Goal: Task Accomplishment & Management: Use online tool/utility

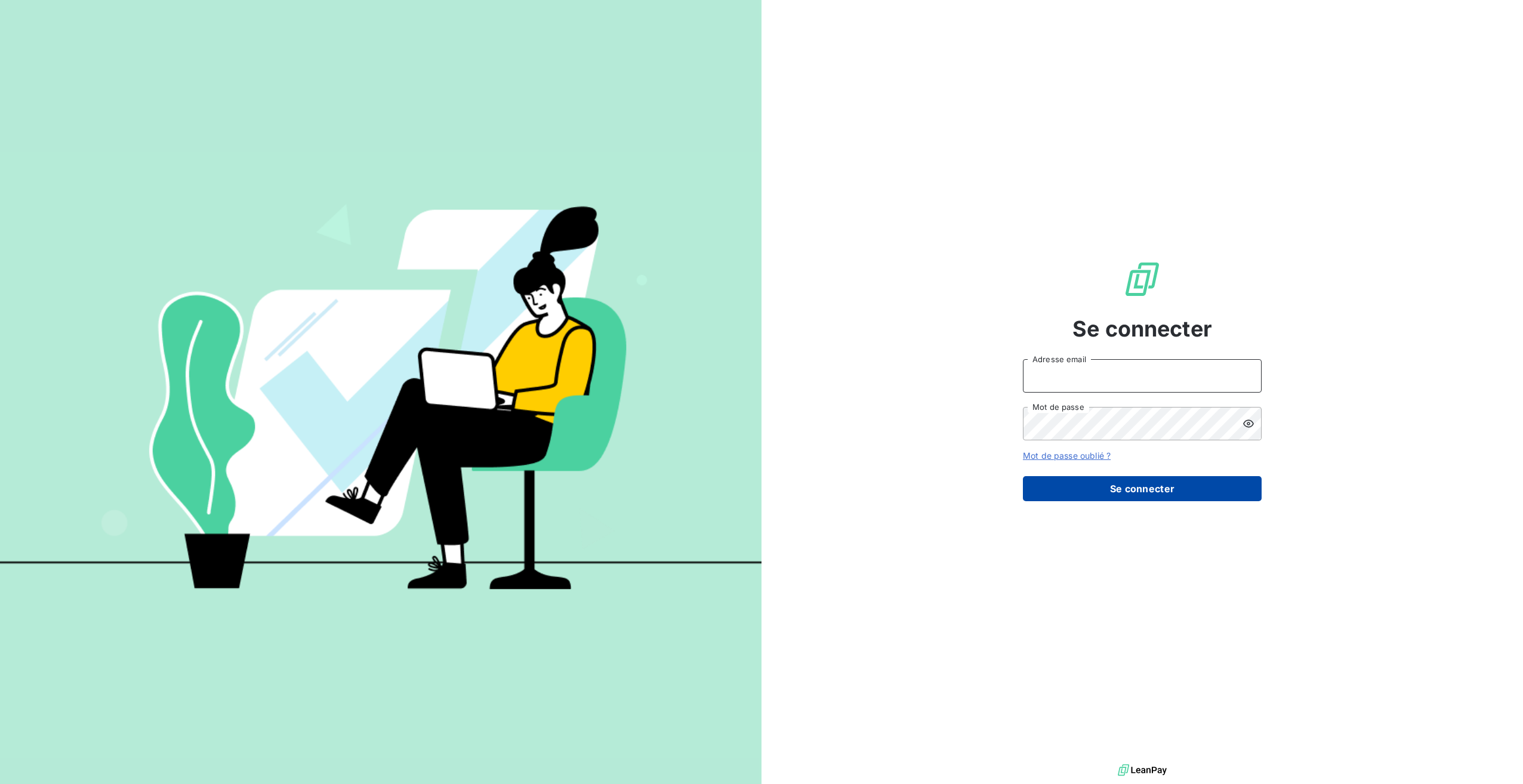
type input "[PERSON_NAME][EMAIL_ADDRESS][DOMAIN_NAME]"
click at [1110, 490] on button "Se connecter" at bounding box center [1142, 488] width 239 height 25
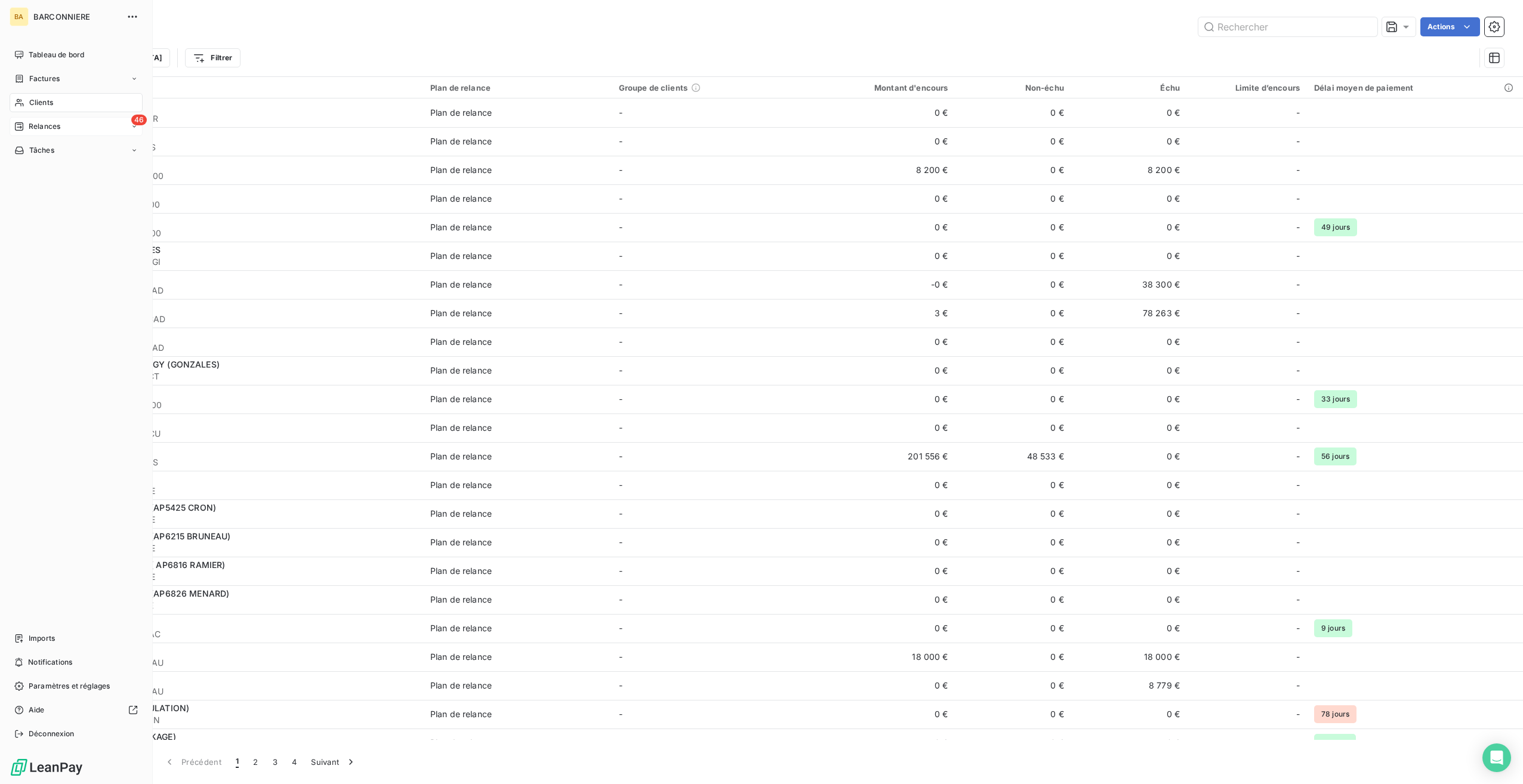
click at [49, 121] on span "Relances" at bounding box center [44, 126] width 31 height 11
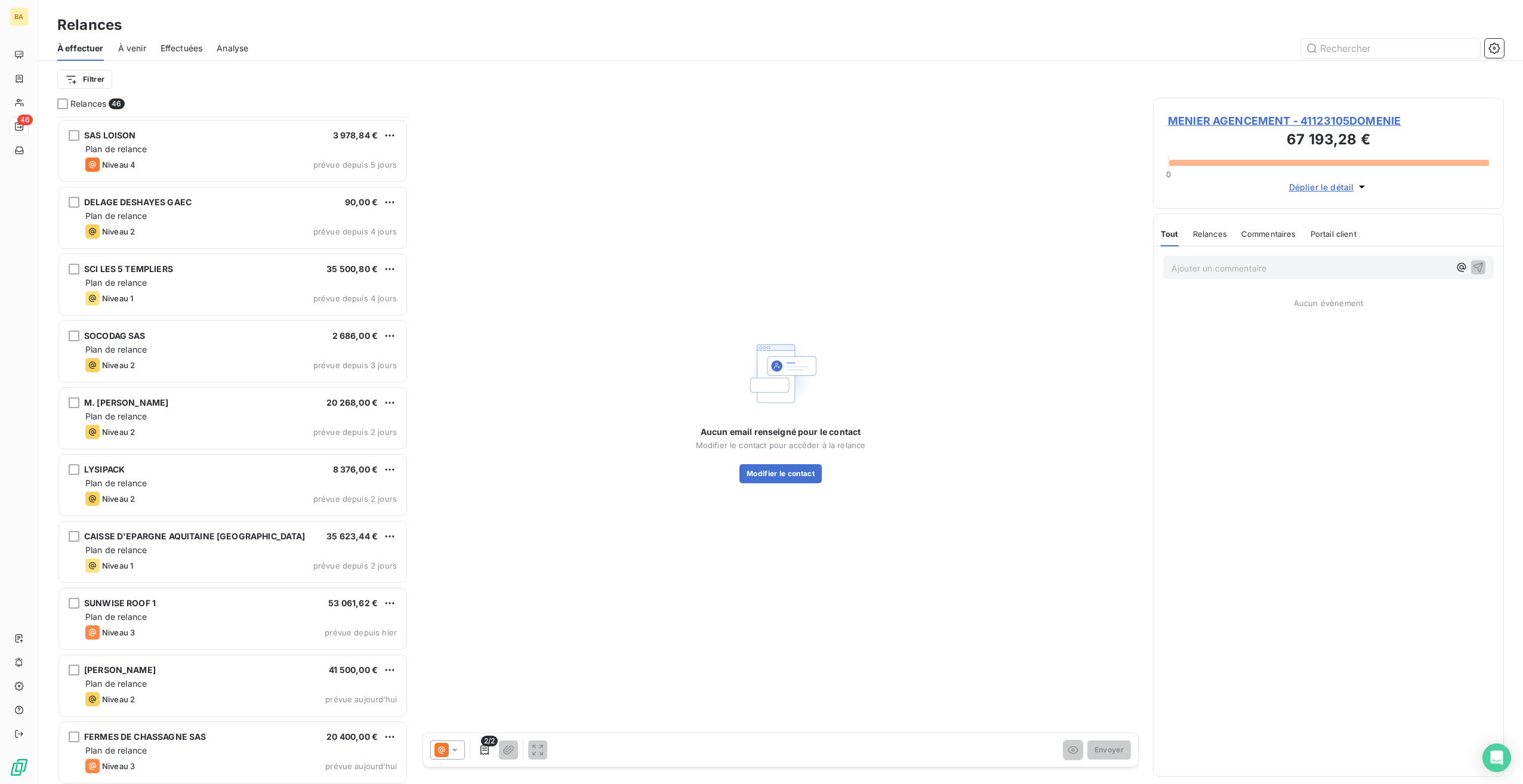
scroll to position [2407, 0]
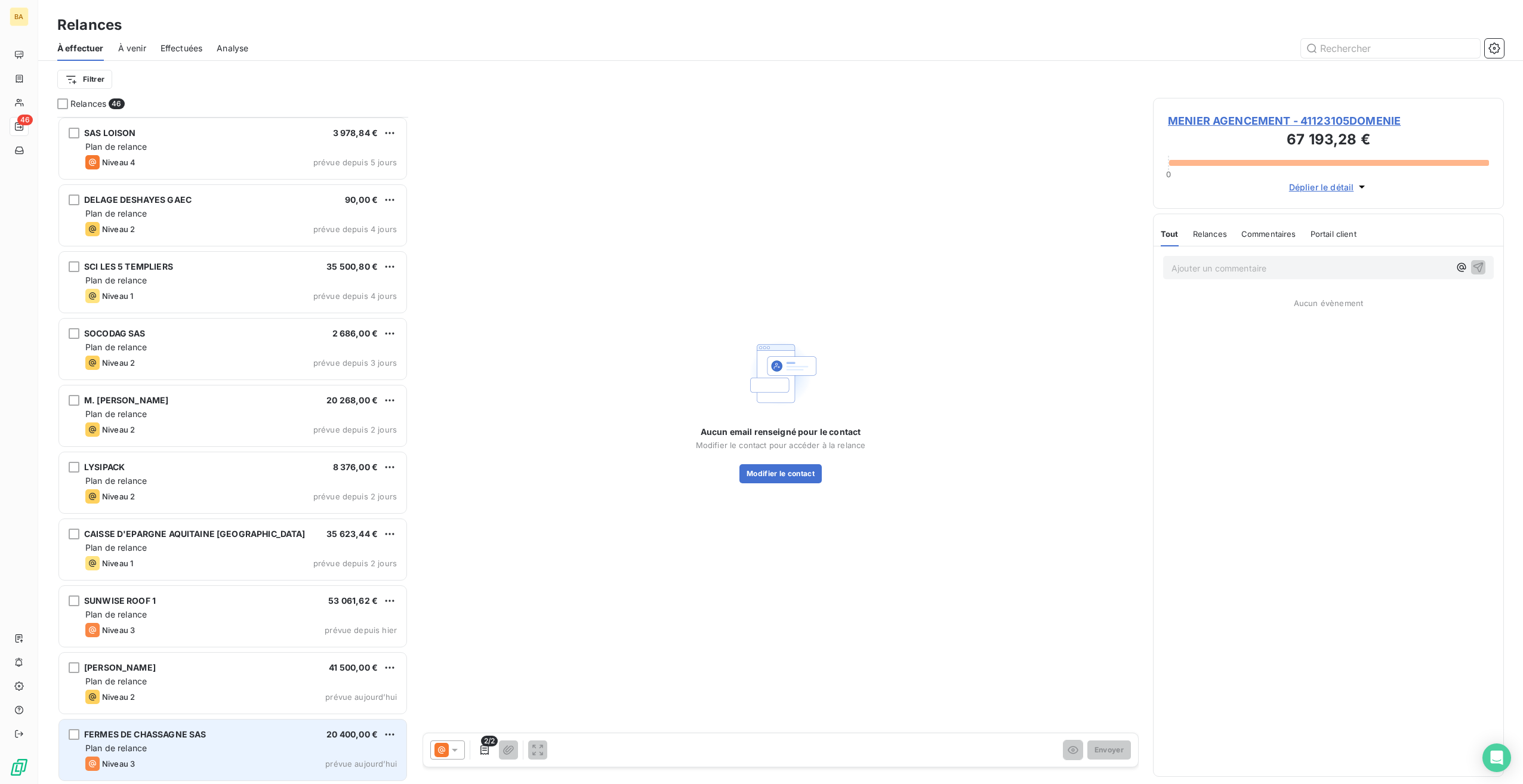
click at [129, 739] on div "FERMES DE CHASSAGNE SAS" at bounding box center [145, 734] width 122 height 12
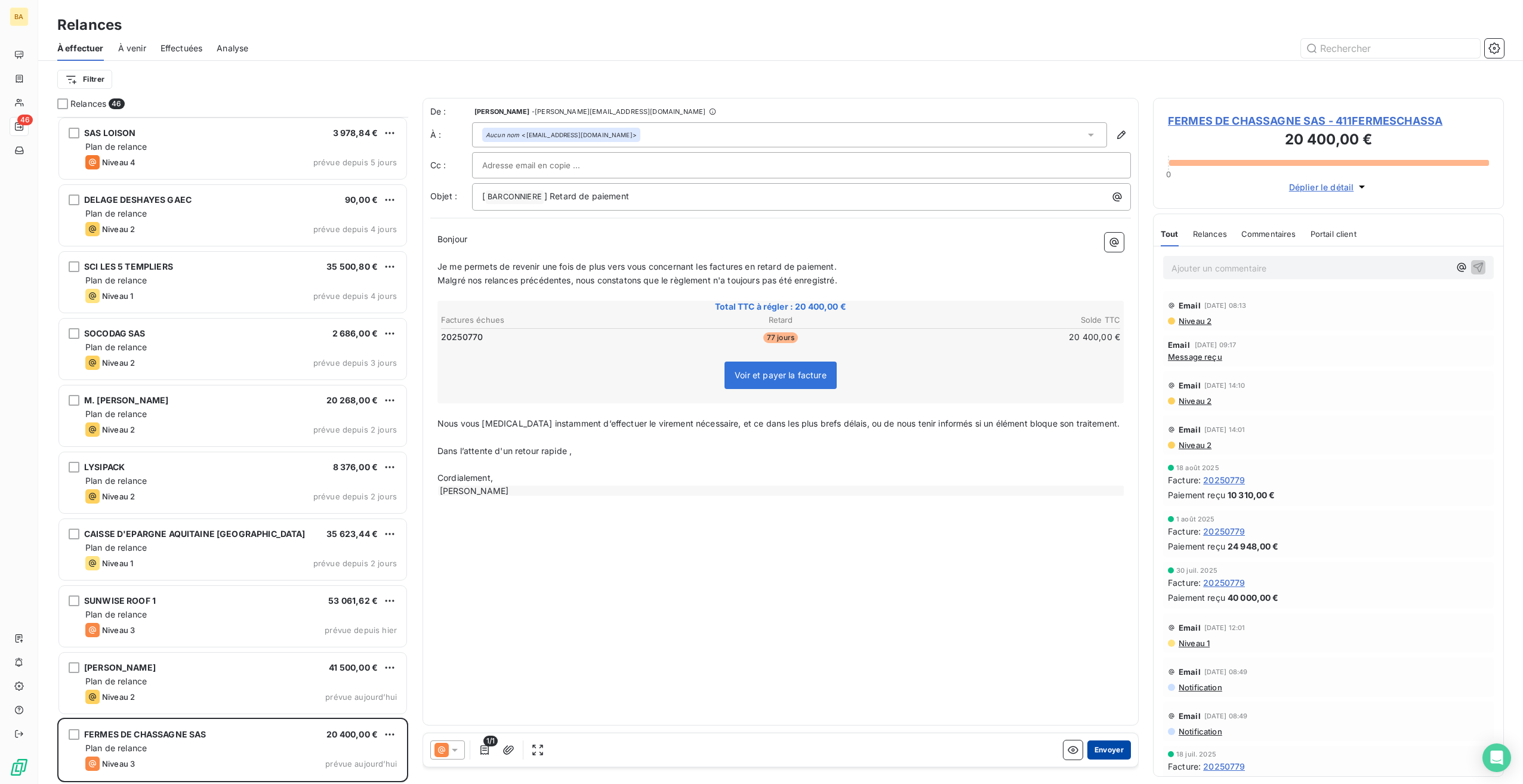
click at [1099, 745] on button "Envoyer" at bounding box center [1109, 750] width 44 height 19
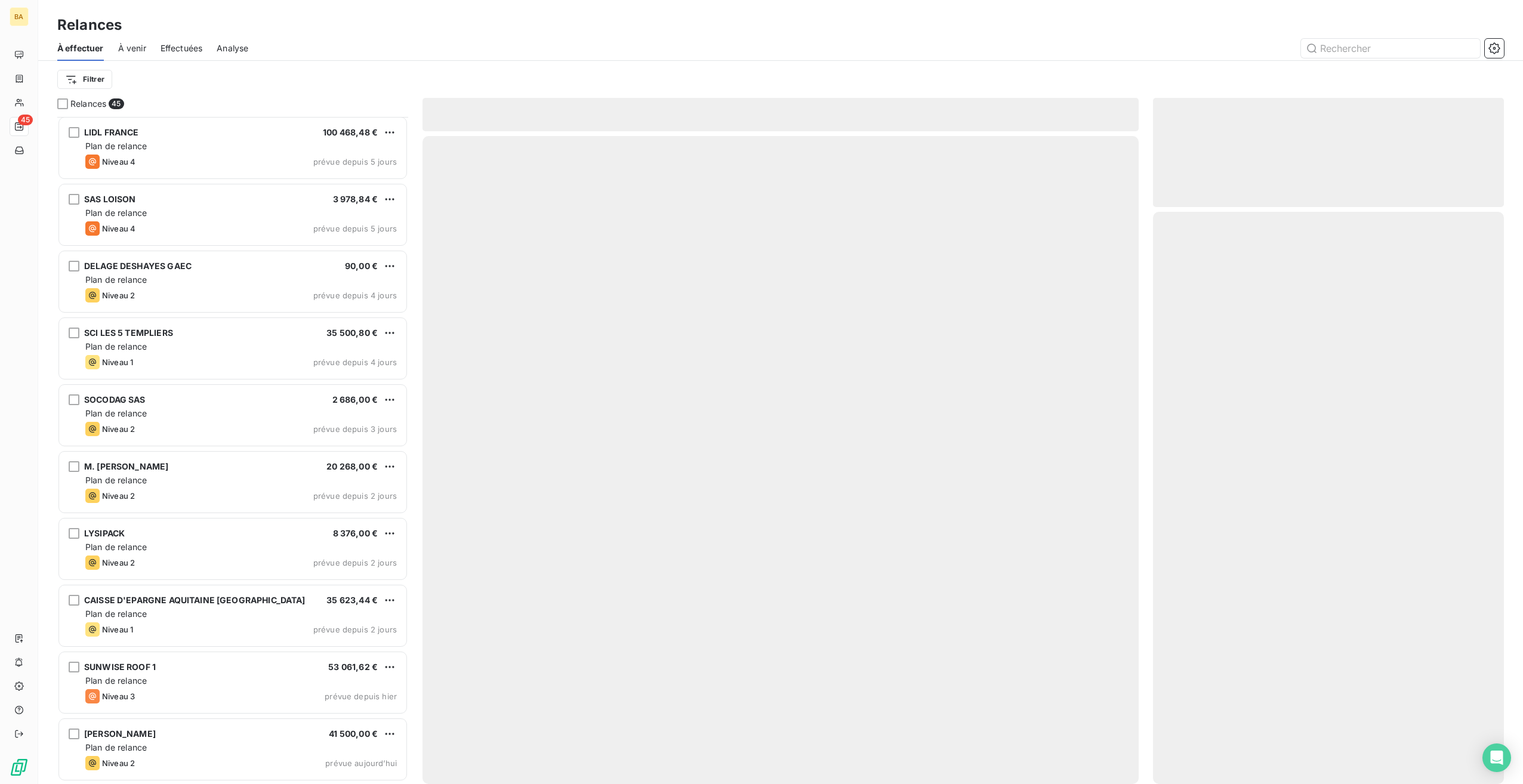
scroll to position [2341, 0]
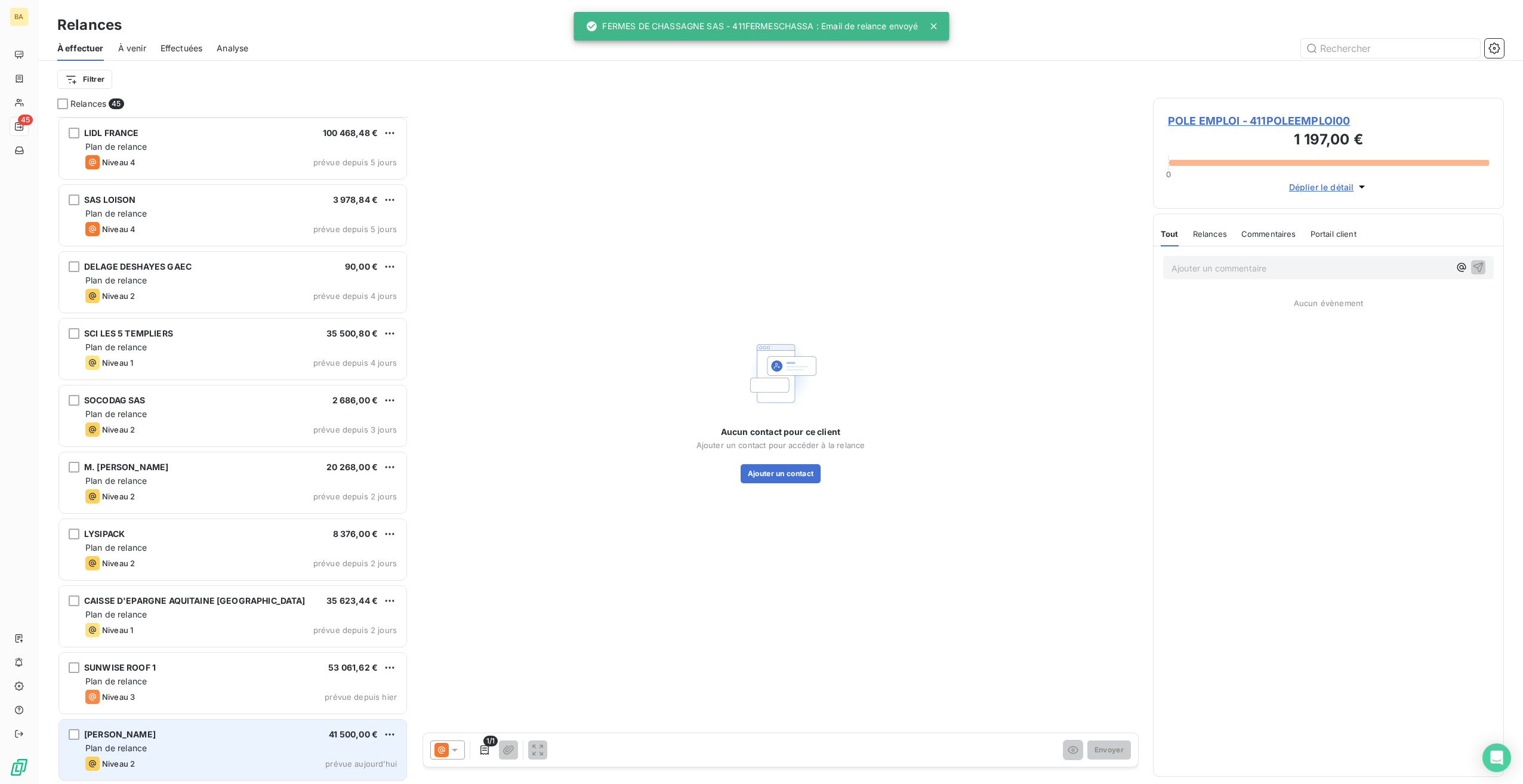
click at [168, 739] on div "[PERSON_NAME] Arien 41 500,00 €" at bounding box center [241, 734] width 311 height 11
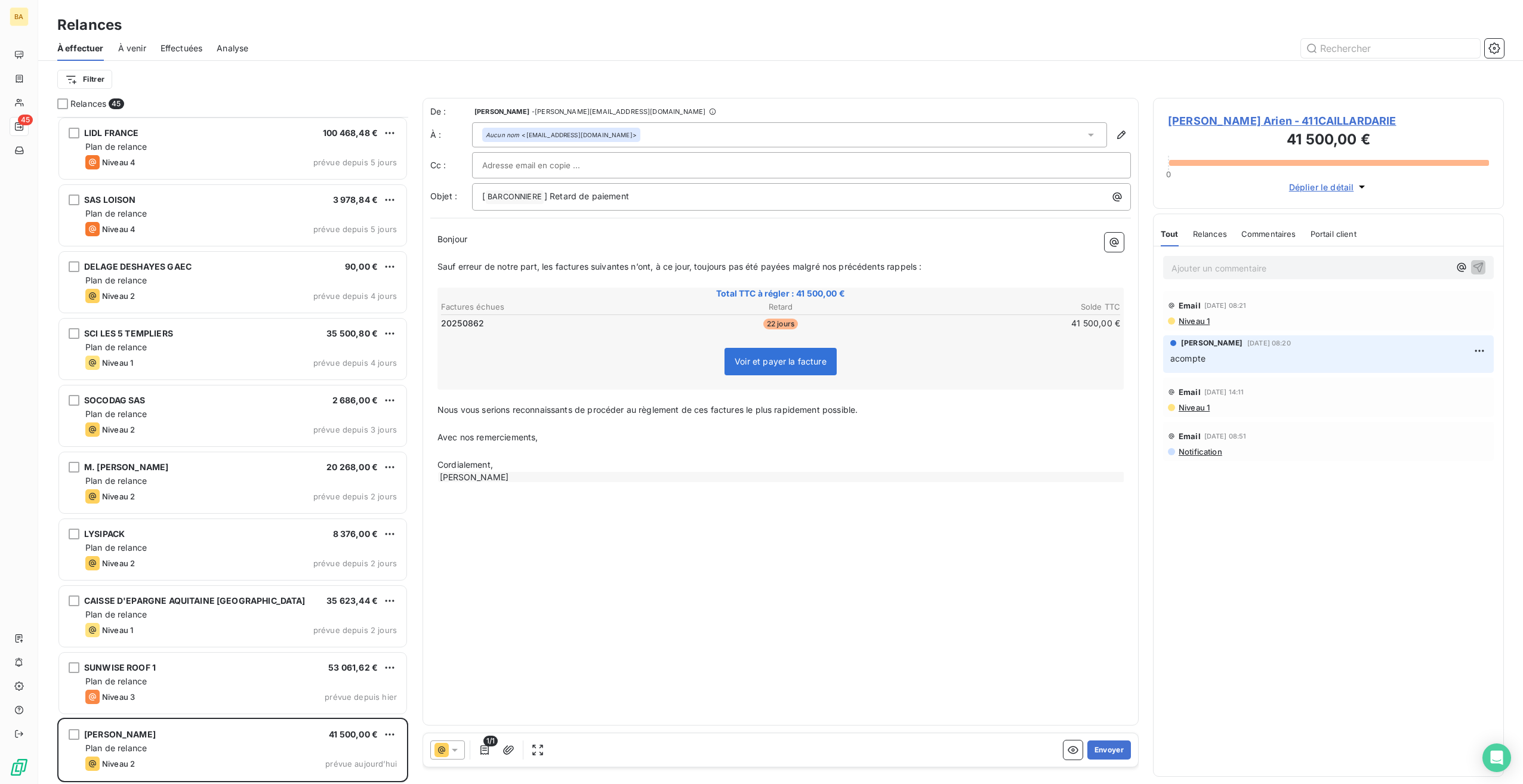
click at [456, 751] on icon at bounding box center [455, 750] width 12 height 12
click at [481, 654] on span "Niveau 1" at bounding box center [471, 655] width 34 height 12
click at [576, 624] on div "De : [PERSON_NAME] - [PERSON_NAME][EMAIL_ADDRESS][DOMAIN_NAME] À : Aucun nom <[…" at bounding box center [781, 412] width 716 height 628
click at [1109, 747] on button "Envoyer" at bounding box center [1109, 750] width 44 height 19
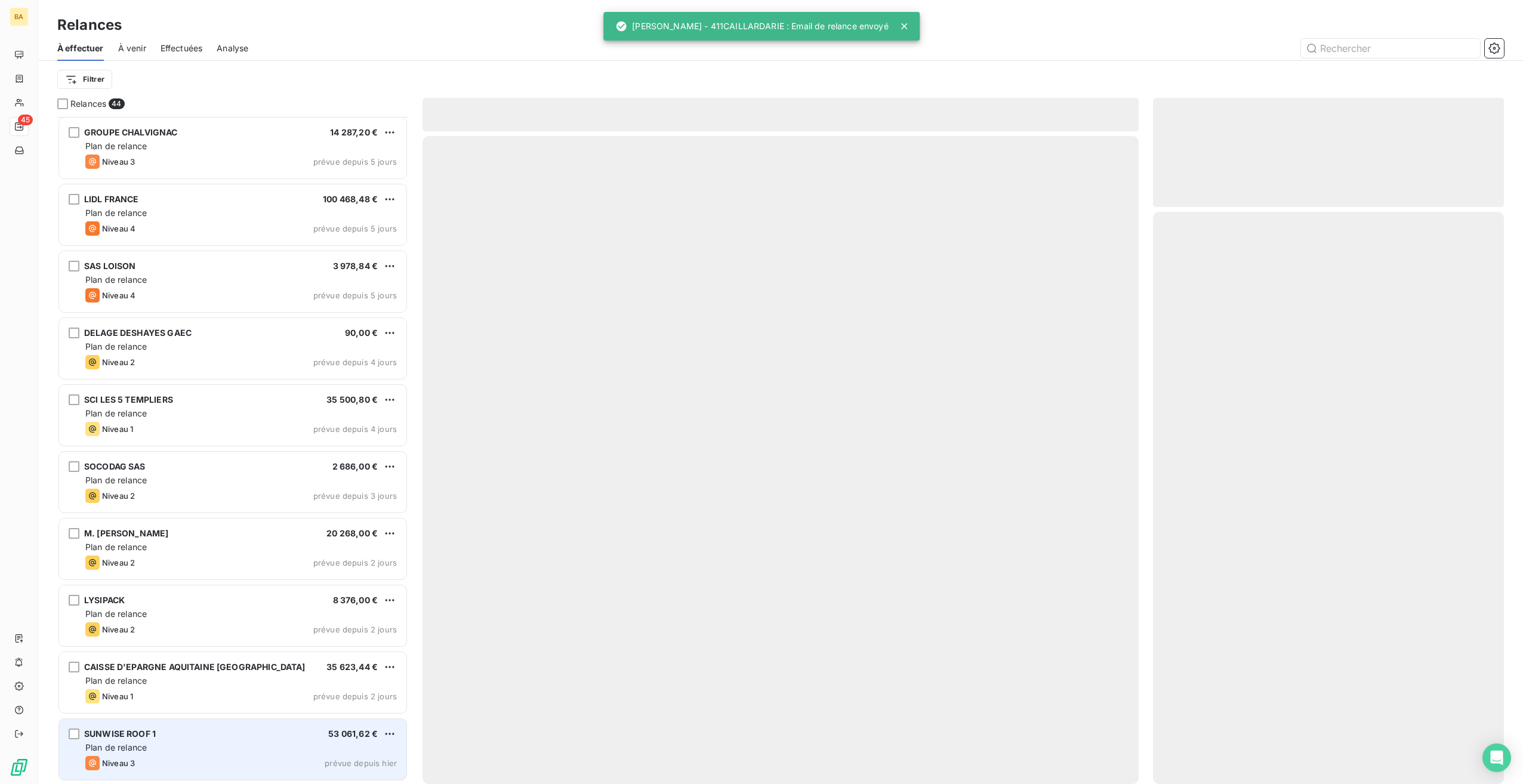
scroll to position [2273, 0]
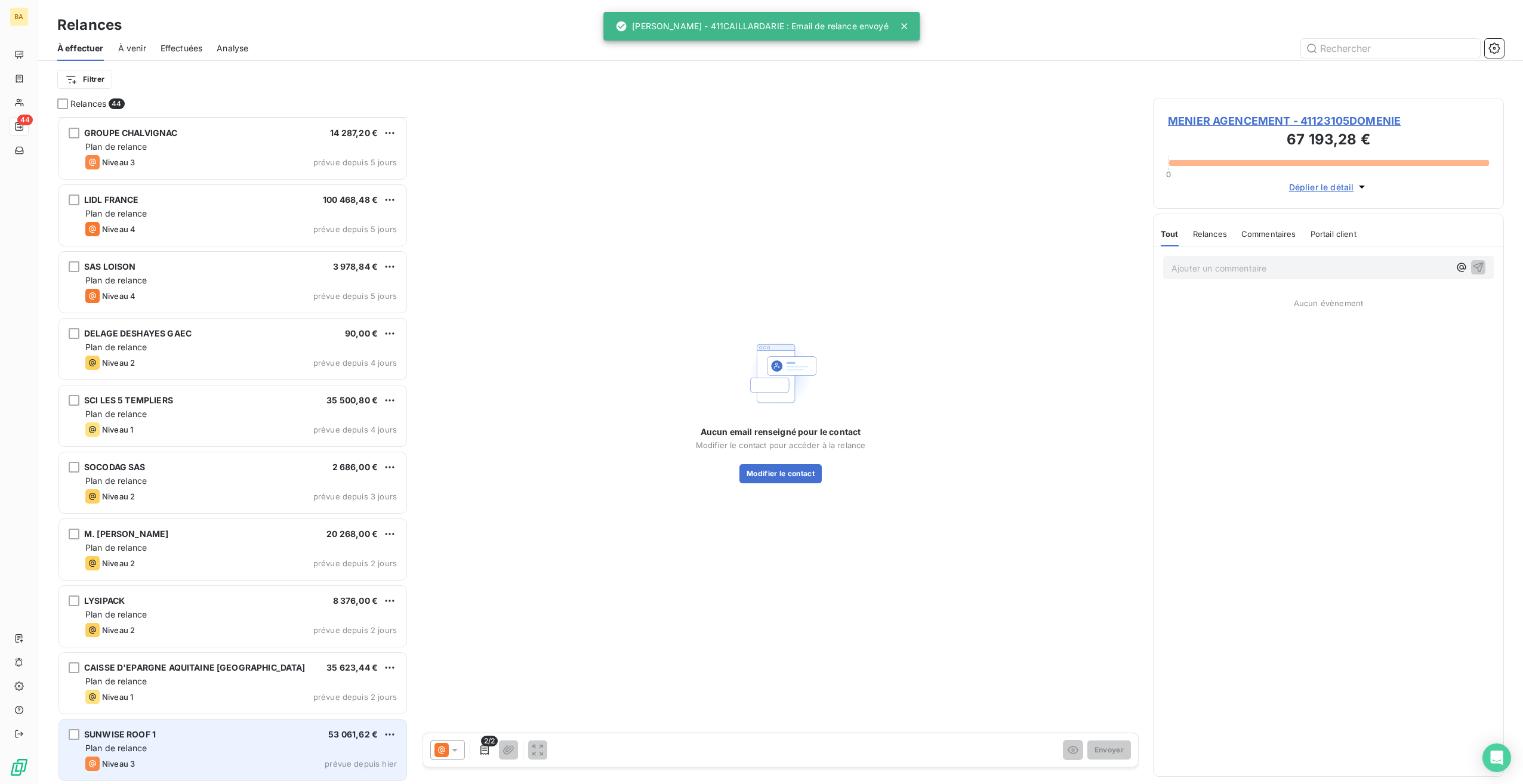
click at [186, 732] on div "SUNWISE ROOF 1 53 061,62 €" at bounding box center [241, 734] width 311 height 11
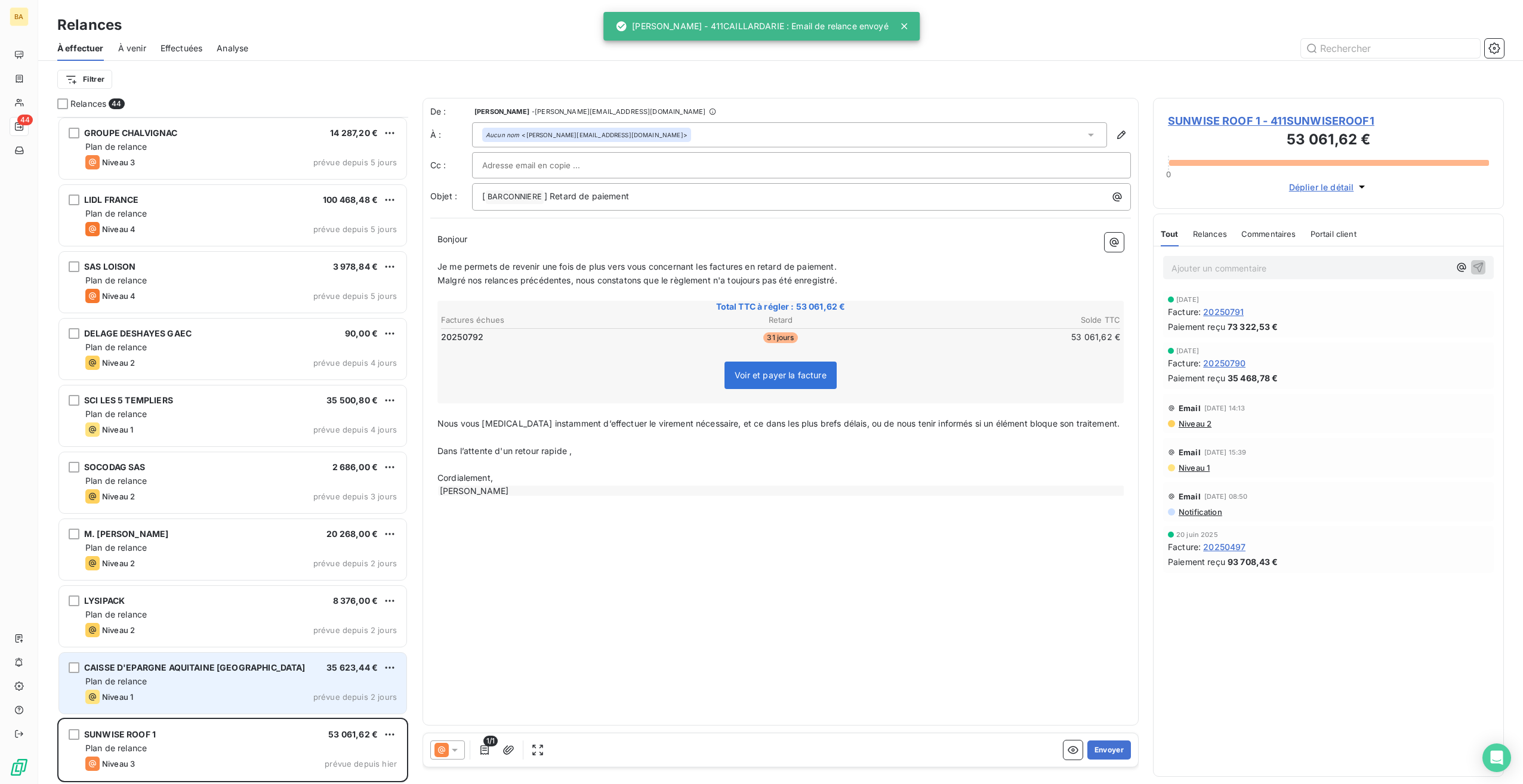
click at [167, 675] on div "CAISSE D'EPARGNE AQUITAINE POITOU CHARENTES 35 623,44 € Plan de relance Niveau …" at bounding box center [233, 683] width 348 height 61
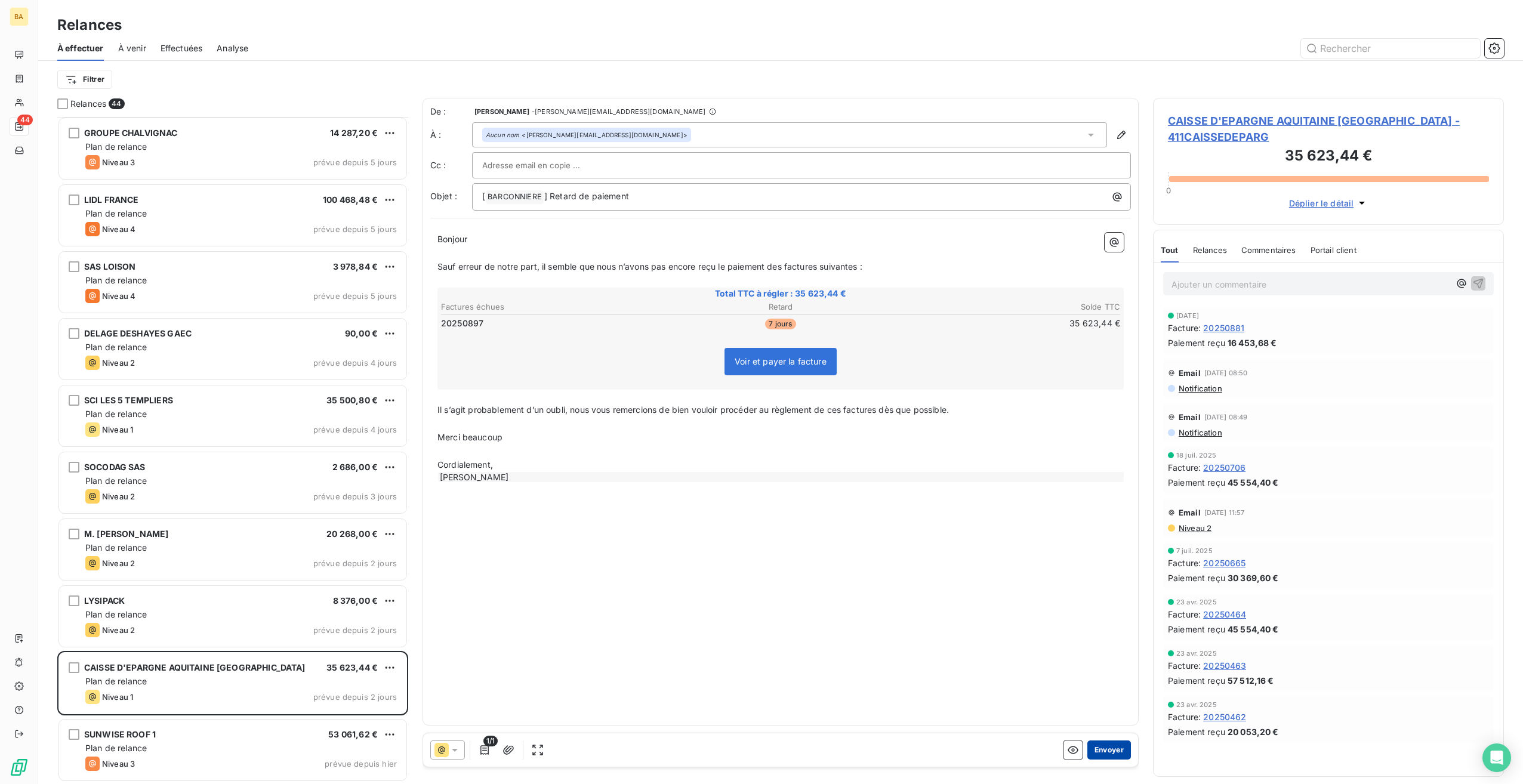
click at [1115, 750] on button "Envoyer" at bounding box center [1109, 750] width 44 height 19
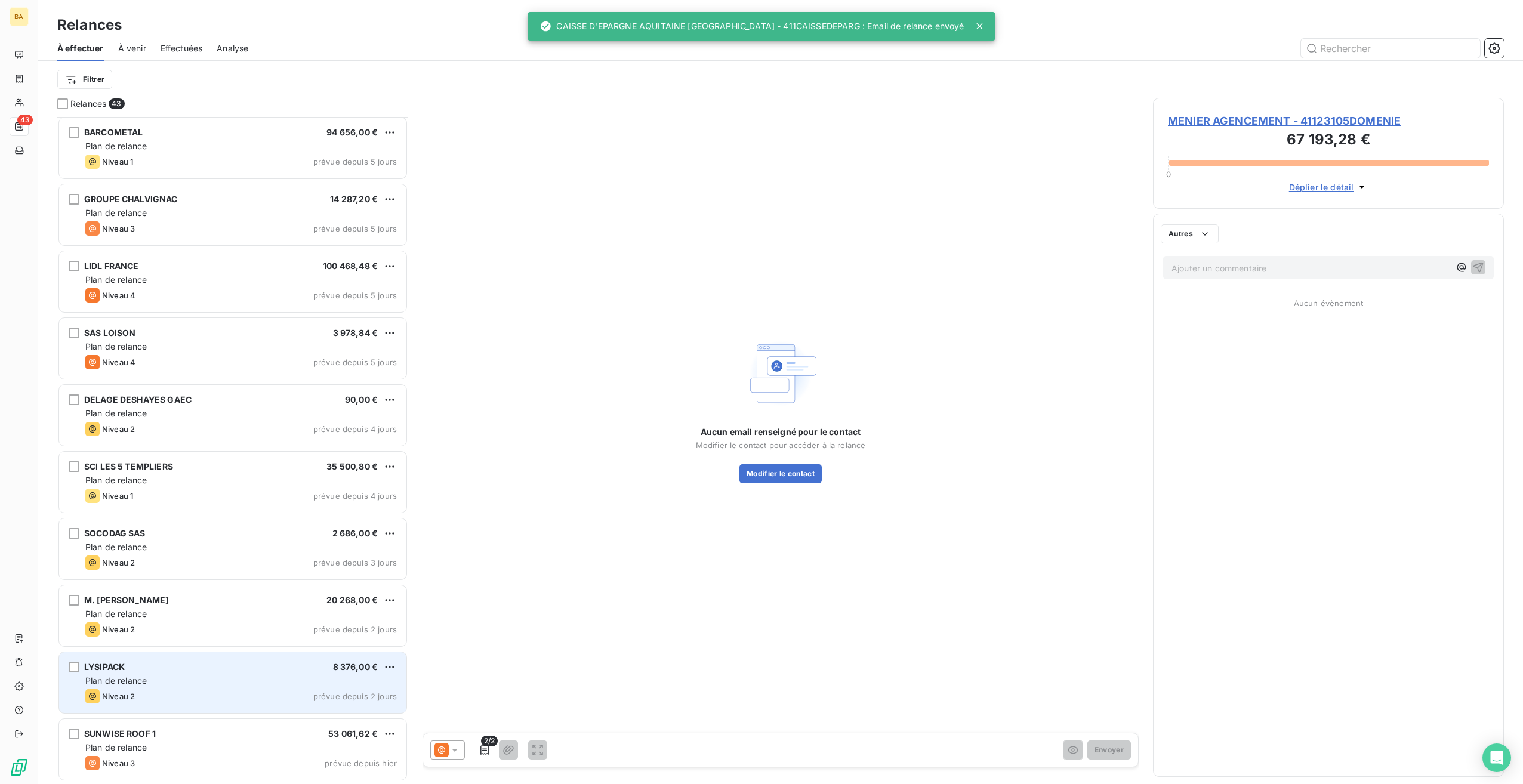
scroll to position [2207, 0]
click at [186, 670] on div "LYSIPACK 8 376,00 €" at bounding box center [241, 668] width 311 height 11
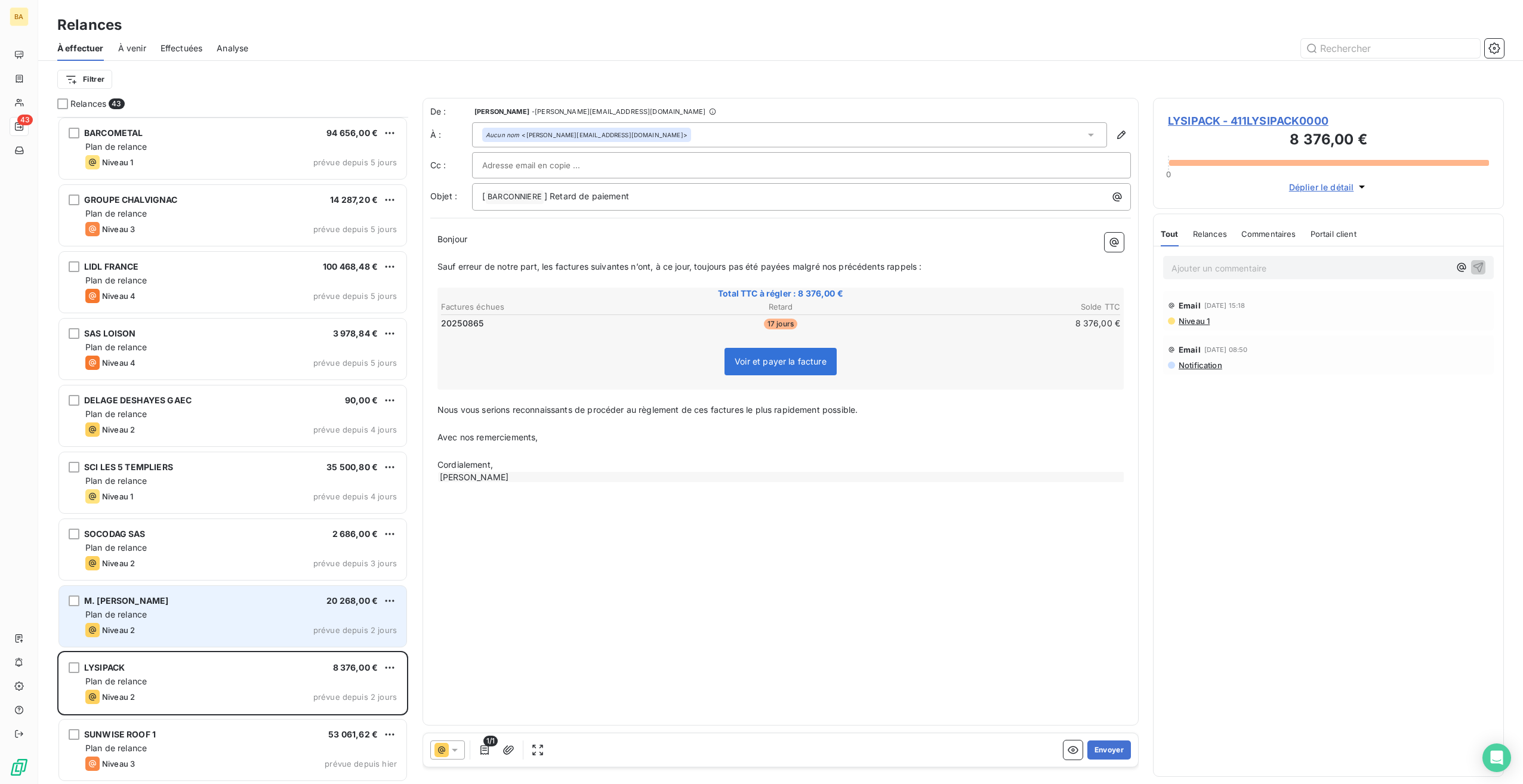
click at [245, 616] on div "Plan de relance" at bounding box center [241, 615] width 311 height 12
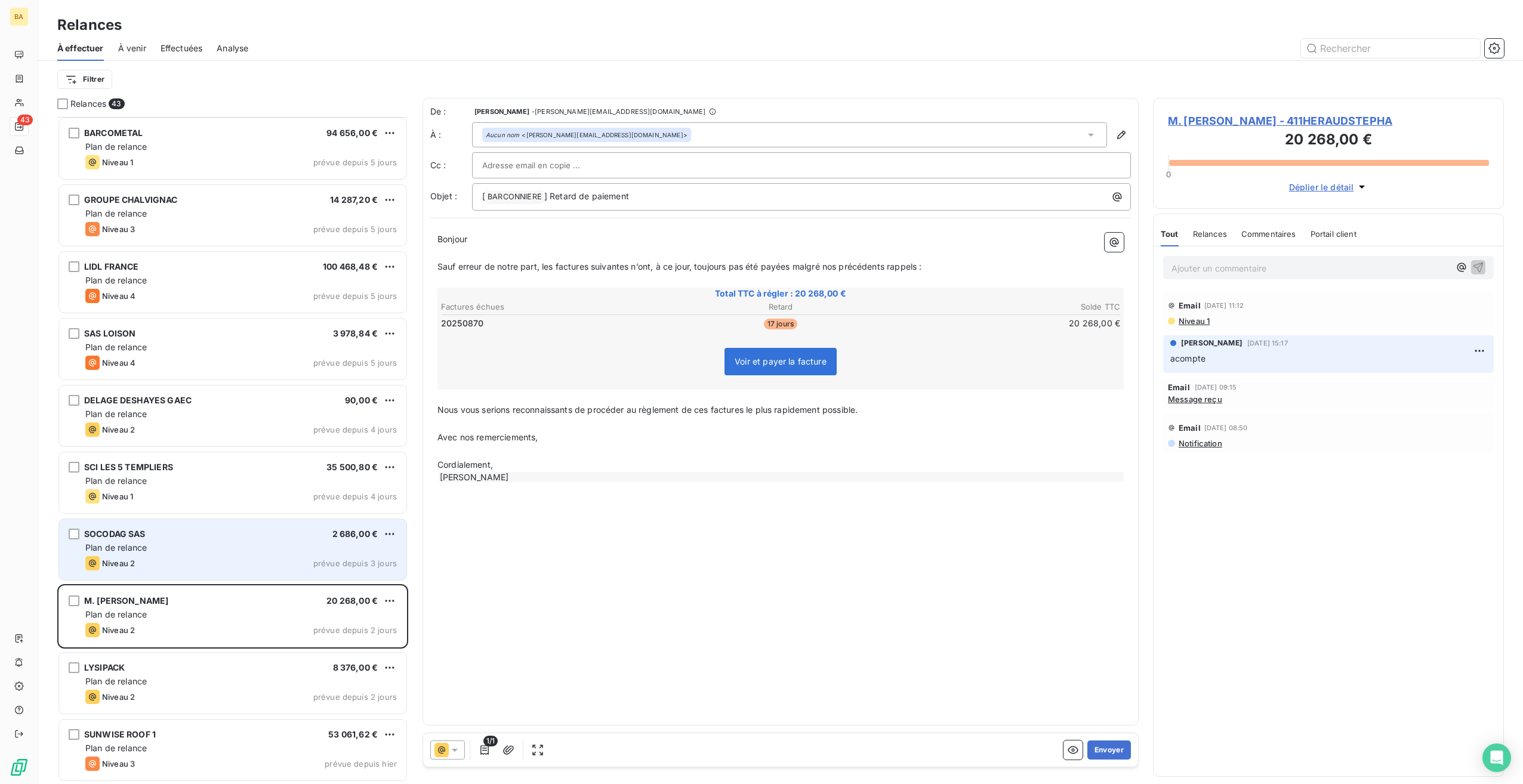
click at [244, 565] on div "Niveau 2 prévue depuis 3 jours" at bounding box center [241, 563] width 311 height 15
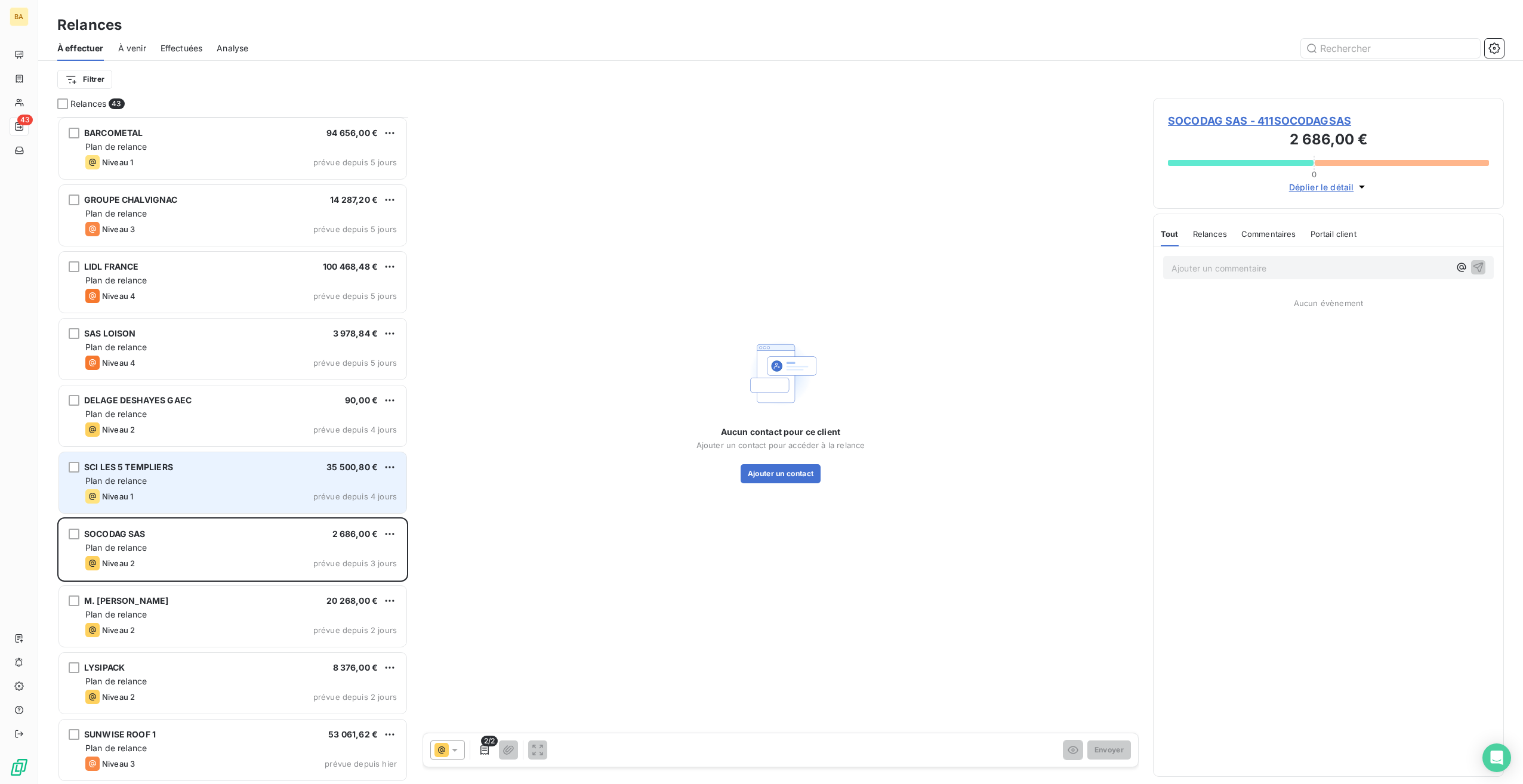
click at [188, 479] on div "Plan de relance" at bounding box center [241, 481] width 311 height 12
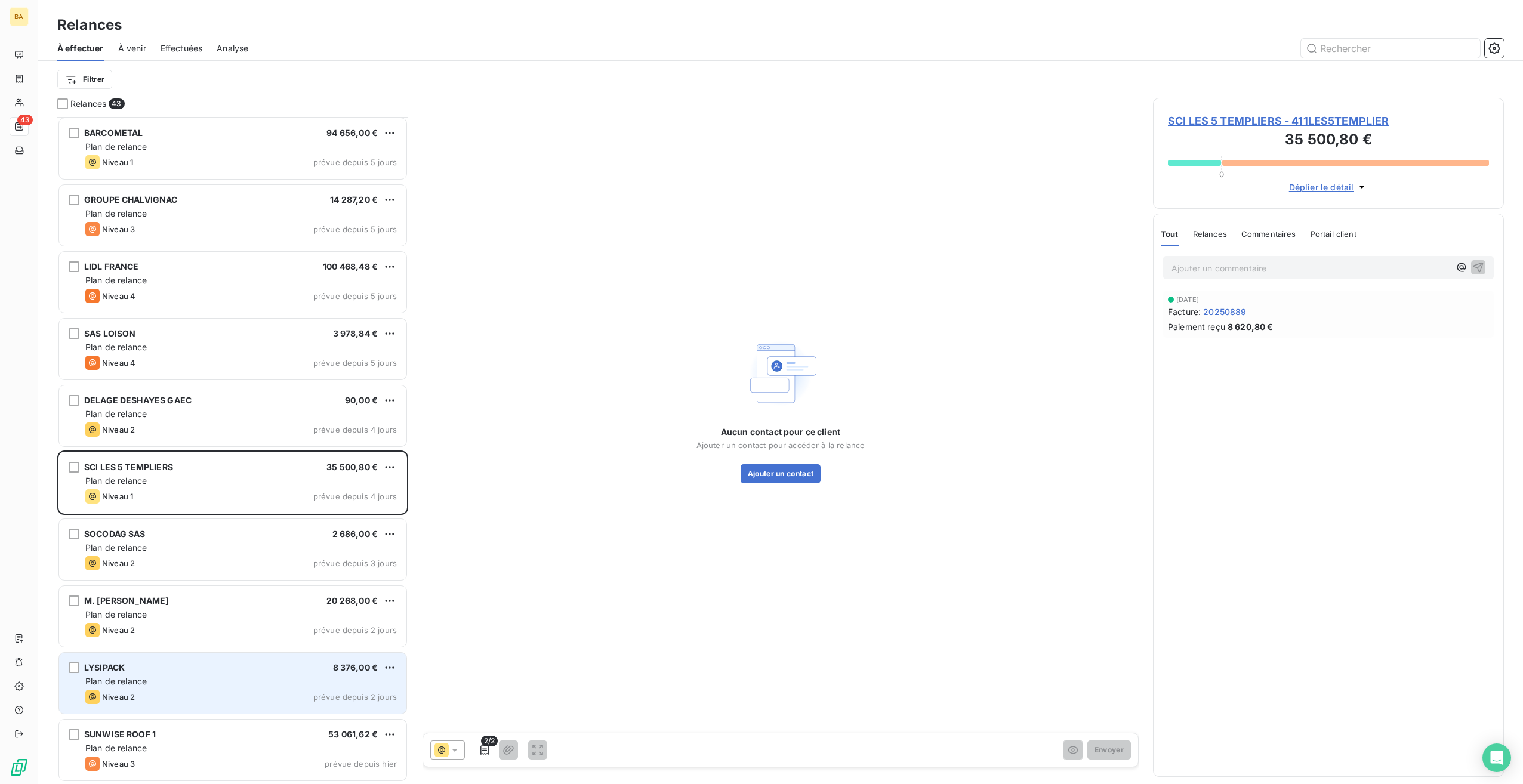
click at [162, 664] on div "LYSIPACK 8 376,00 €" at bounding box center [241, 668] width 311 height 11
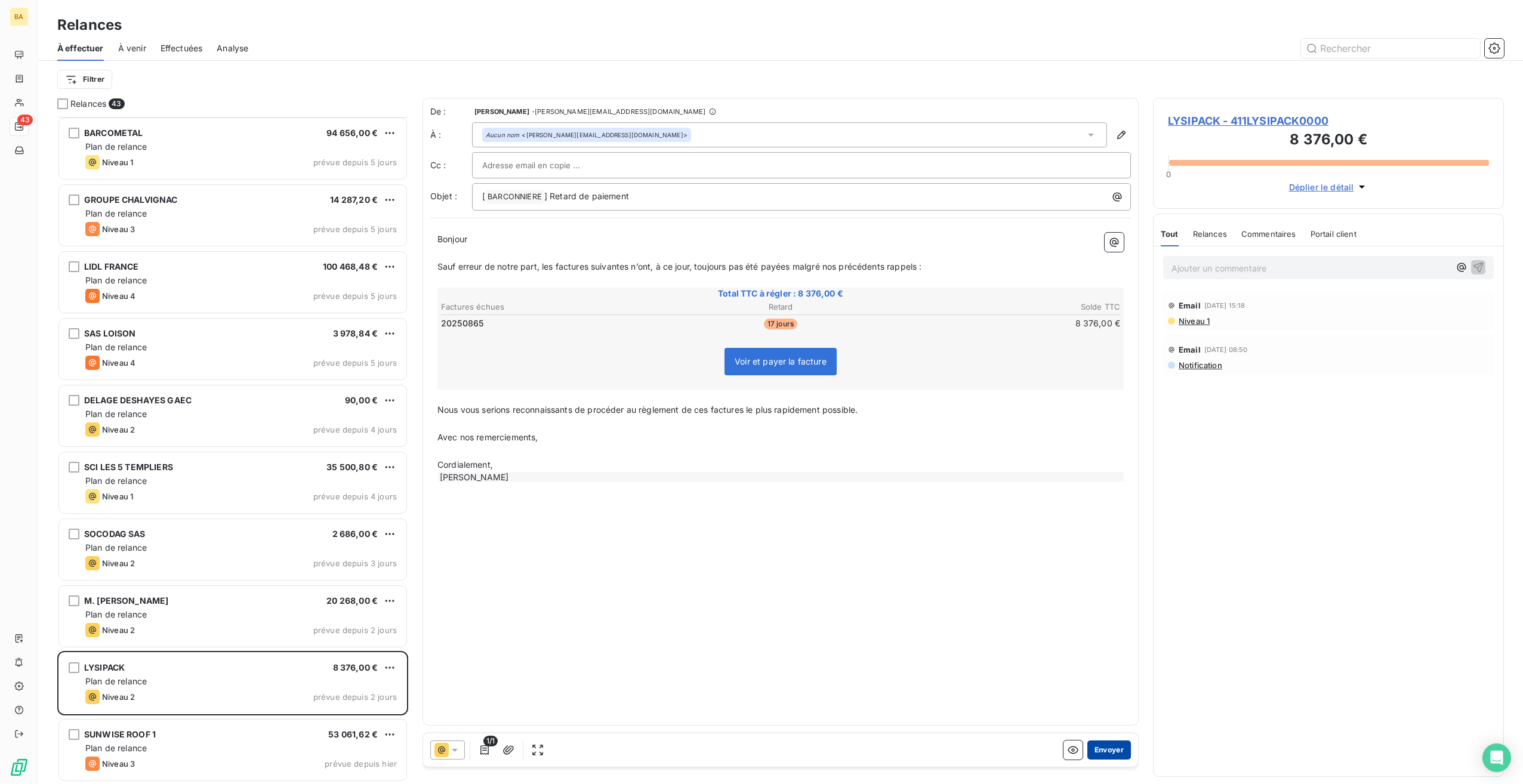
click at [1109, 751] on button "Envoyer" at bounding box center [1109, 750] width 44 height 19
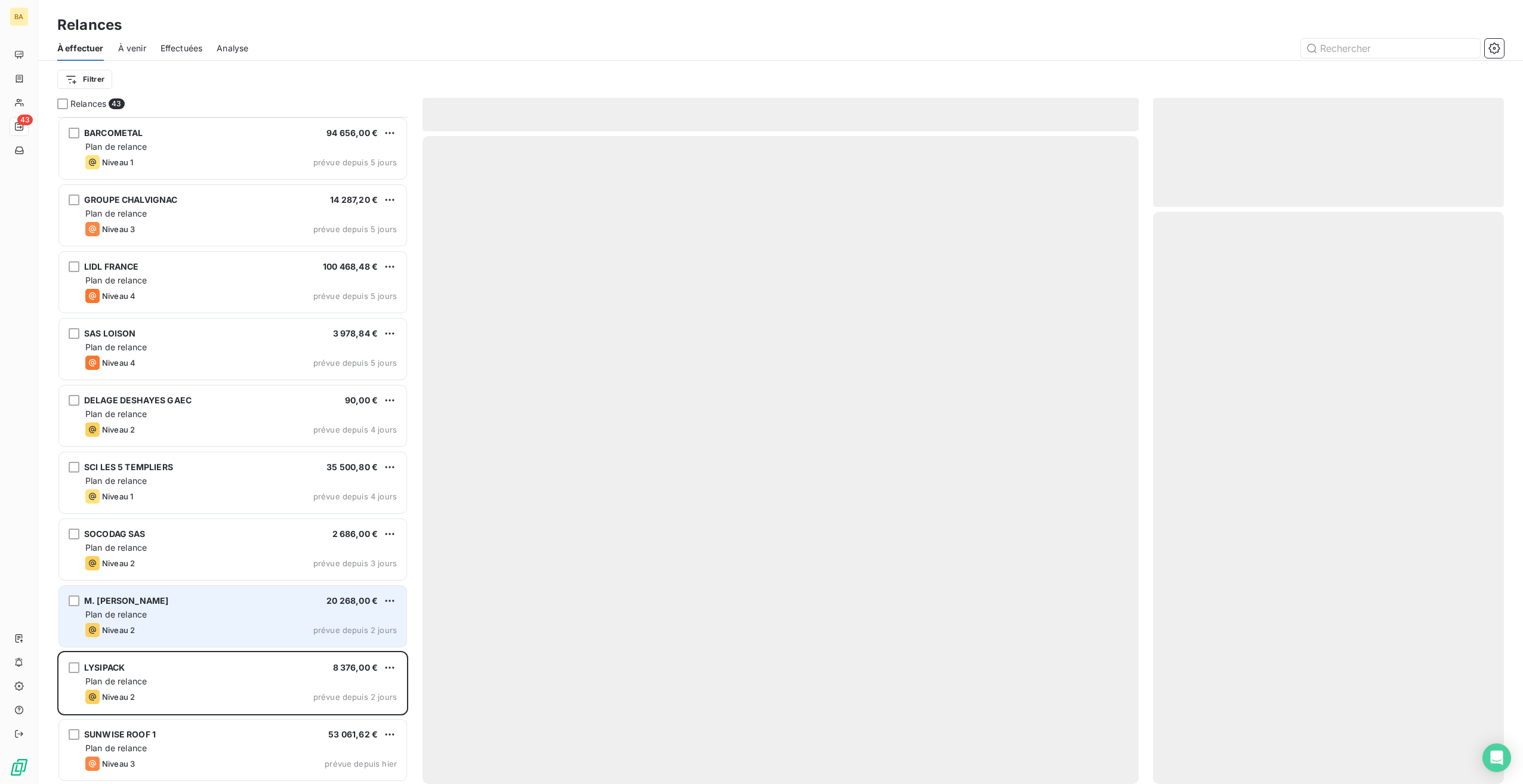
scroll to position [2140, 0]
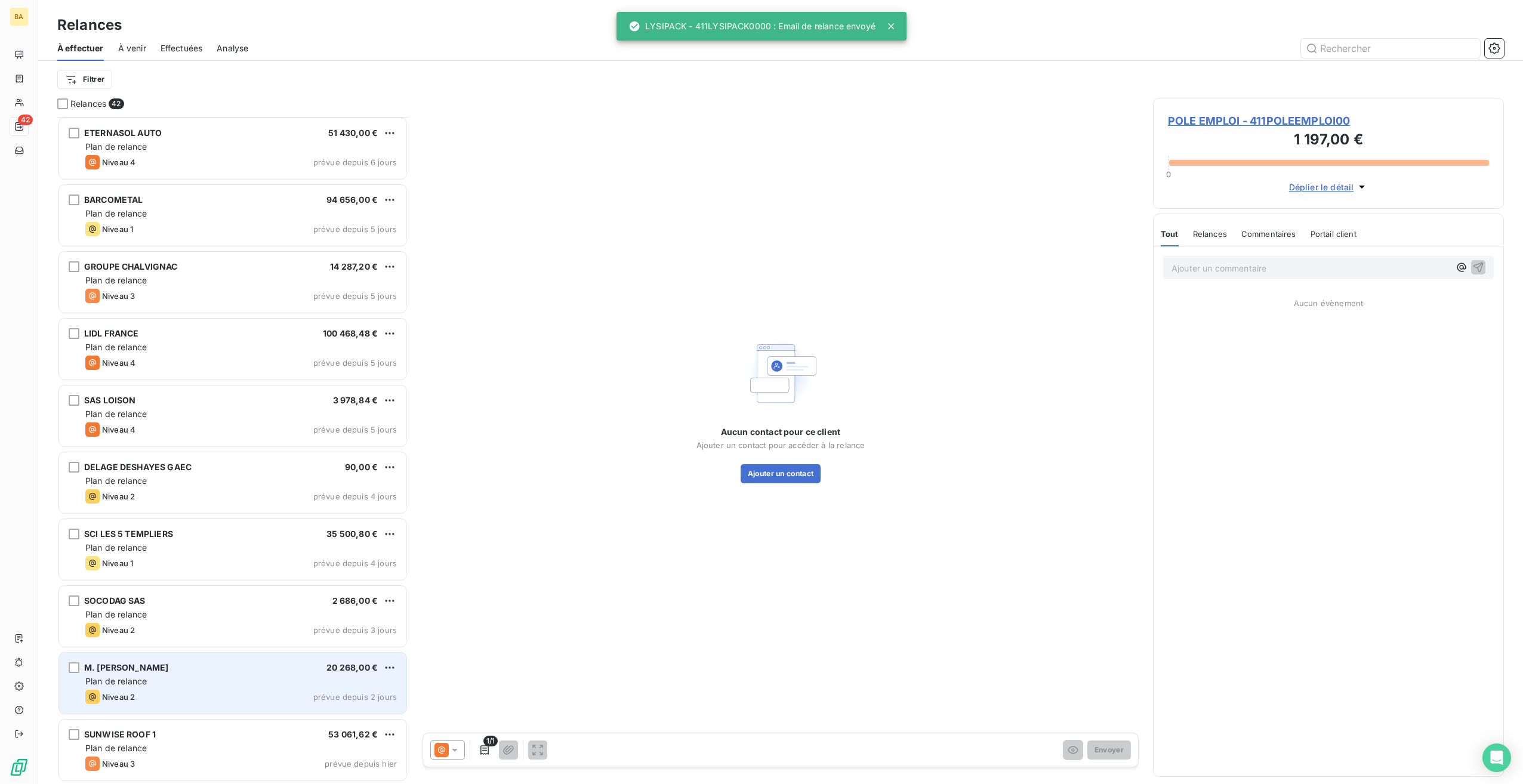
click at [179, 675] on div "Plan de relance" at bounding box center [241, 681] width 311 height 12
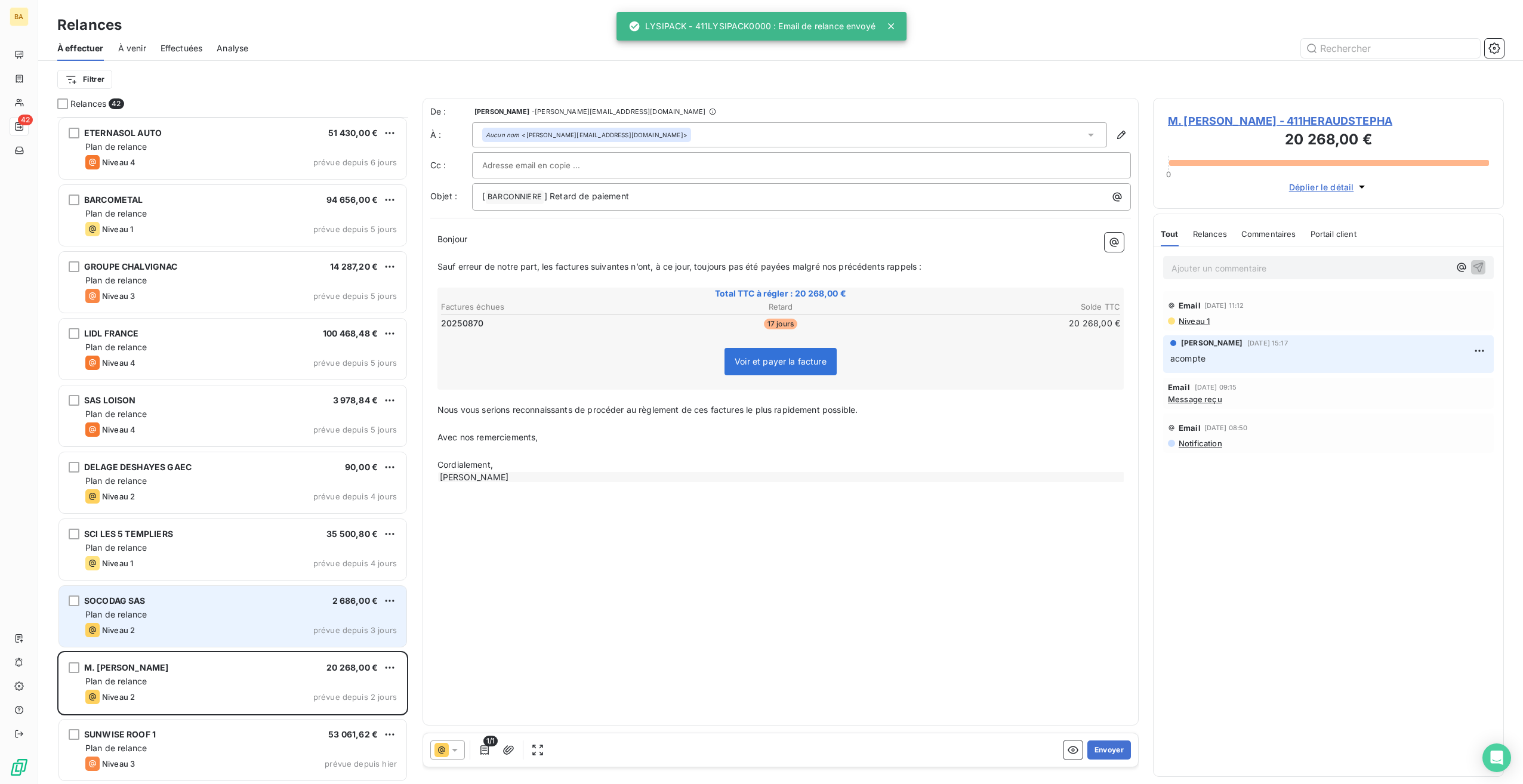
click at [184, 622] on div "SOCODAG SAS 2 686,00 € Plan de relance Niveau 2 prévue depuis 3 jours" at bounding box center [233, 616] width 348 height 61
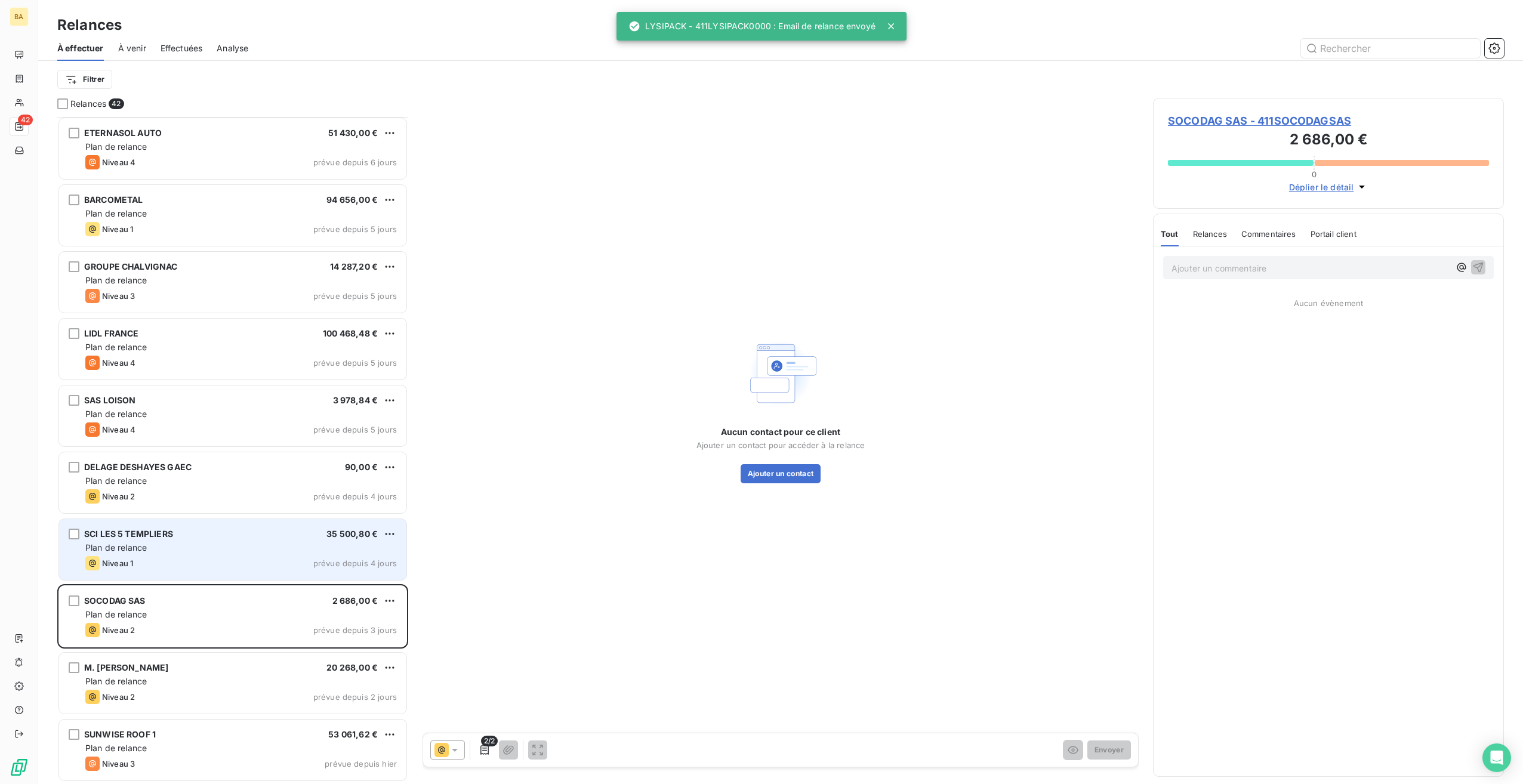
click at [182, 551] on div "Plan de relance" at bounding box center [241, 548] width 311 height 12
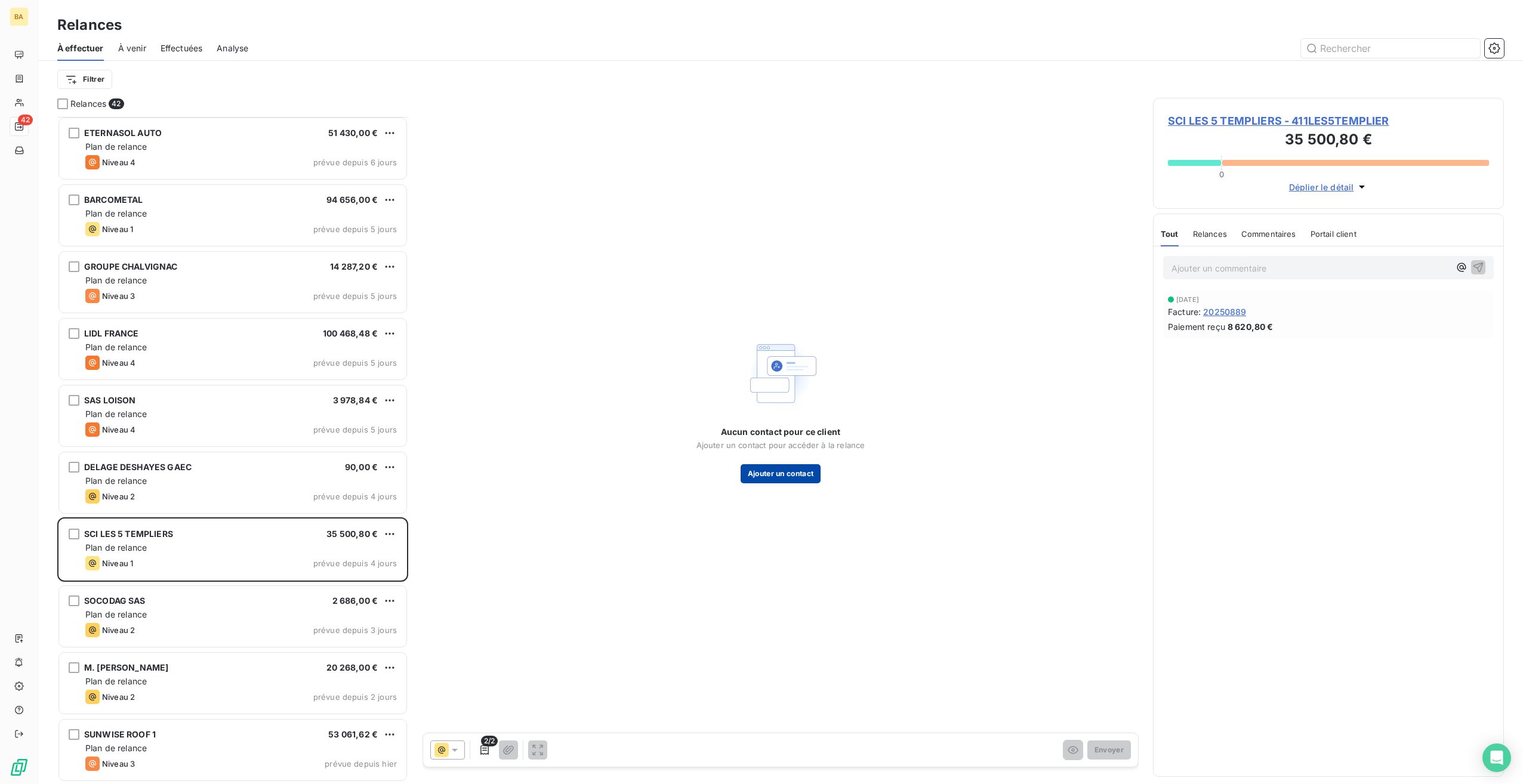
click at [778, 478] on button "Ajouter un contact" at bounding box center [781, 474] width 80 height 19
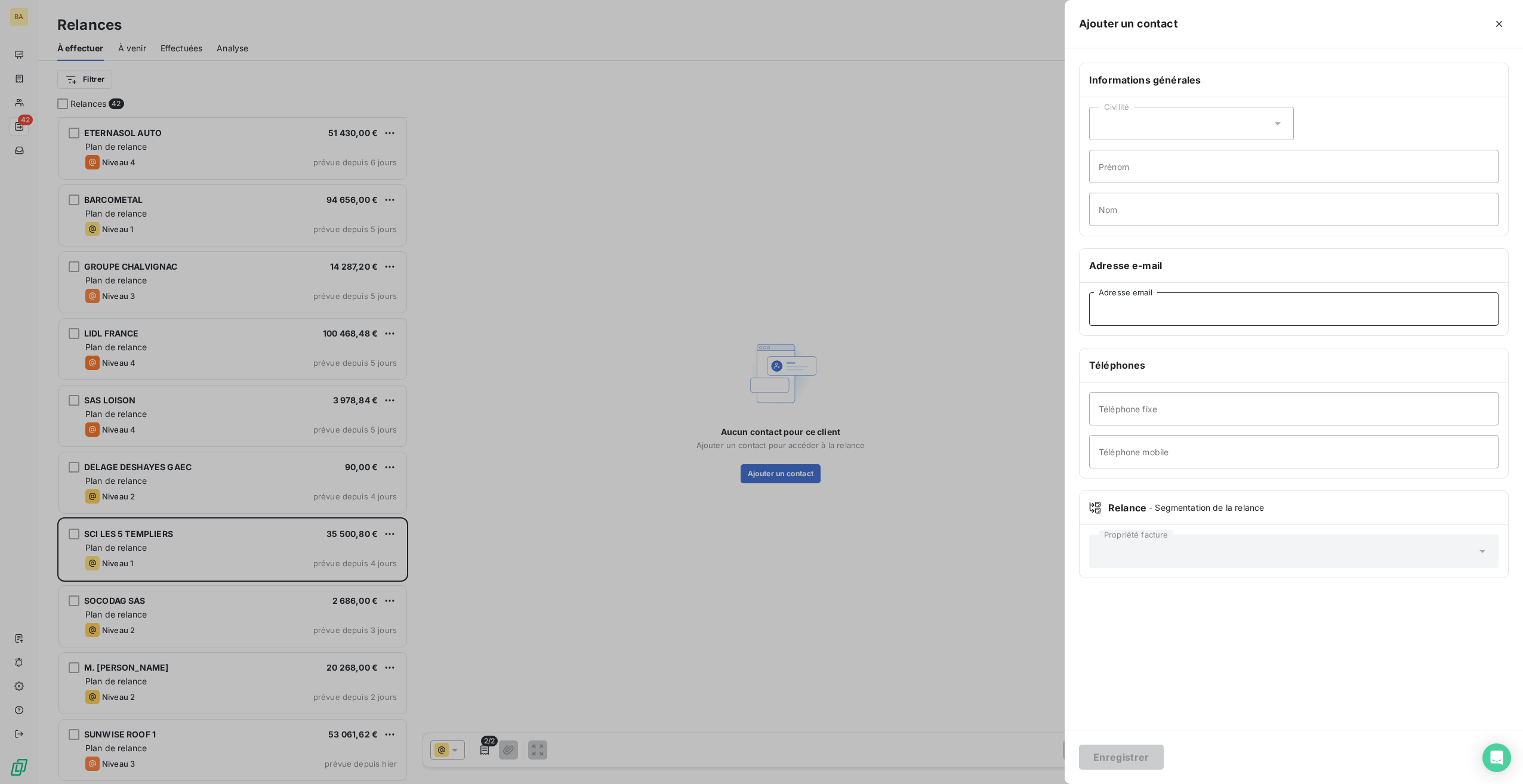
click at [1111, 306] on input "Adresse email" at bounding box center [1294, 309] width 409 height 33
paste input ""[EMAIL_ADDRESS][DOMAIN_NAME]" <[DOMAIN_NAME][EMAIL_ADDRESS][DOMAIN_NAME]>"
drag, startPoint x: 1241, startPoint y: 308, endPoint x: 1075, endPoint y: 314, distance: 166.1
click at [1075, 314] on div "Informations générales Civilité Prénom Nom Adresse e-mail "[EMAIL_ADDRESS][DOMA…" at bounding box center [1294, 328] width 458 height 530
click at [1288, 303] on input "[EMAIL_ADDRESS][DOMAIN_NAME]>" at bounding box center [1294, 309] width 409 height 33
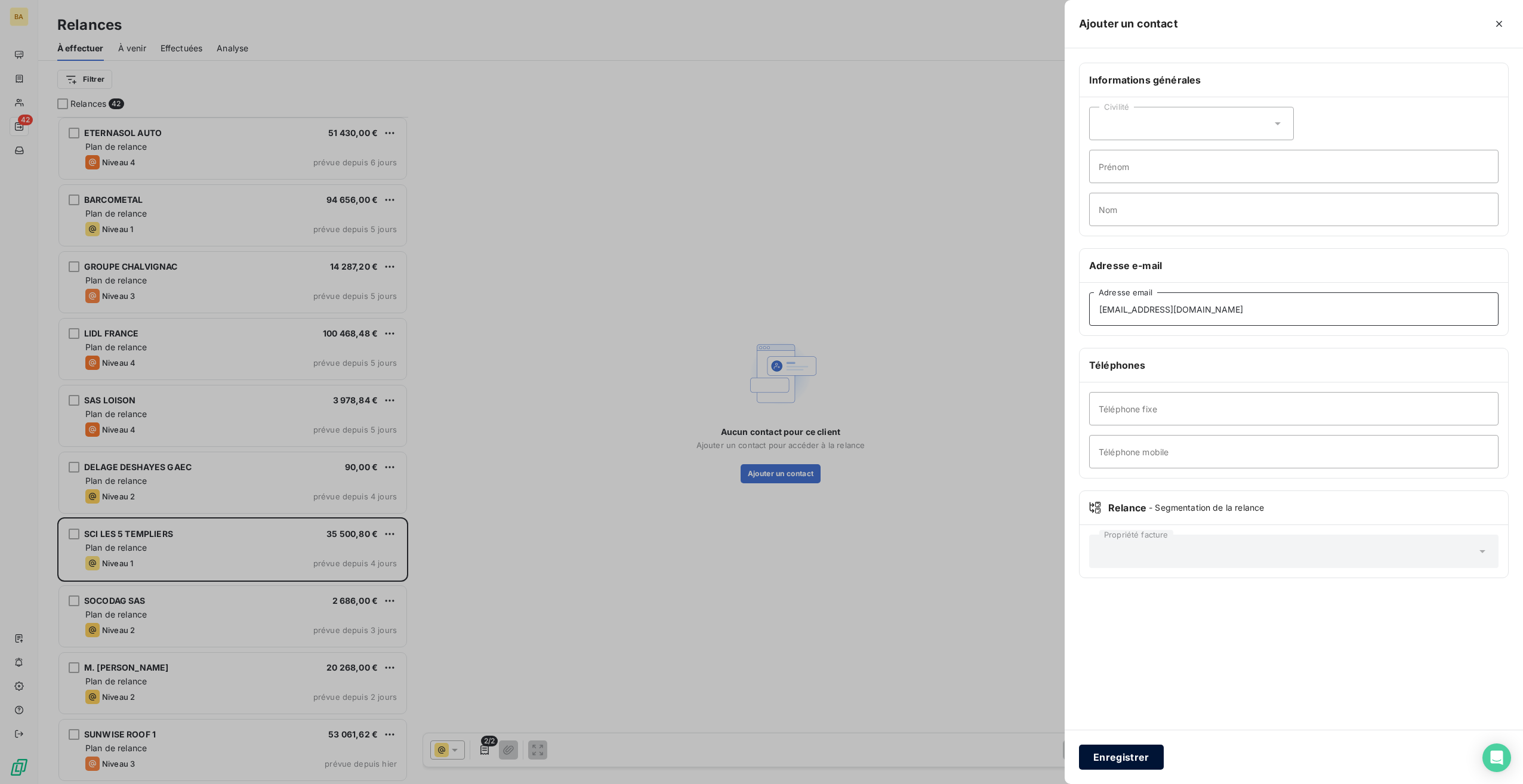
type input "[EMAIL_ADDRESS][DOMAIN_NAME]"
click at [1110, 751] on button "Enregistrer" at bounding box center [1122, 757] width 85 height 25
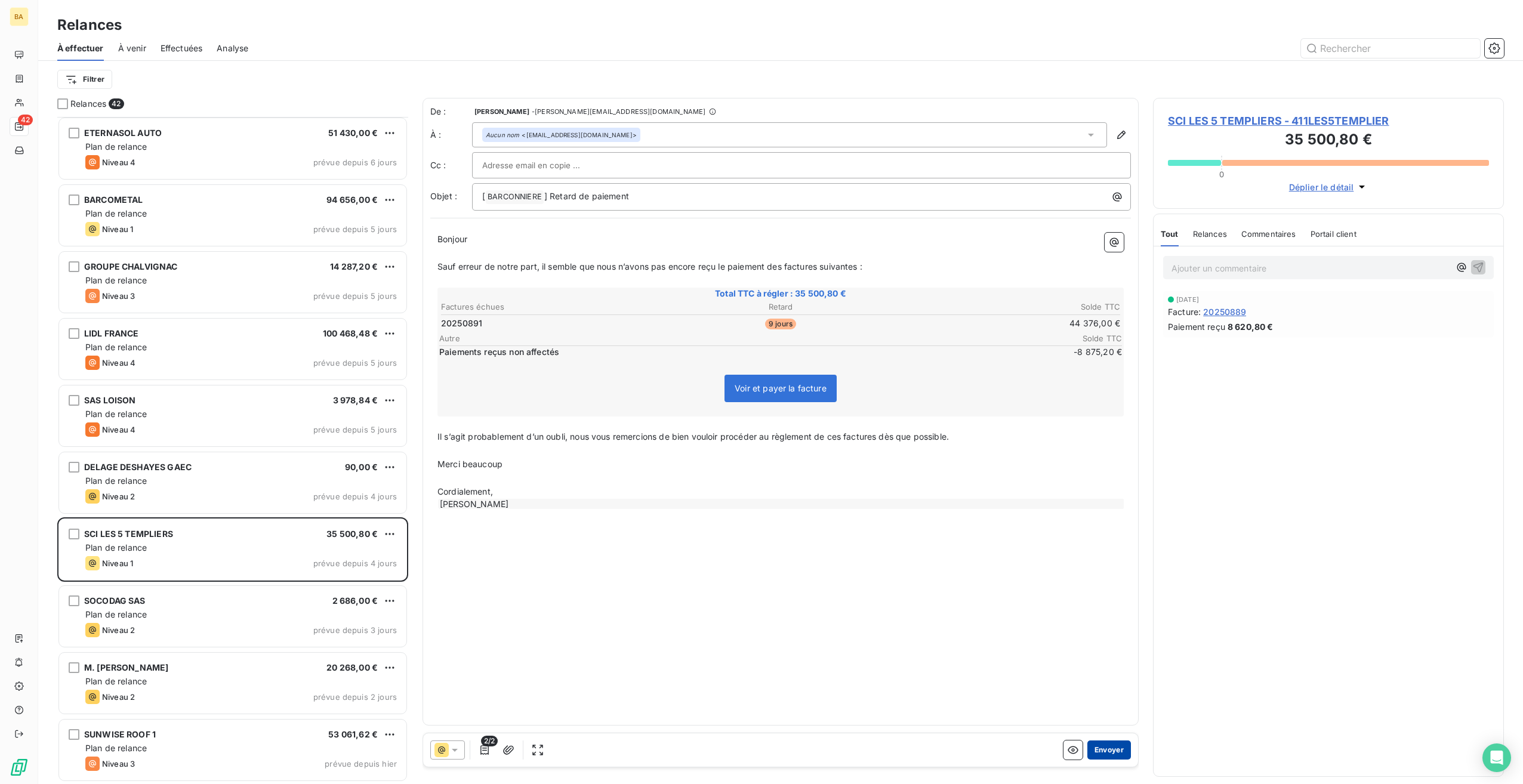
click at [1115, 750] on button "Envoyer" at bounding box center [1109, 750] width 44 height 19
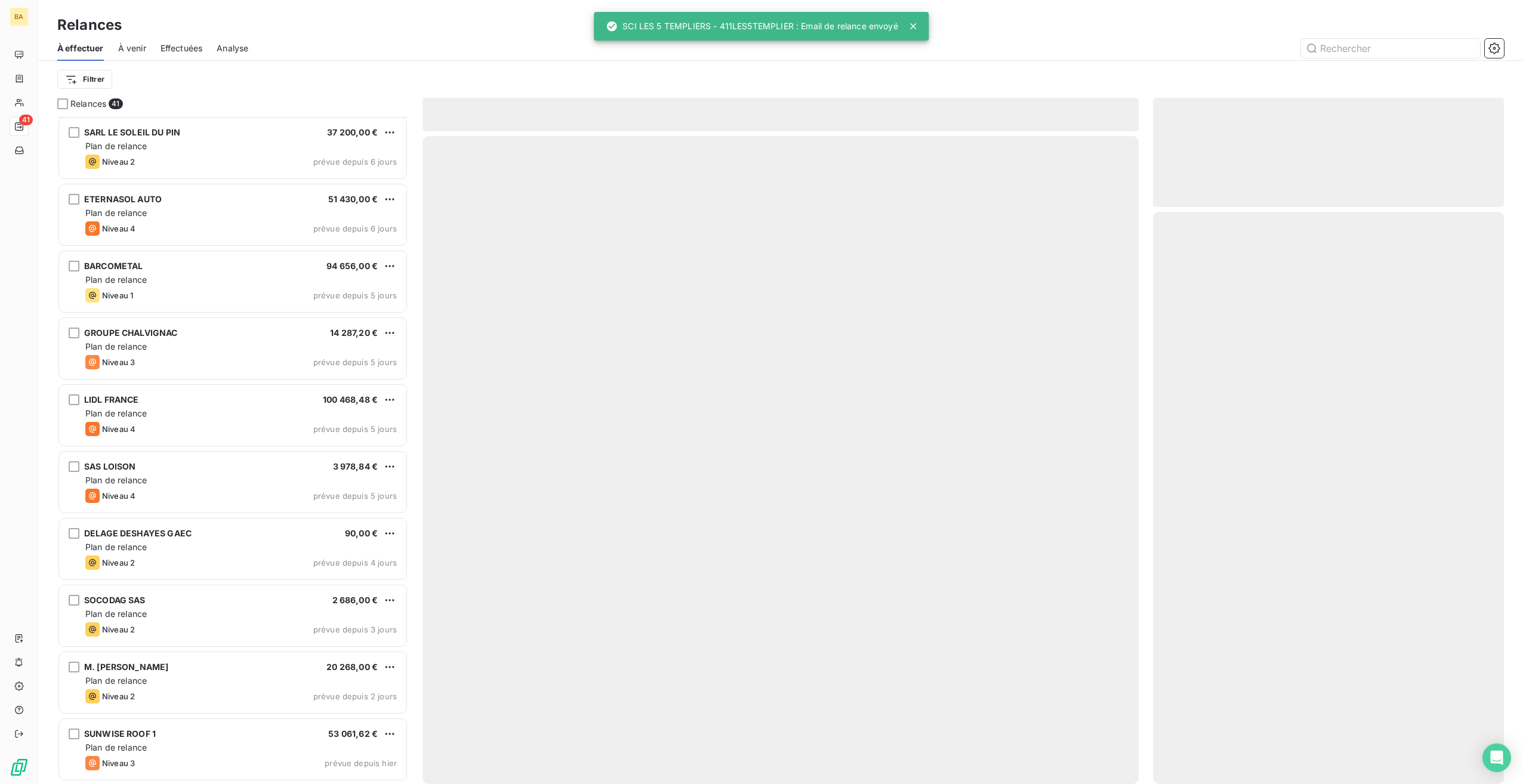
scroll to position [2073, 0]
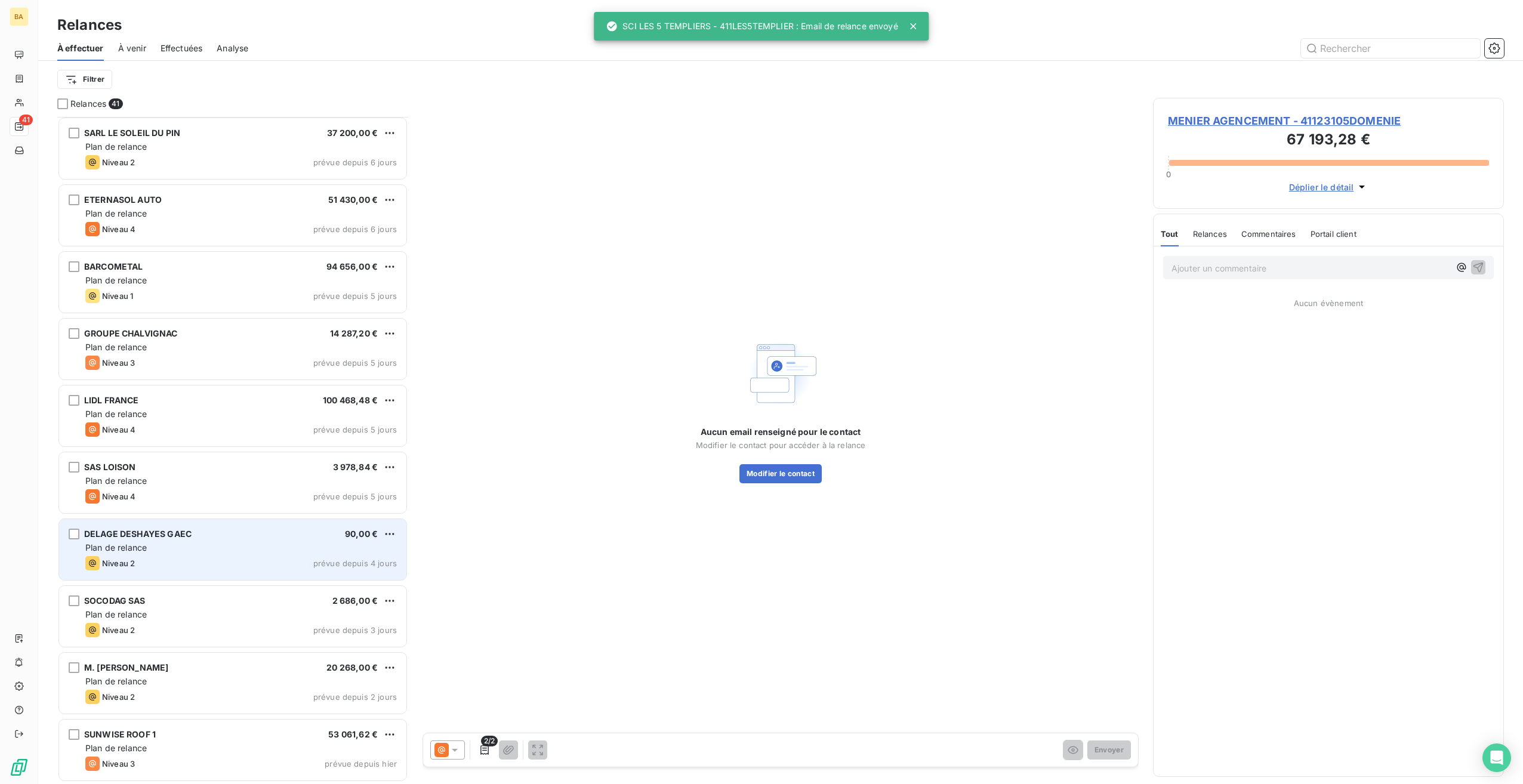
click at [172, 542] on div "Plan de relance" at bounding box center [241, 548] width 311 height 12
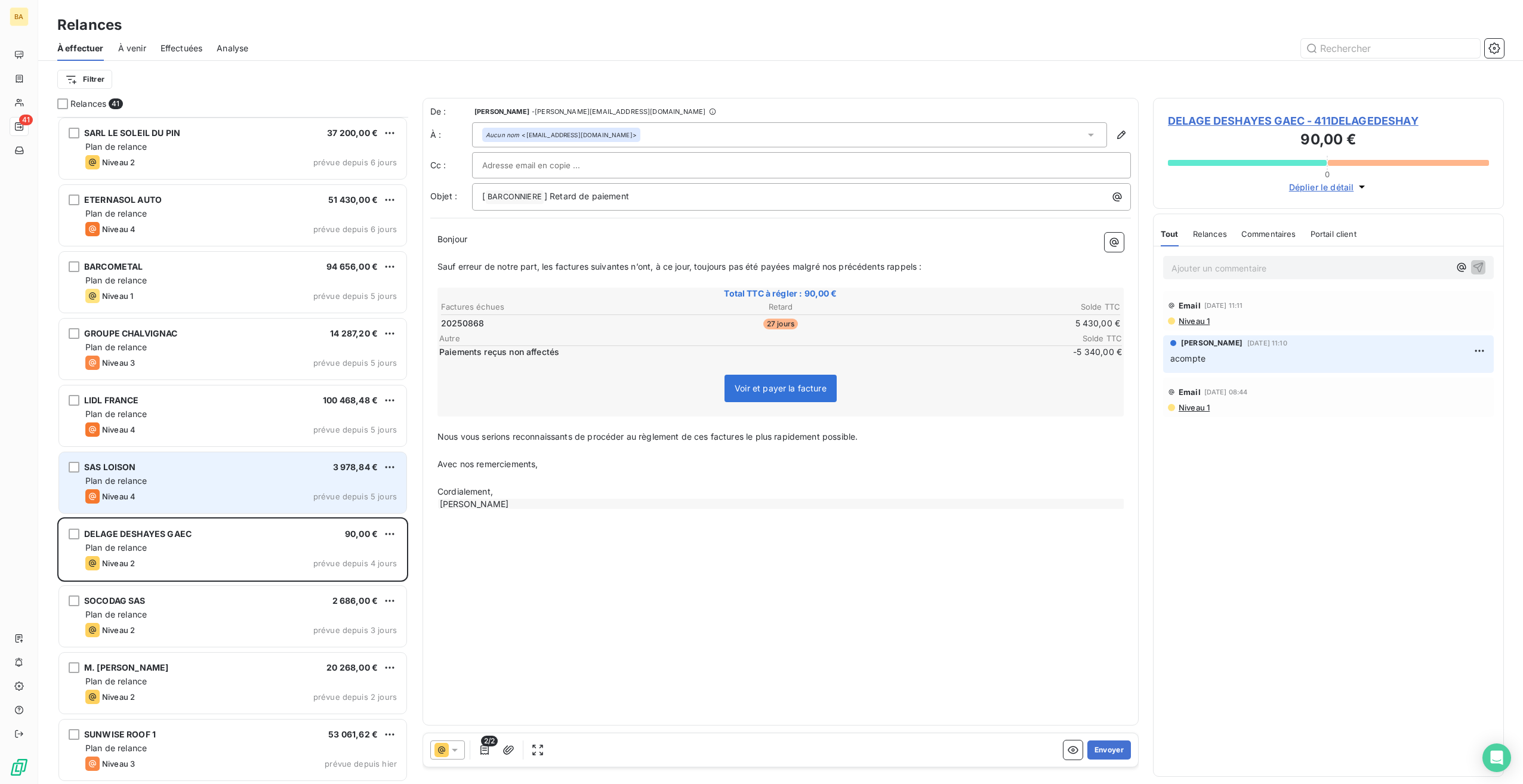
click at [216, 488] on div "SAS LOISON 3 978,84 € Plan de relance Niveau 4 prévue depuis 5 jours" at bounding box center [233, 482] width 348 height 61
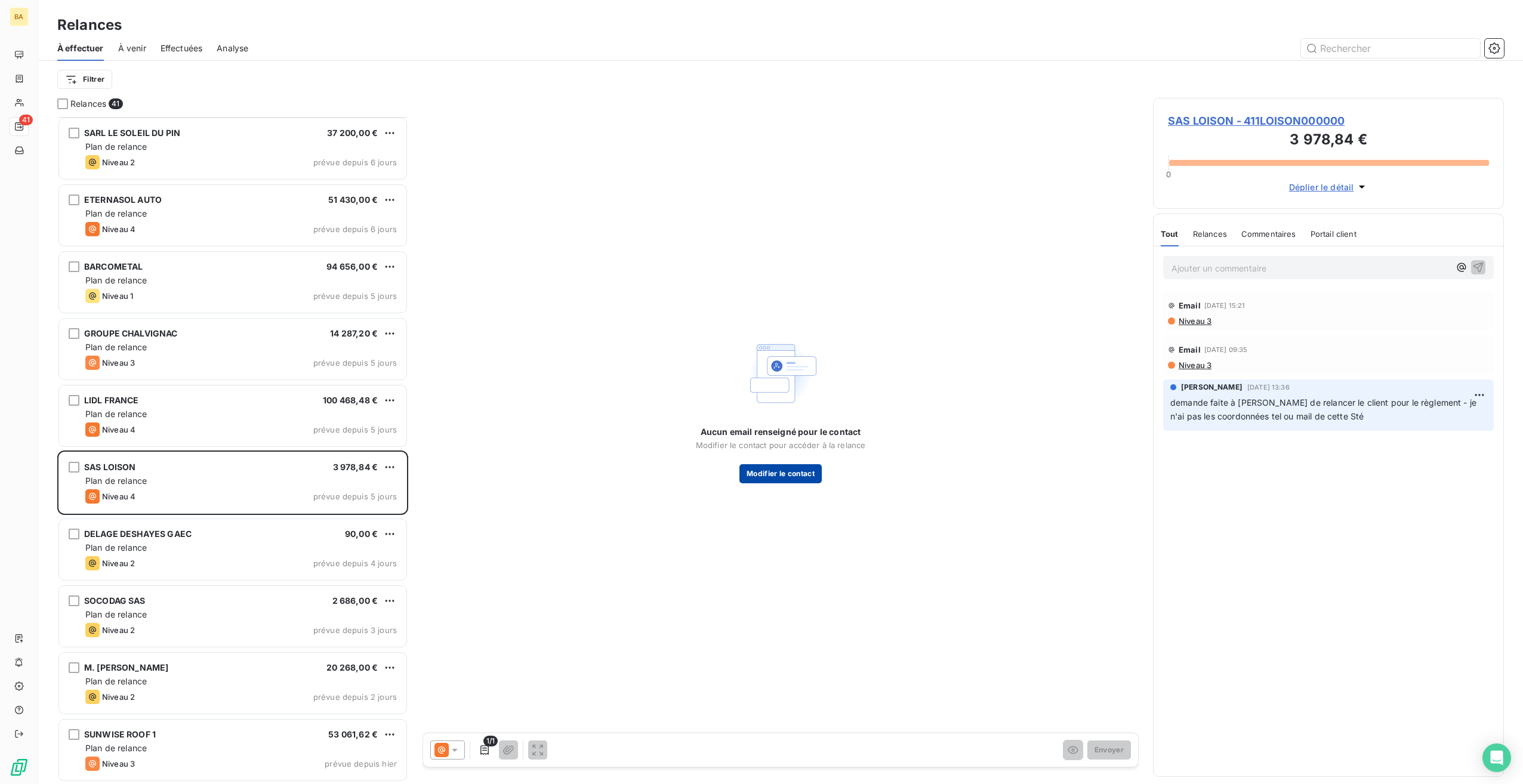
click at [805, 479] on button "Modifier le contact" at bounding box center [781, 474] width 82 height 19
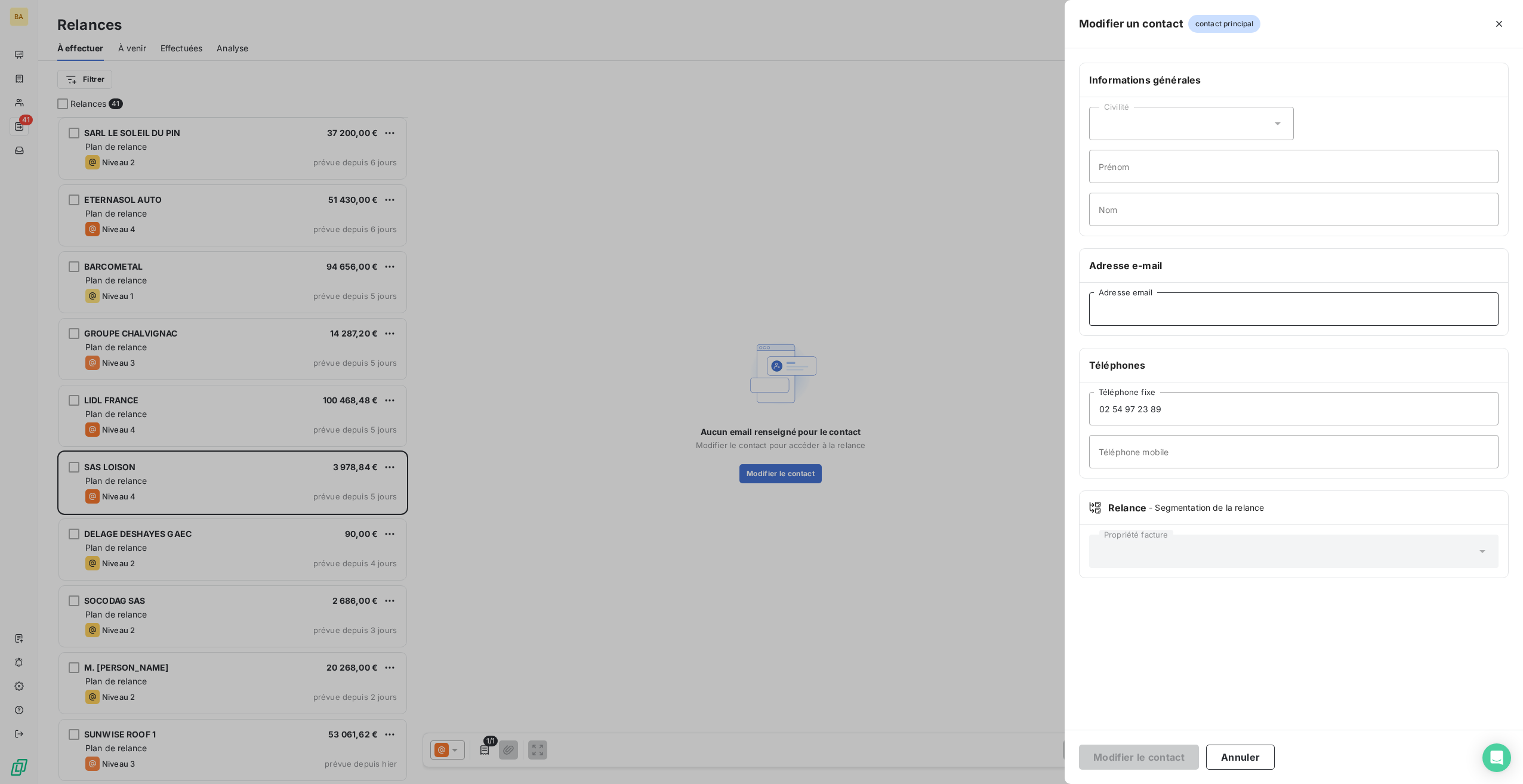
click at [1157, 308] on input "Adresse email" at bounding box center [1294, 309] width 409 height 33
paste input "[EMAIL_ADDRESS][DOMAIN_NAME]"
type input "[EMAIL_ADDRESS][DOMAIN_NAME]"
drag, startPoint x: 1139, startPoint y: 760, endPoint x: 1088, endPoint y: 762, distance: 51.0
click at [1139, 758] on button "Modifier le contact" at bounding box center [1139, 757] width 120 height 25
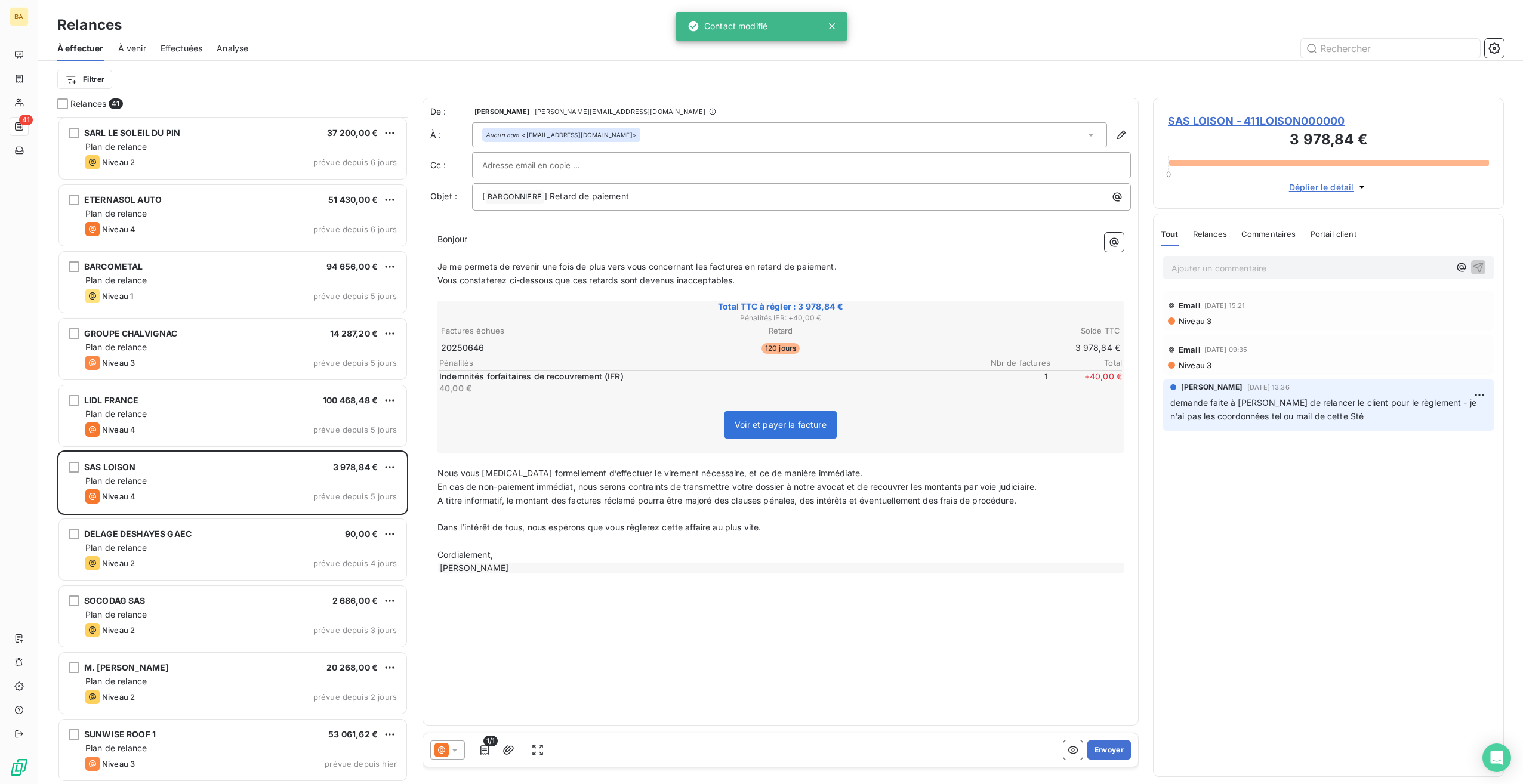
click at [456, 752] on icon at bounding box center [455, 750] width 12 height 12
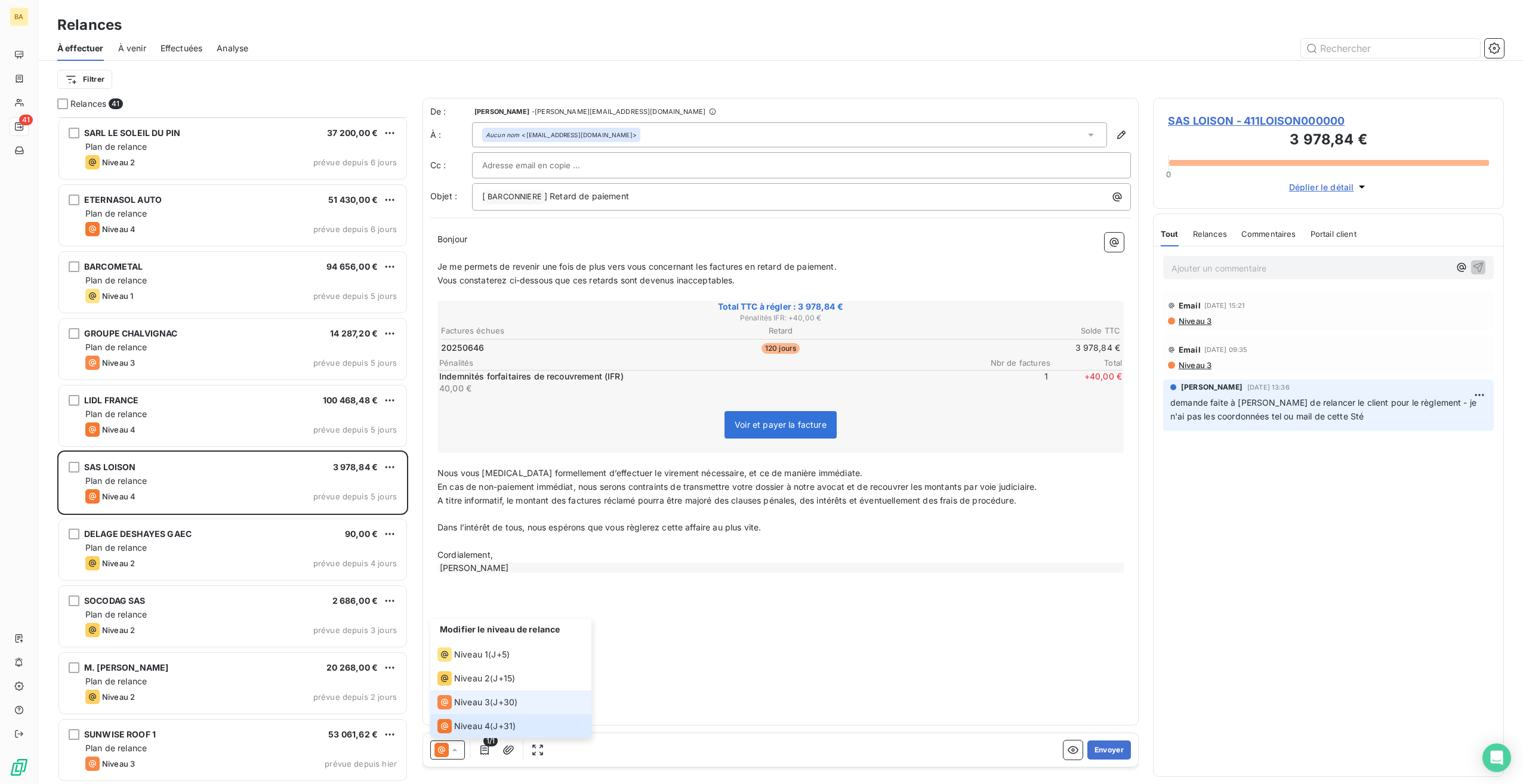
click at [466, 701] on span "Niveau 3" at bounding box center [472, 702] width 36 height 12
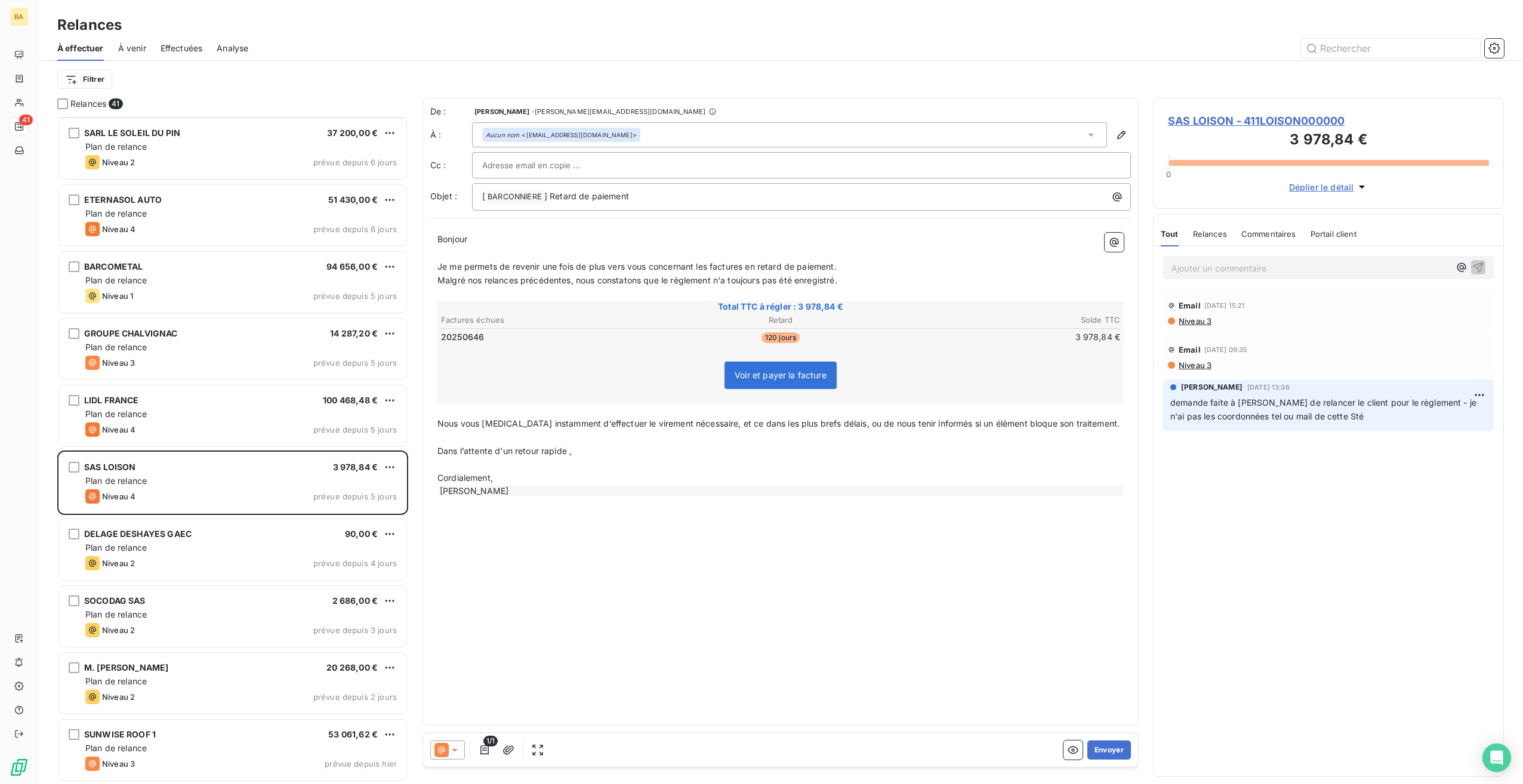
click at [738, 671] on div "De : [PERSON_NAME] - [PERSON_NAME][EMAIL_ADDRESS][DOMAIN_NAME] À : Aucun nom <[…" at bounding box center [781, 412] width 716 height 628
click at [1116, 747] on button "Envoyer" at bounding box center [1109, 750] width 44 height 19
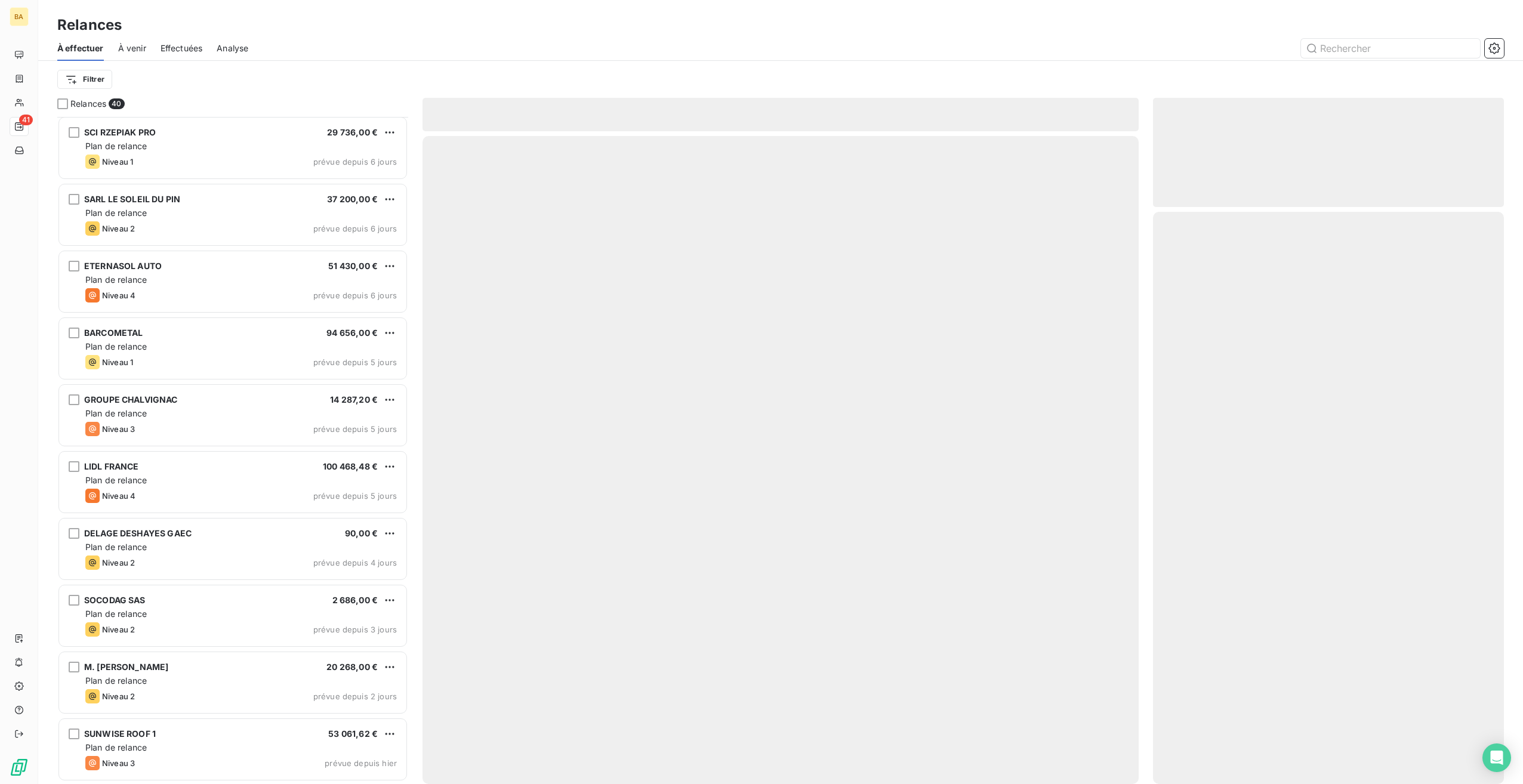
scroll to position [2006, 0]
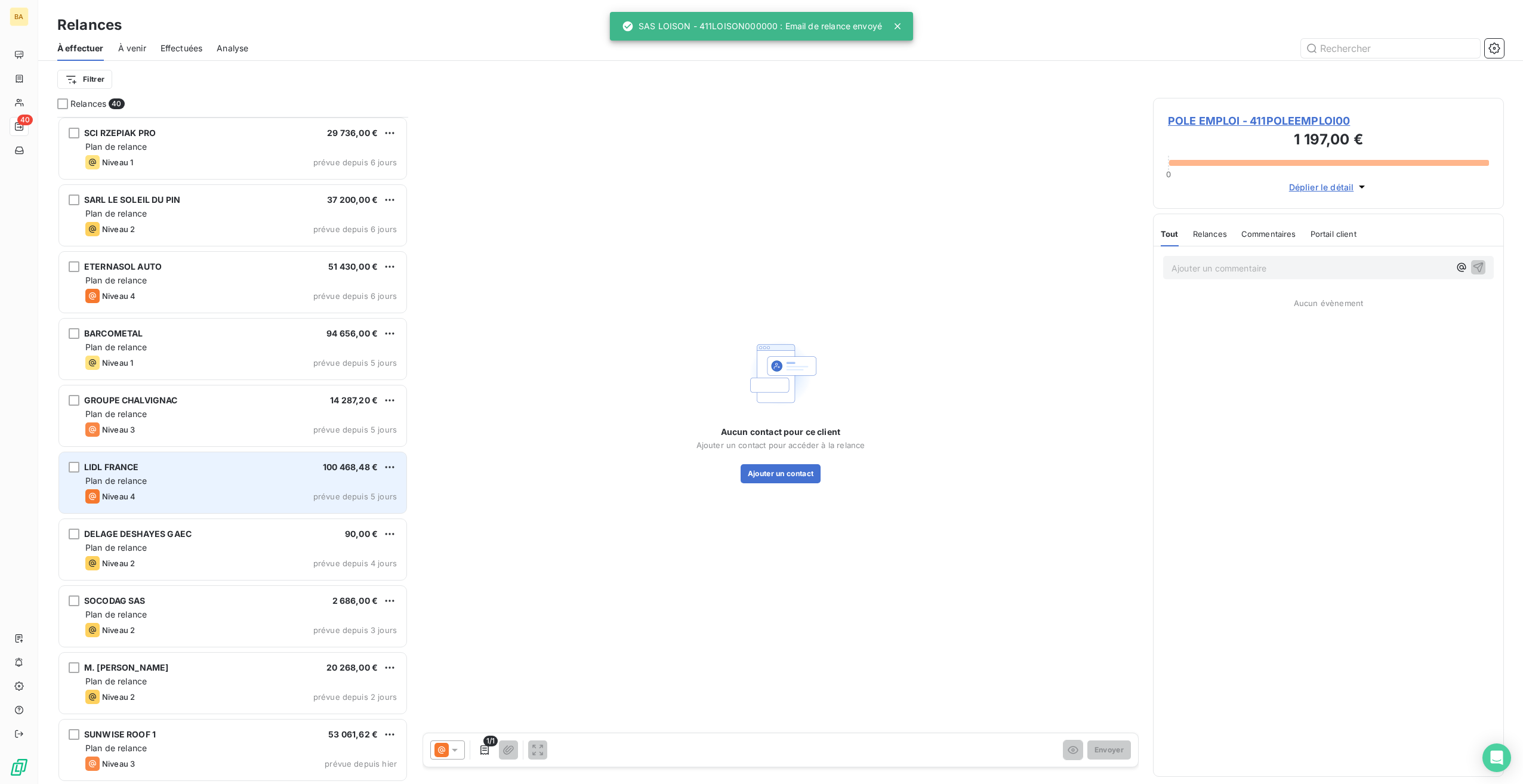
click at [165, 476] on div "Plan de relance" at bounding box center [241, 481] width 311 height 12
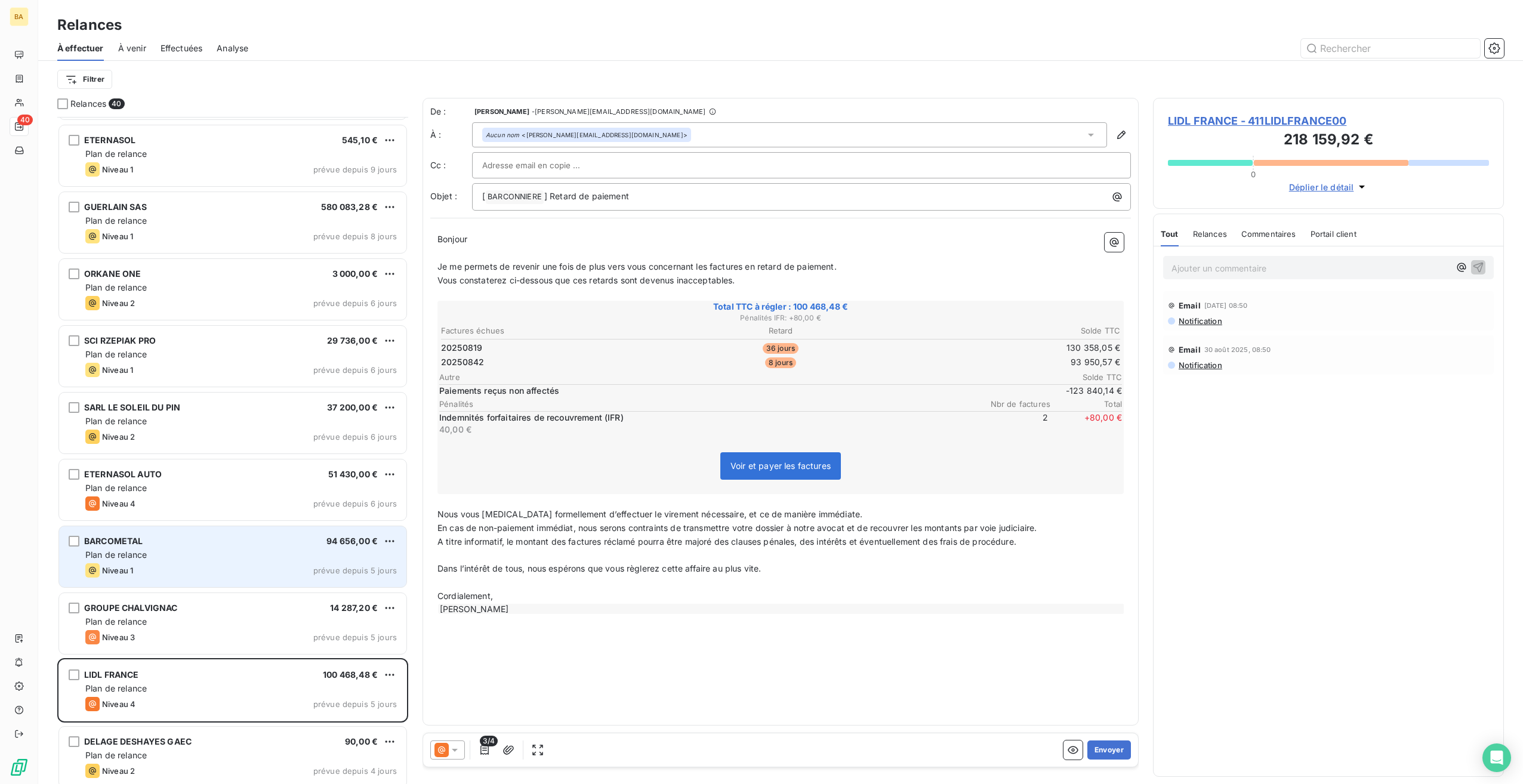
scroll to position [1767, 0]
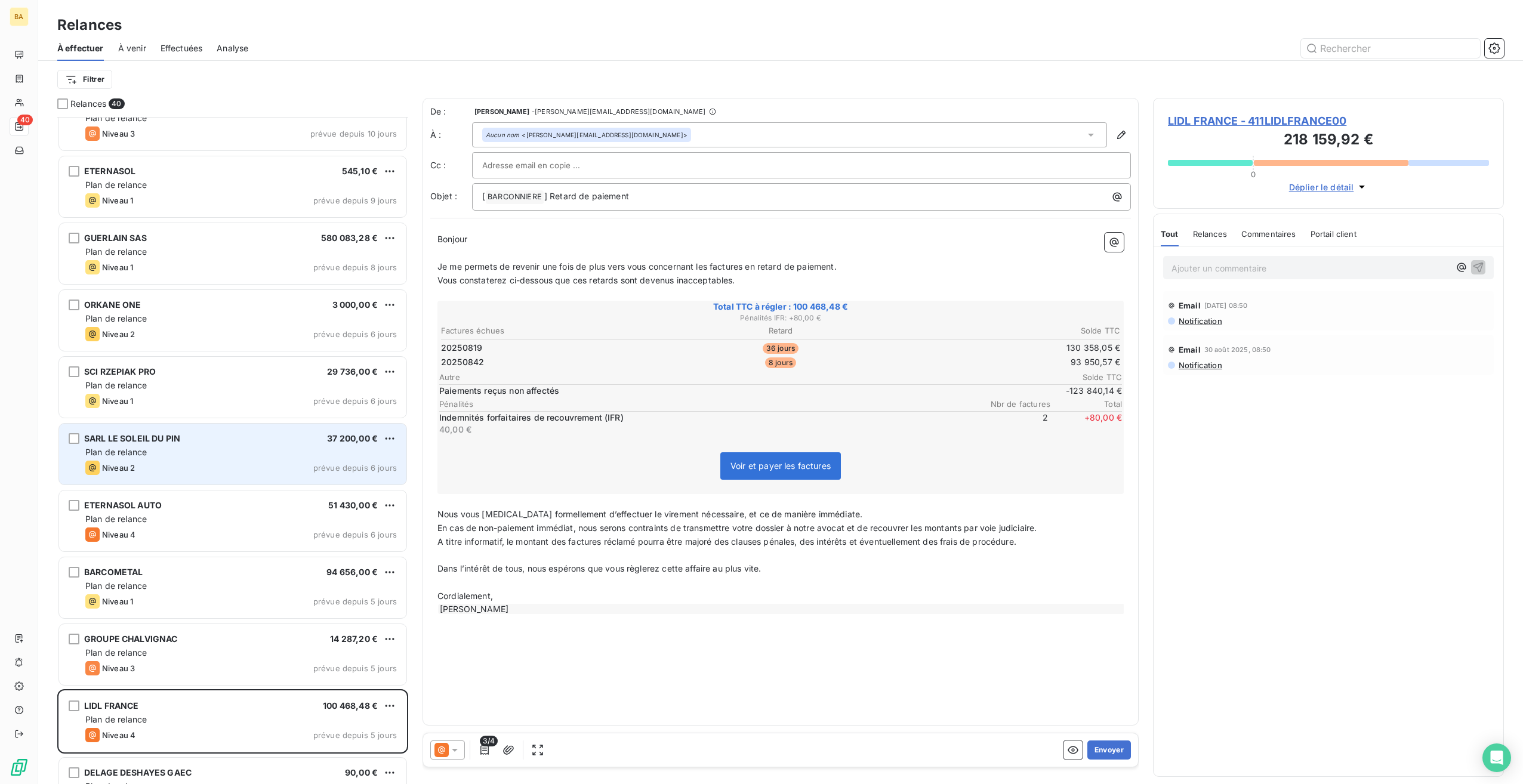
click at [162, 450] on div "Plan de relance" at bounding box center [241, 452] width 311 height 12
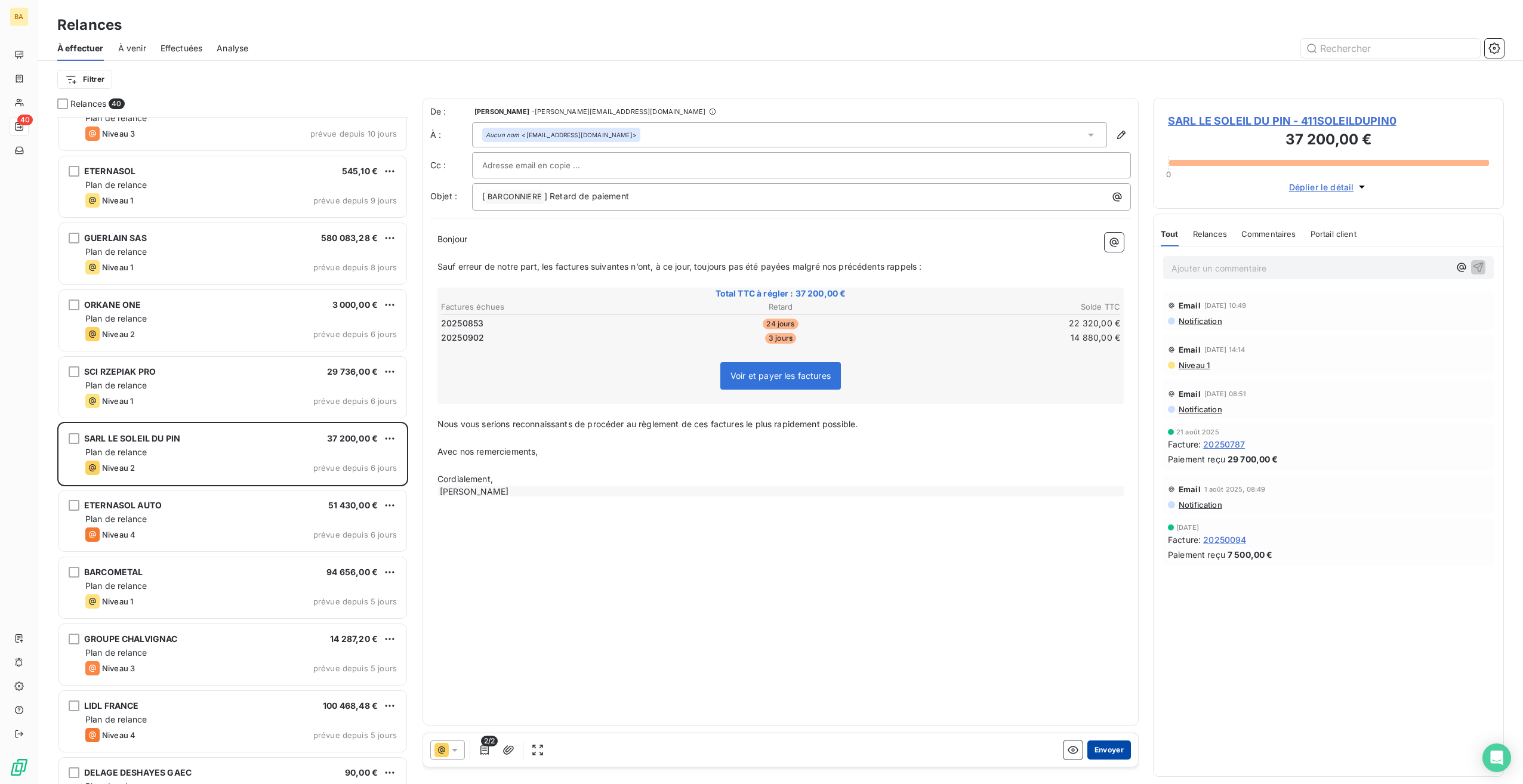
click at [1113, 746] on button "Envoyer" at bounding box center [1109, 750] width 44 height 19
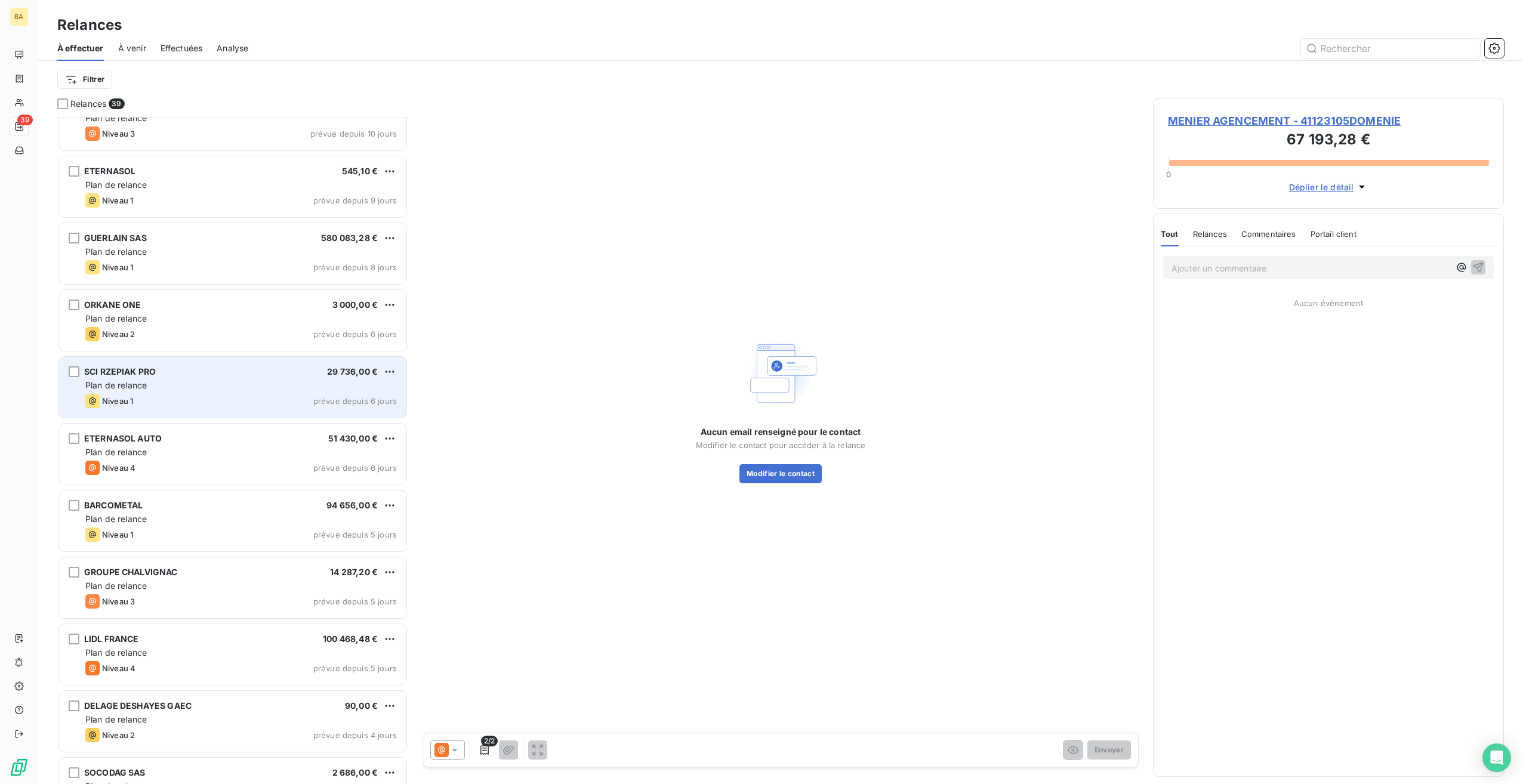
click at [155, 383] on div "Plan de relance" at bounding box center [241, 386] width 311 height 12
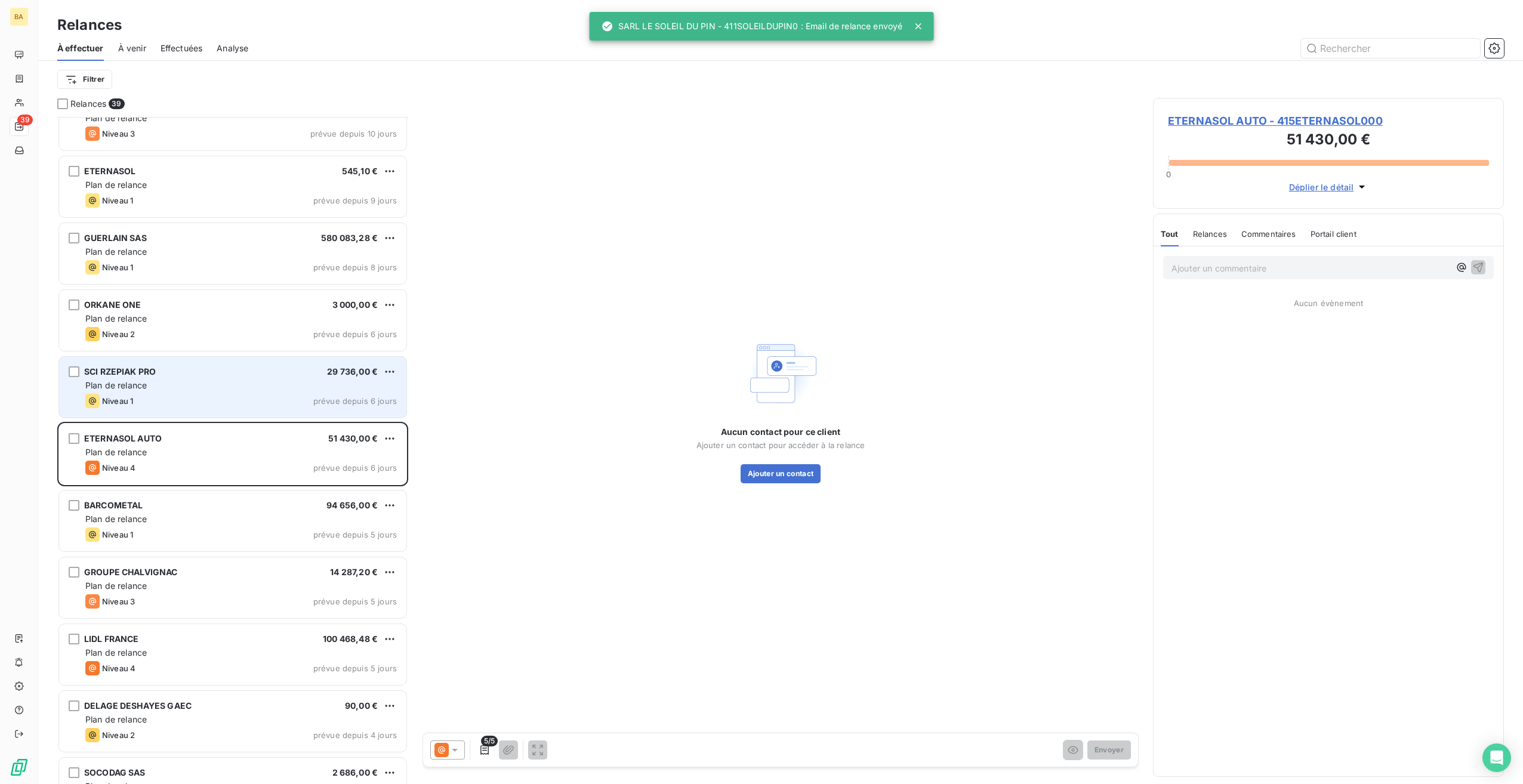
click at [212, 381] on div "Plan de relance" at bounding box center [241, 386] width 311 height 12
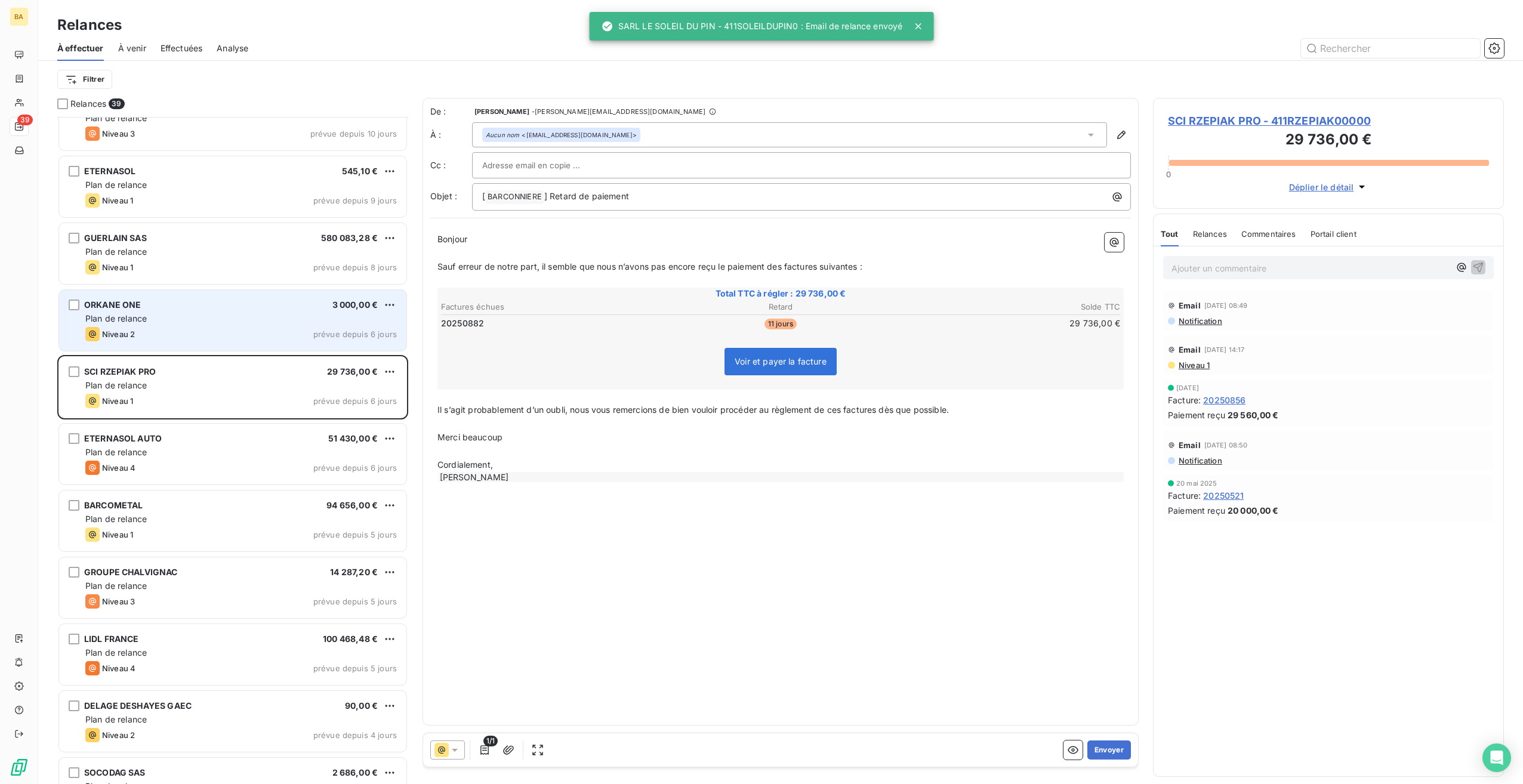
click at [159, 319] on div "Plan de relance" at bounding box center [241, 319] width 311 height 12
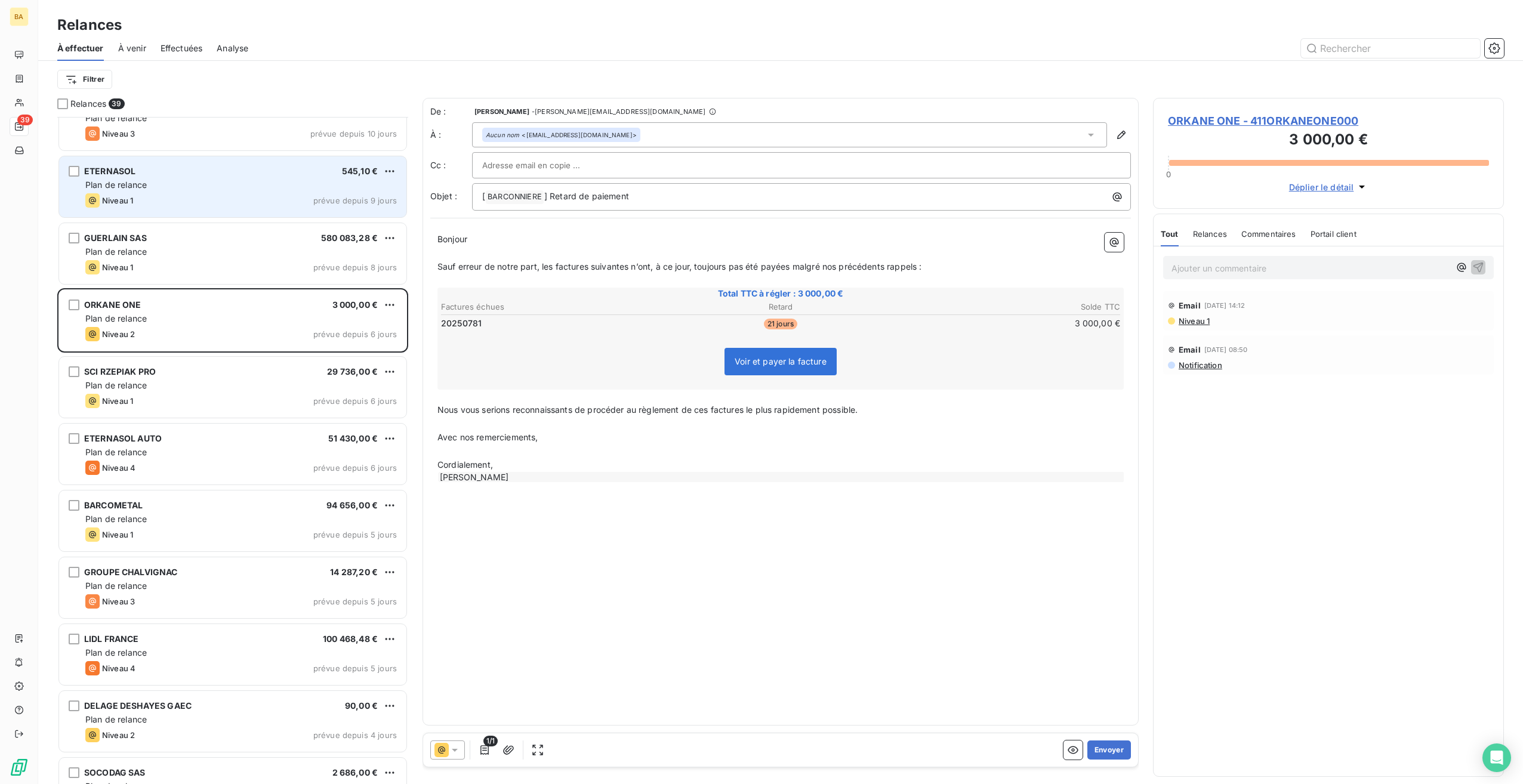
click at [180, 197] on div "Niveau 1 prévue depuis 9 jours" at bounding box center [241, 201] width 311 height 15
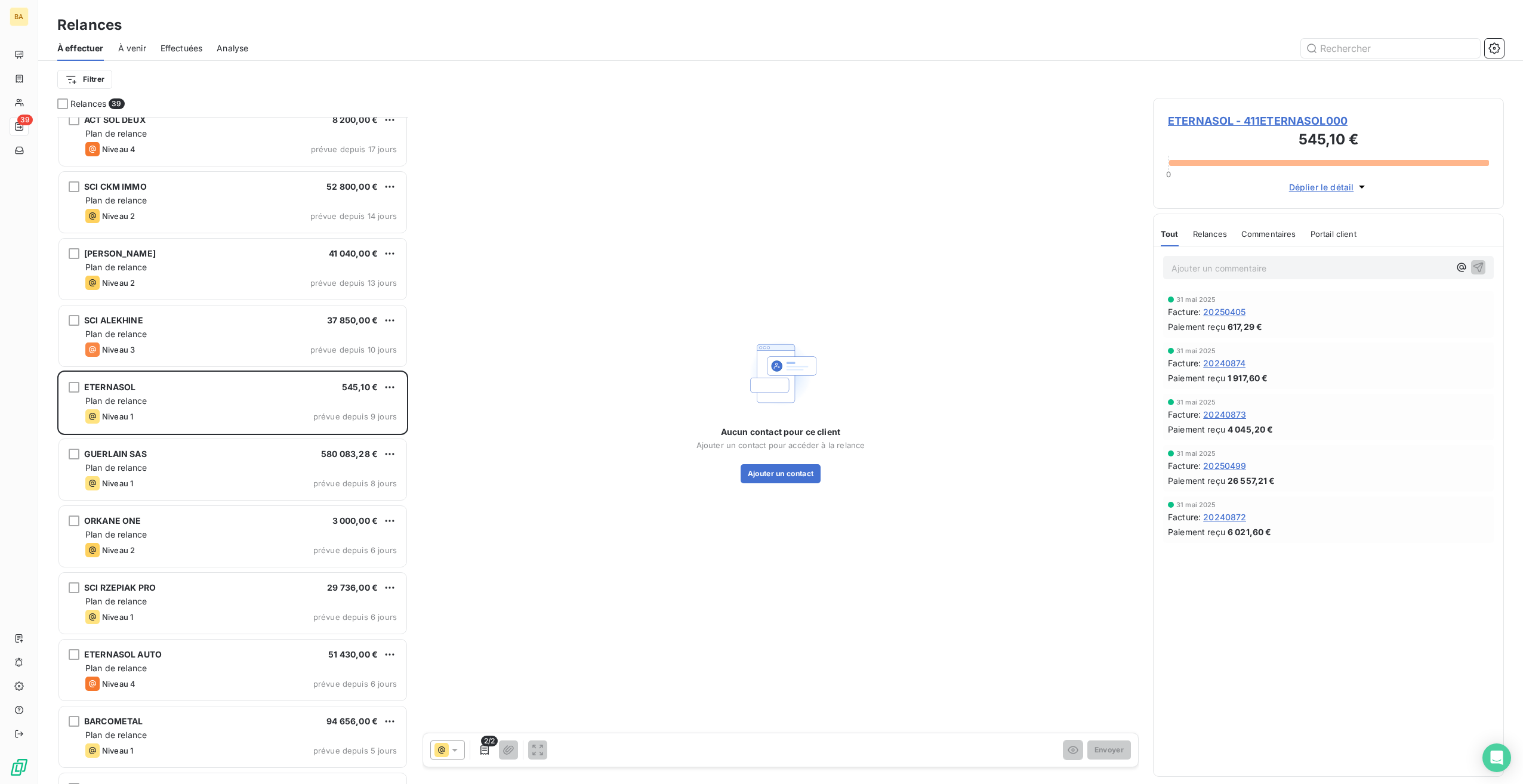
scroll to position [1529, 0]
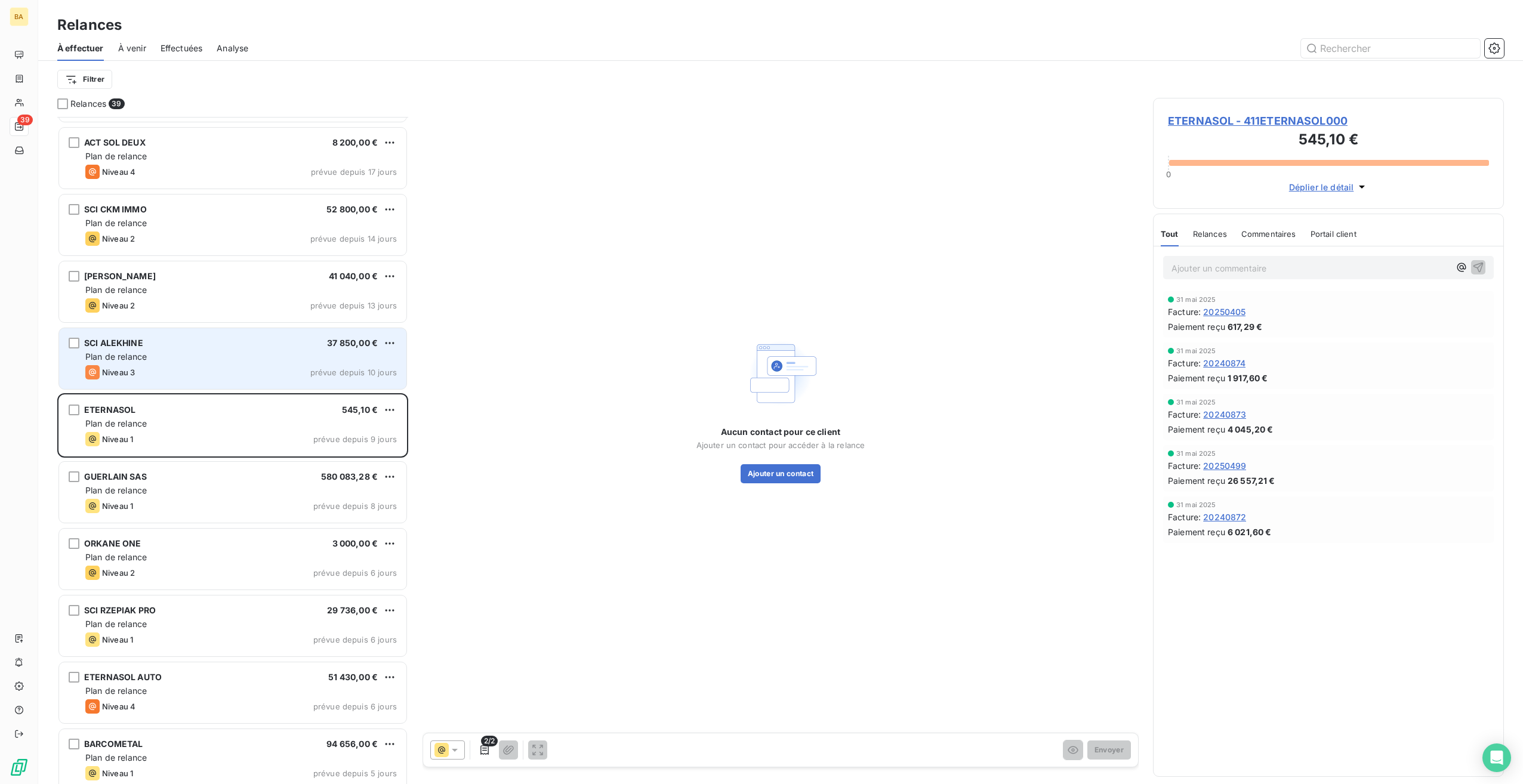
click at [170, 351] on div "Plan de relance" at bounding box center [241, 357] width 311 height 12
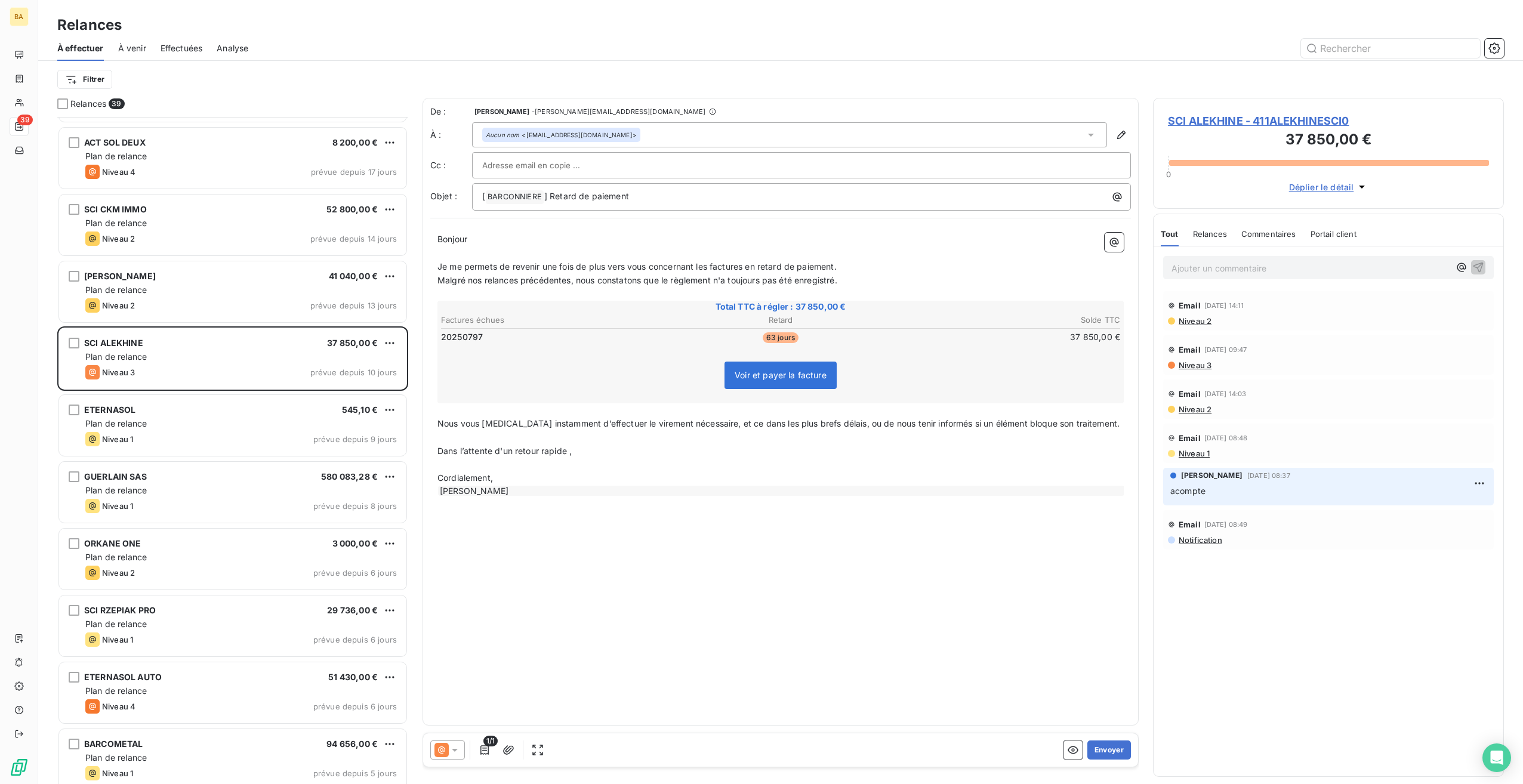
scroll to position [1469, 0]
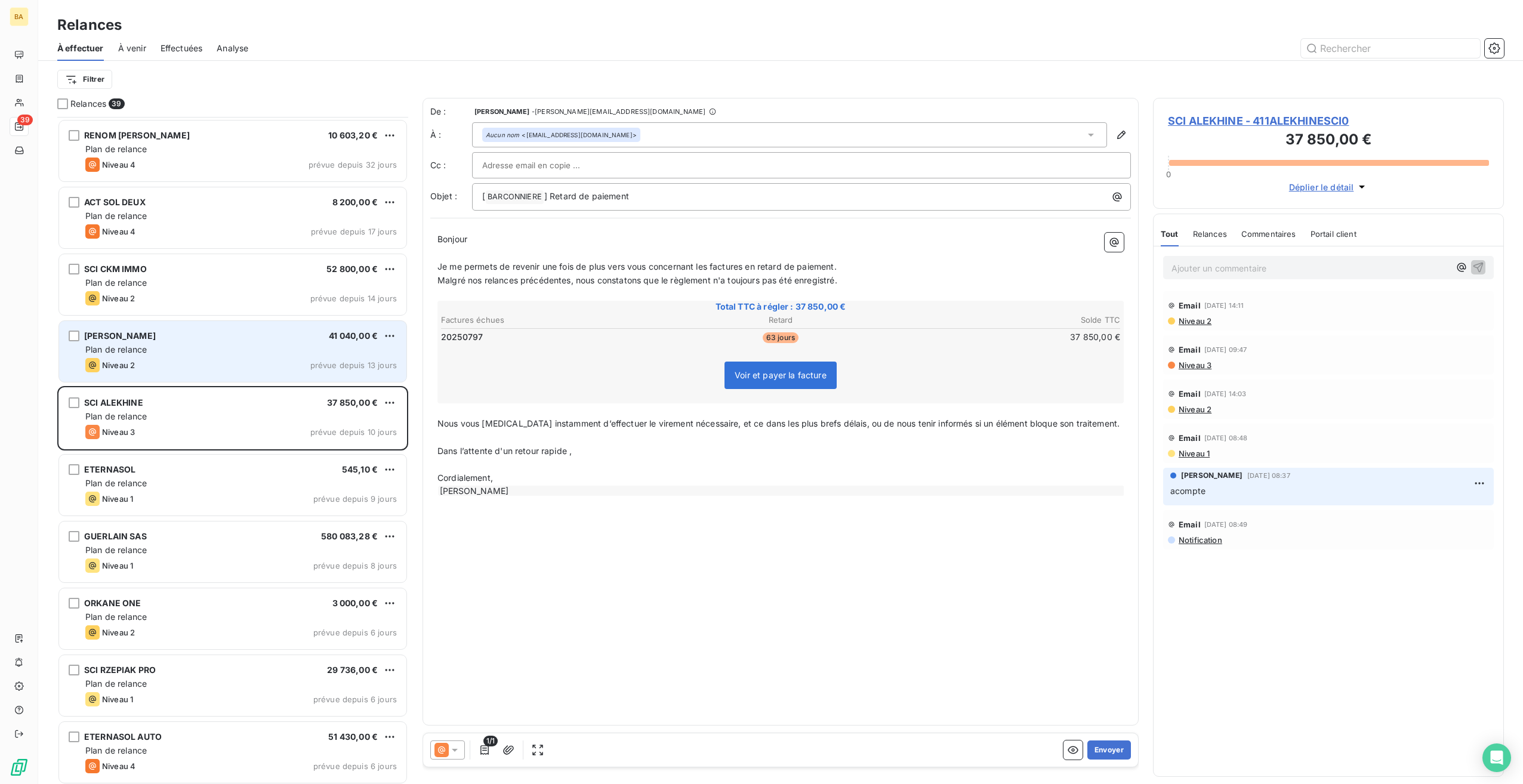
click at [208, 351] on div "Plan de relance" at bounding box center [241, 350] width 311 height 12
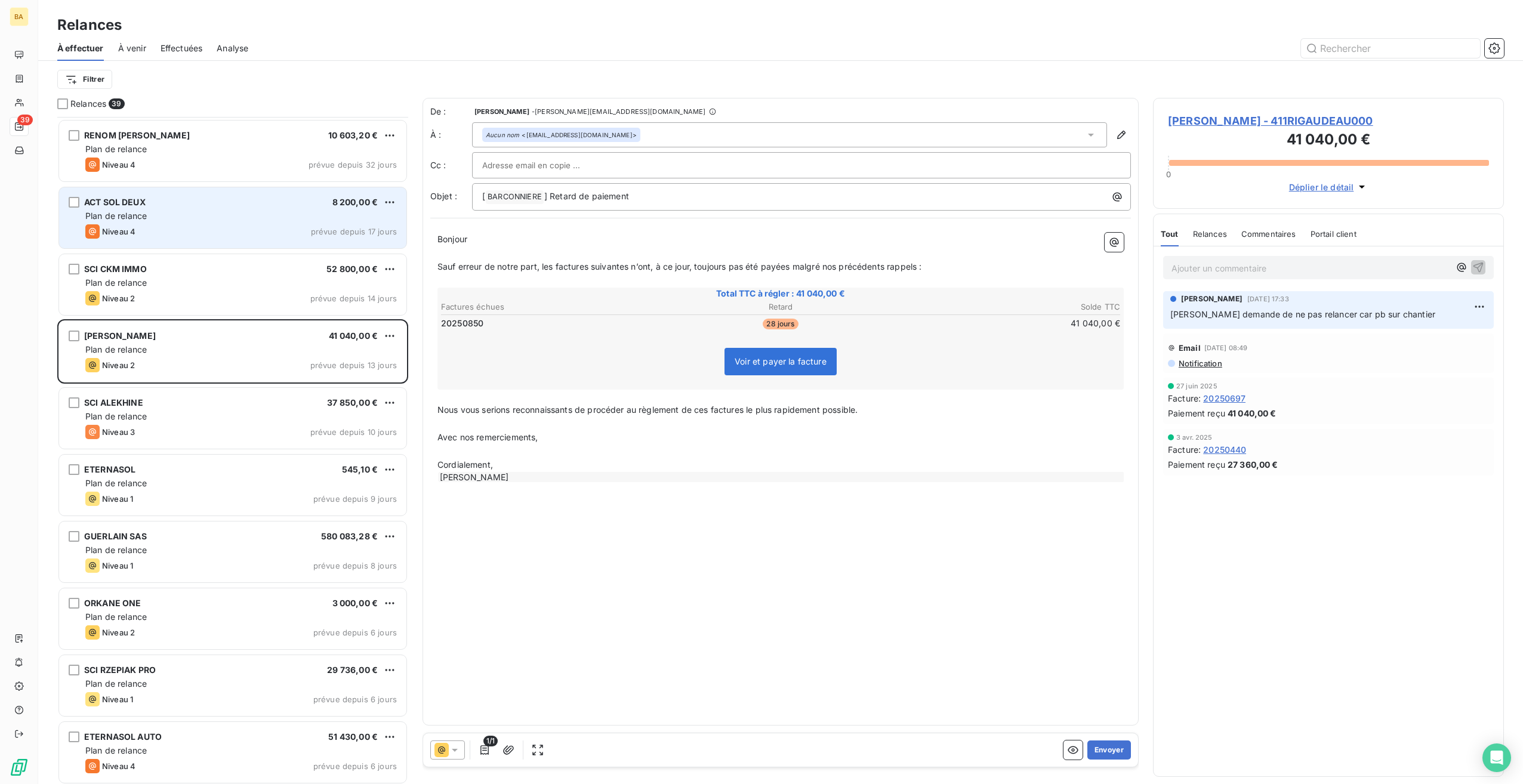
click at [206, 223] on div "ACT SOL DEUX 8 200,00 € Plan de relance Niveau 4 prévue depuis 17 jours" at bounding box center [233, 218] width 348 height 61
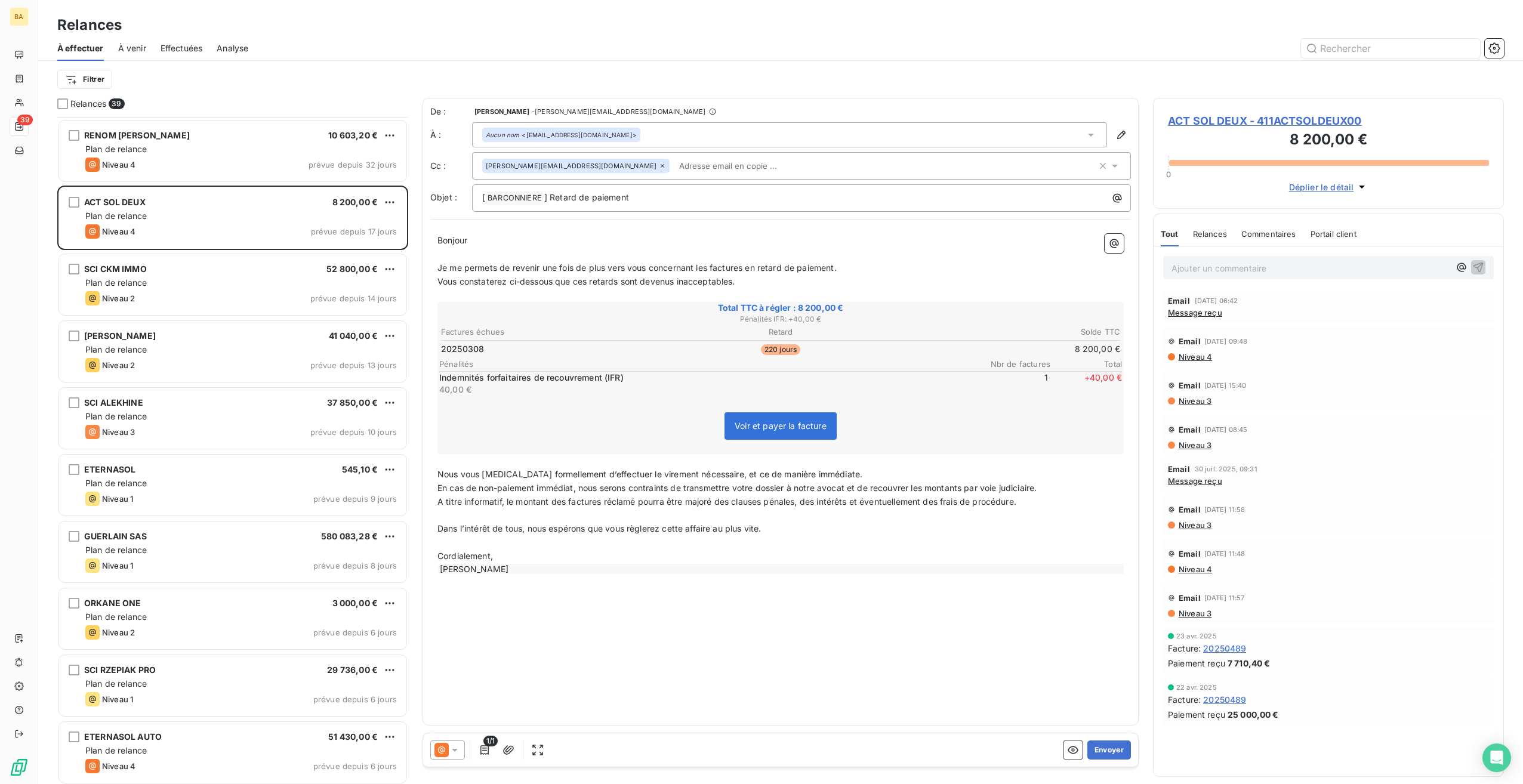
click at [1192, 309] on span "Message reçu" at bounding box center [1195, 313] width 54 height 10
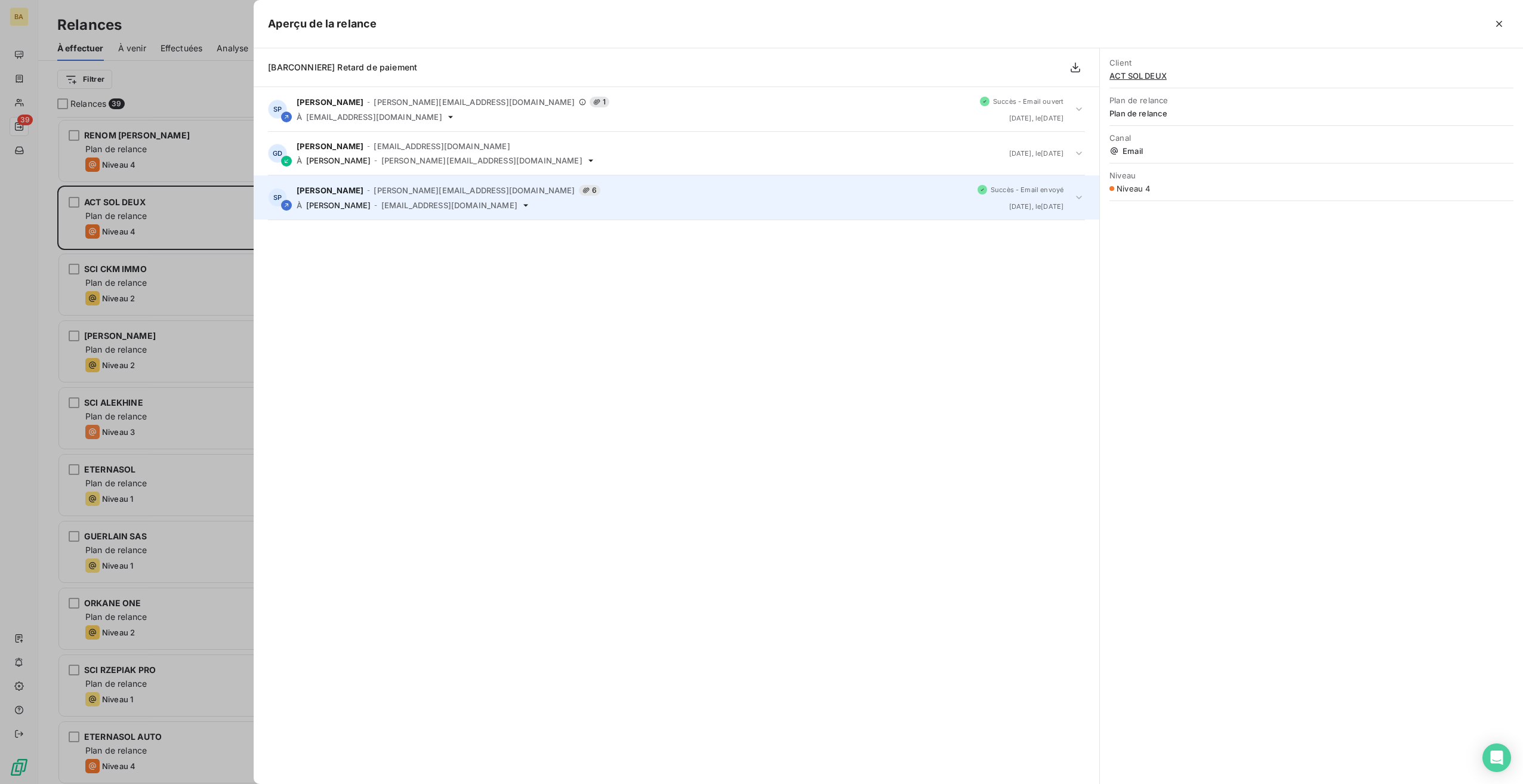
click at [425, 210] on div "SP [PERSON_NAME] - [PERSON_NAME][EMAIL_ADDRESS][DOMAIN_NAME] 6 À [PERSON_NAME] …" at bounding box center [677, 197] width 846 height 44
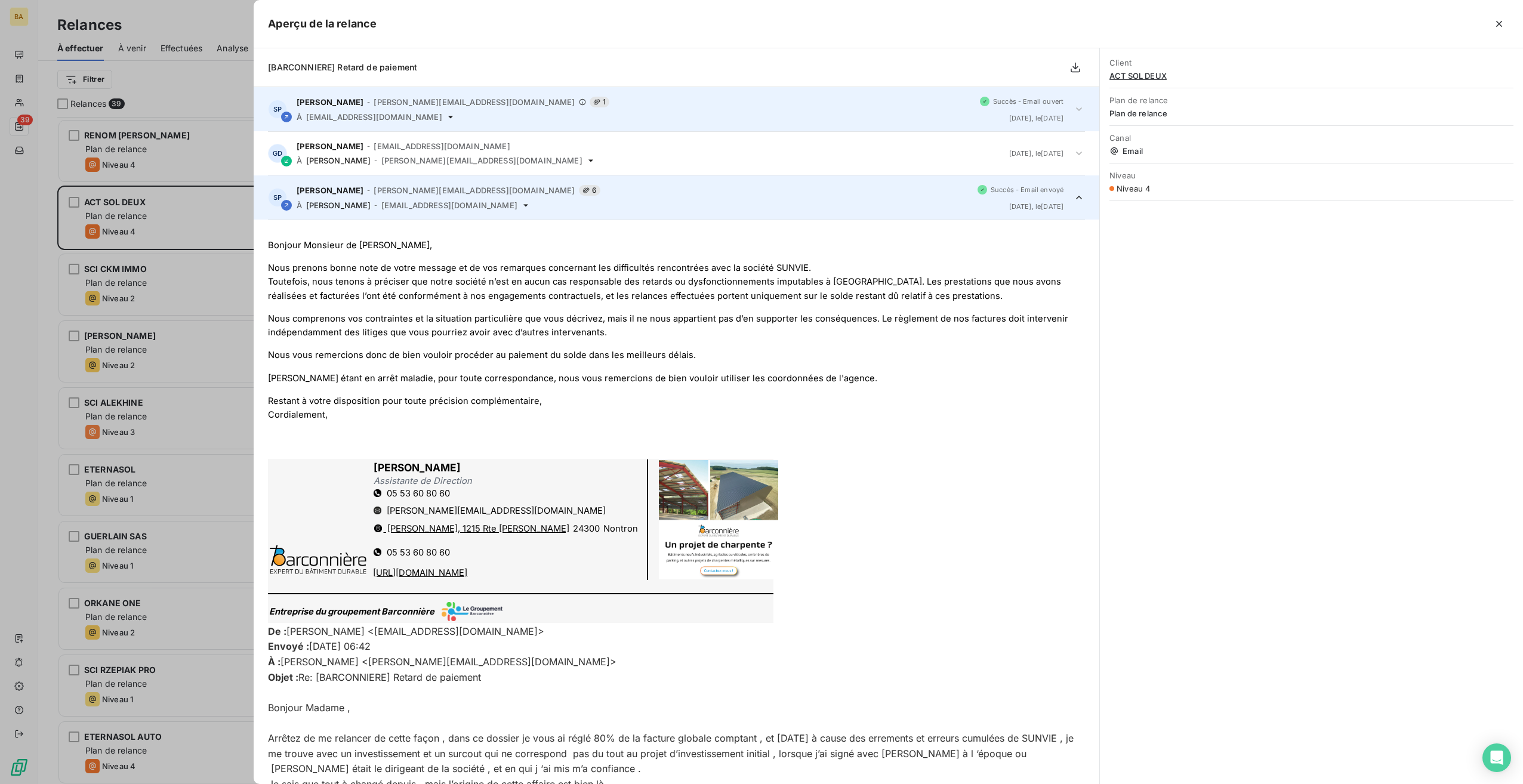
click at [414, 107] on div "[PERSON_NAME] - [PERSON_NAME][EMAIL_ADDRESS][DOMAIN_NAME] 1 À [EMAIL_ADDRESS][D…" at bounding box center [634, 109] width 674 height 25
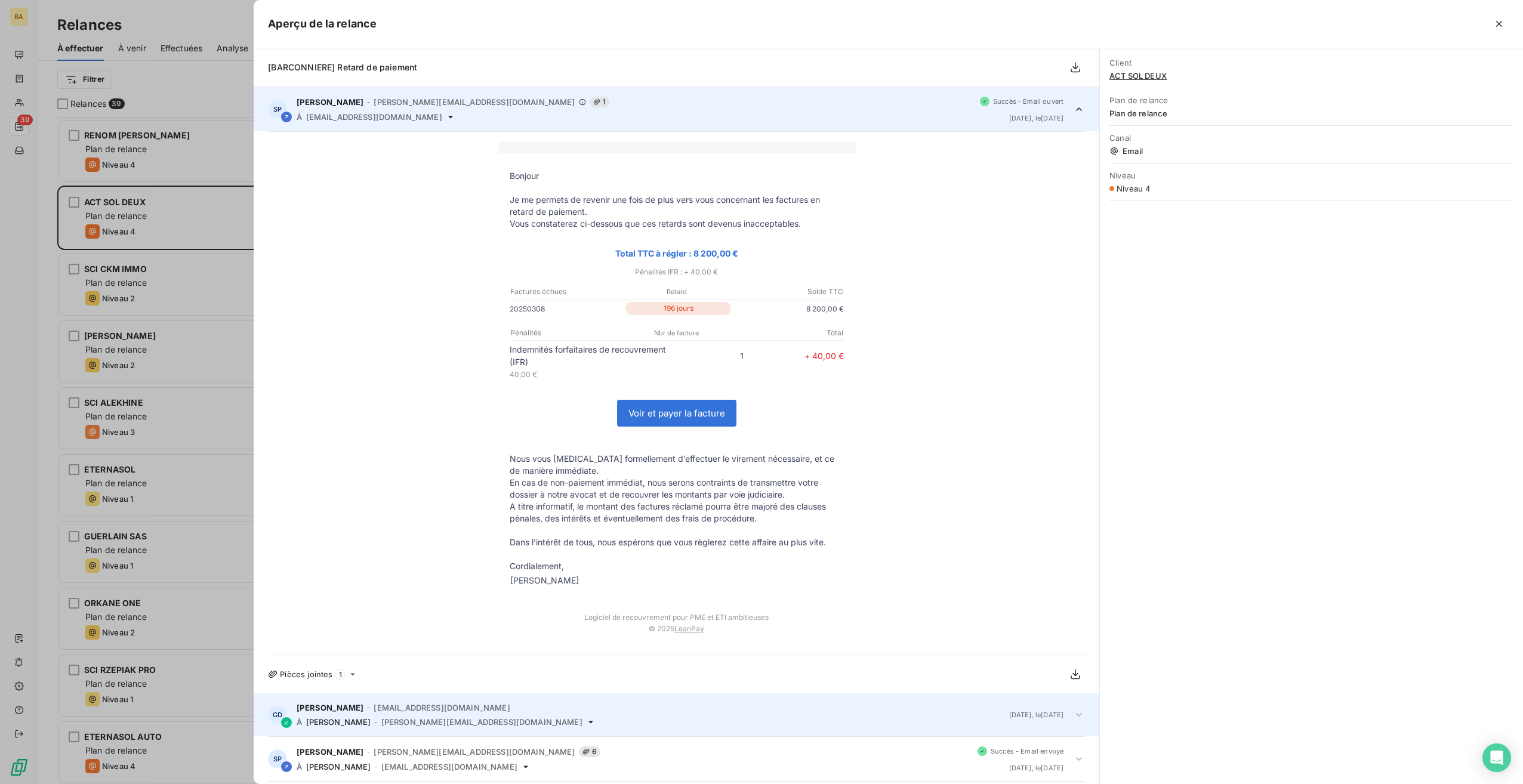
click at [426, 707] on span "[EMAIL_ADDRESS][DOMAIN_NAME]" at bounding box center [441, 708] width 136 height 10
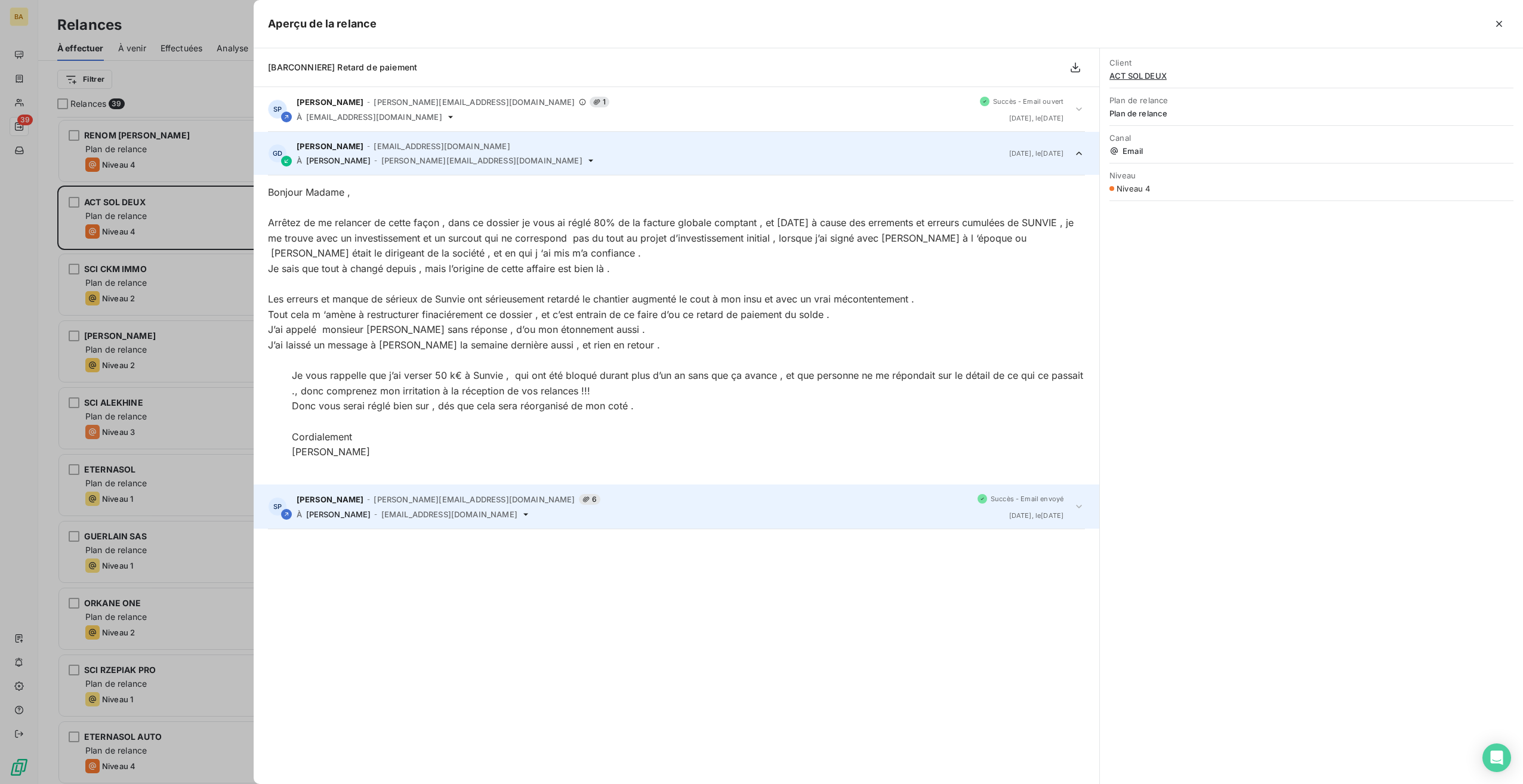
click at [378, 510] on div "À [PERSON_NAME] - [PERSON_NAME][EMAIL_ADDRESS][DOMAIN_NAME]" at bounding box center [632, 514] width 672 height 10
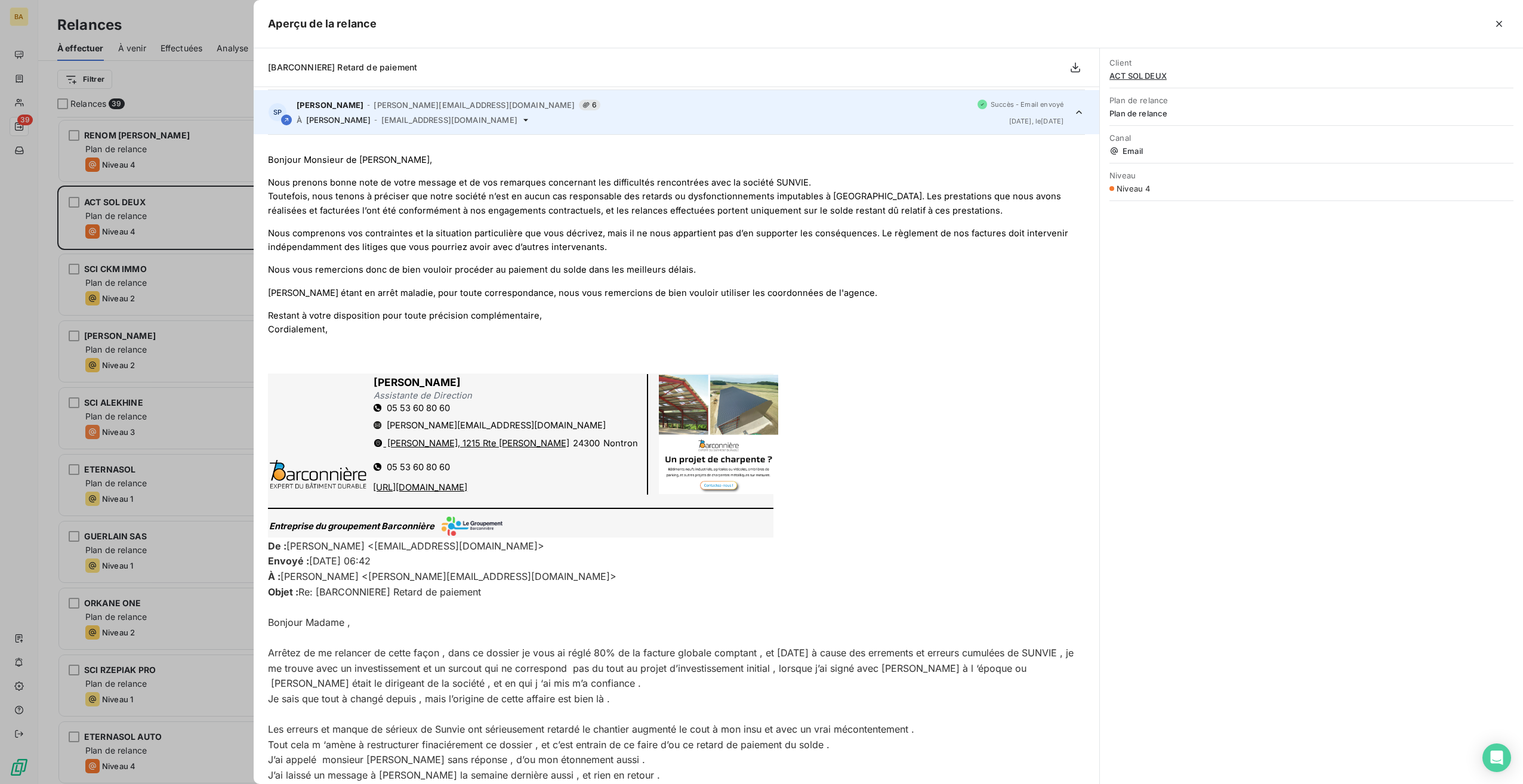
scroll to position [88, 0]
click at [1502, 23] on icon "button" at bounding box center [1499, 24] width 12 height 12
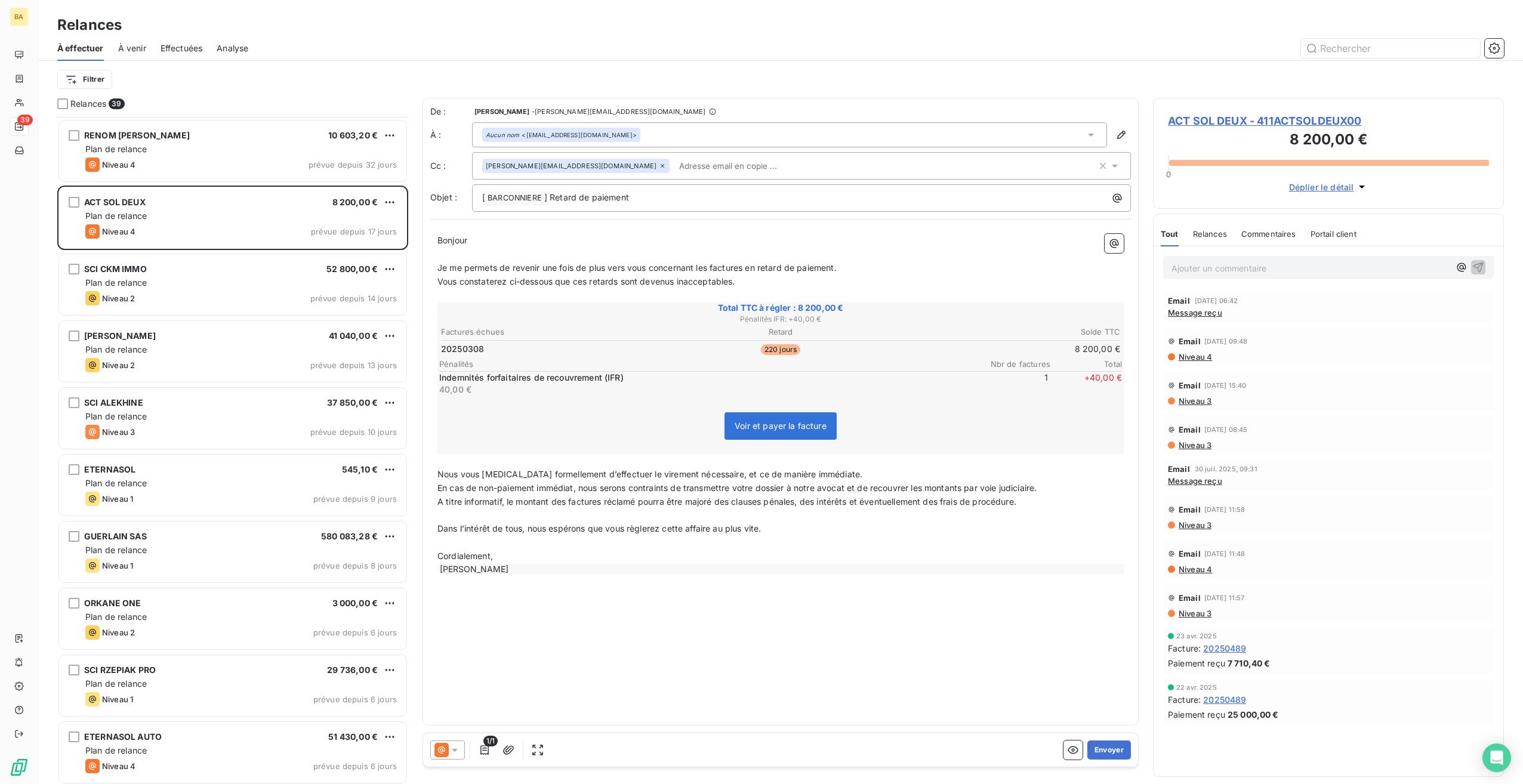
click at [1203, 310] on span "Message reçu" at bounding box center [1195, 313] width 54 height 10
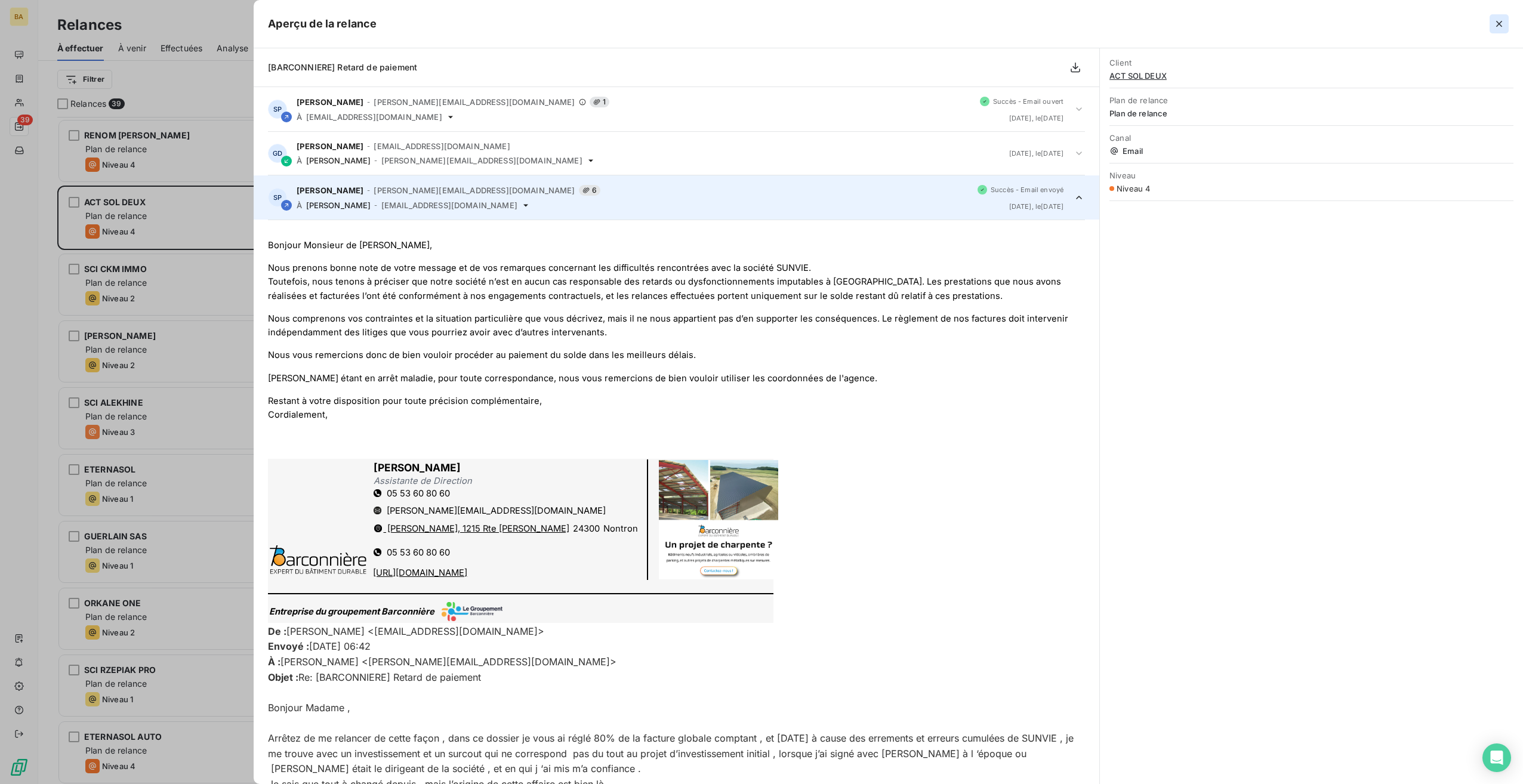
click at [1503, 22] on icon "button" at bounding box center [1499, 24] width 12 height 12
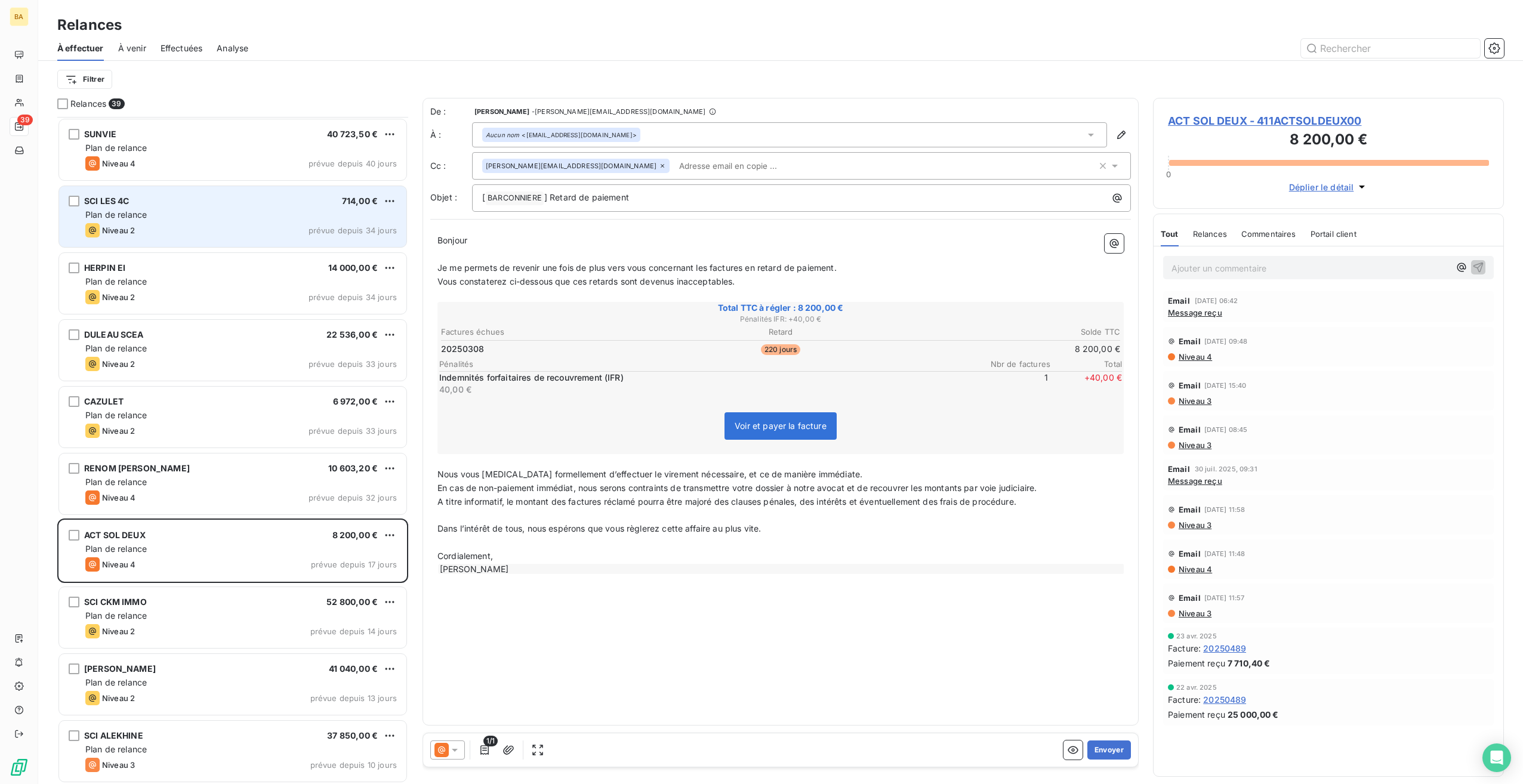
scroll to position [1111, 0]
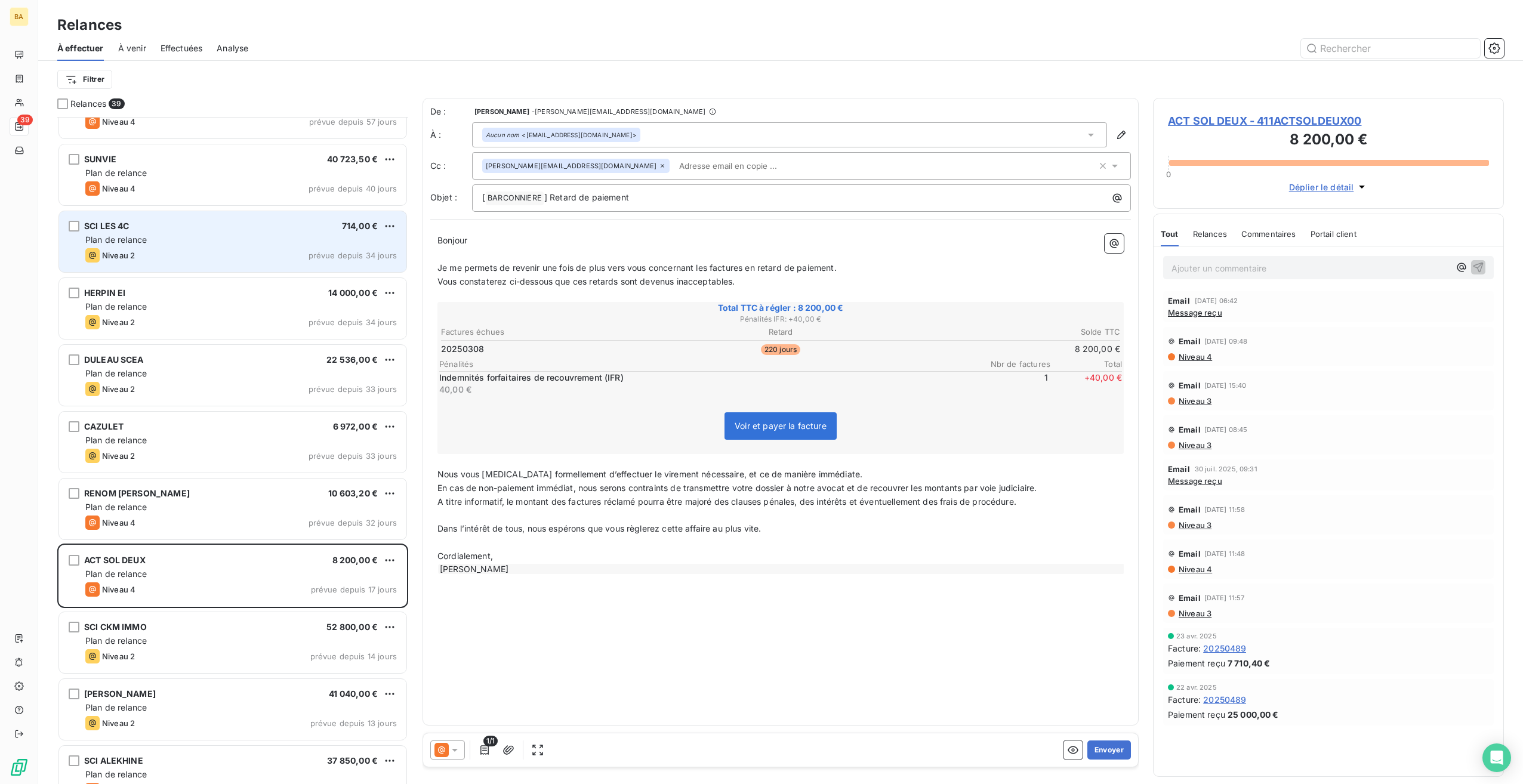
click at [222, 236] on div "Plan de relance" at bounding box center [241, 240] width 311 height 12
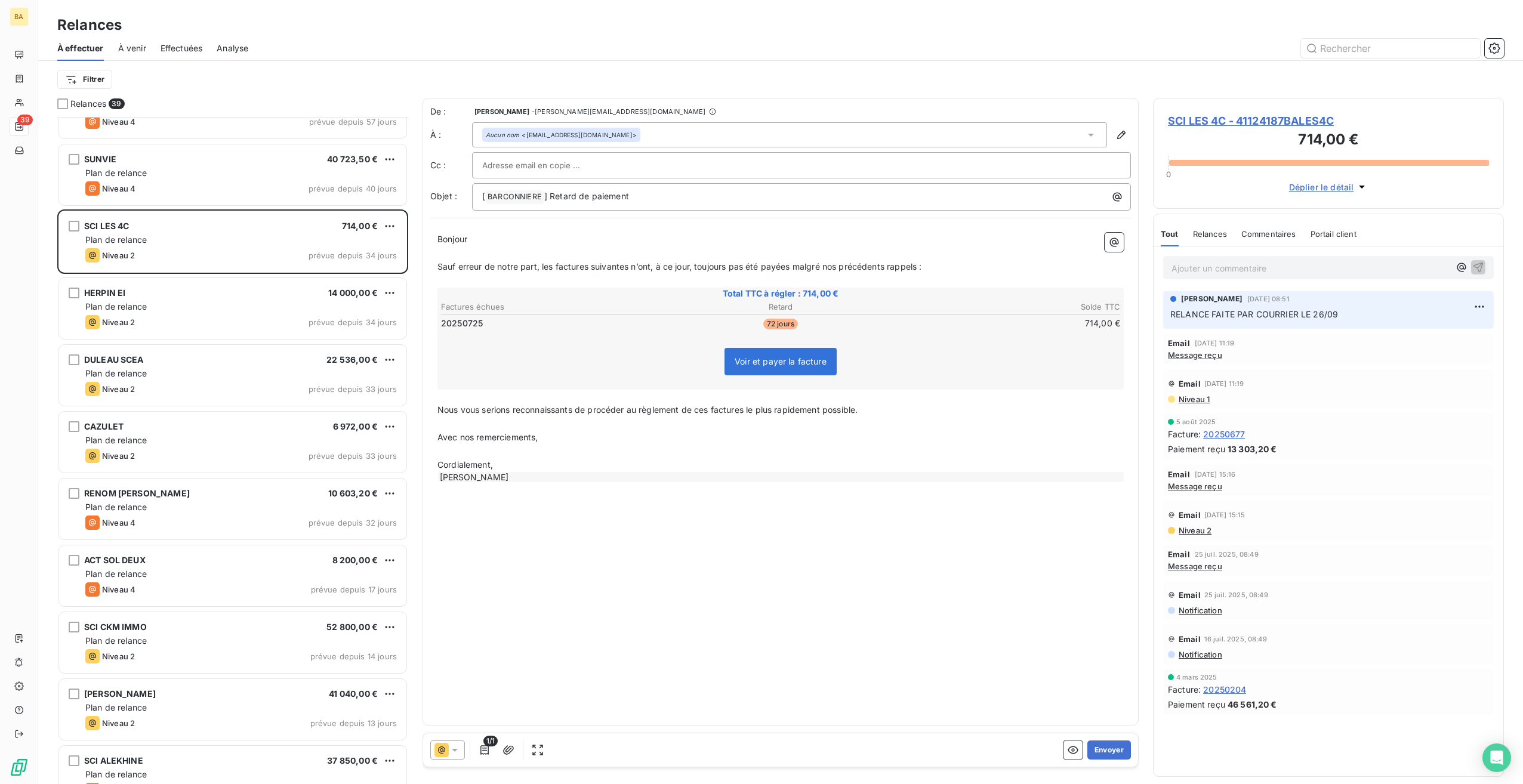
click at [1197, 351] on span "Message reçu" at bounding box center [1195, 355] width 54 height 10
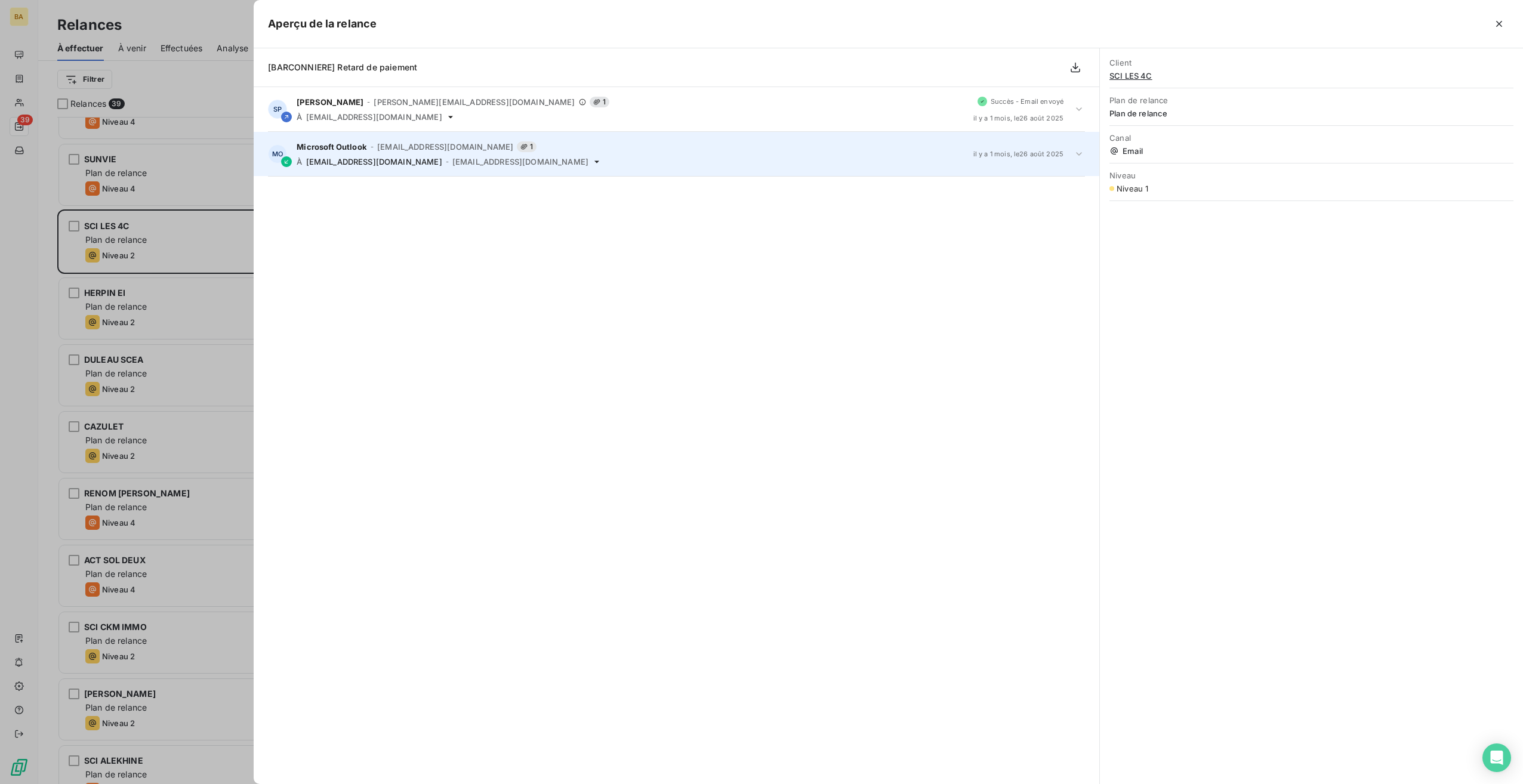
click at [415, 152] on div "Microsoft Outlook - [EMAIL_ADDRESS][DOMAIN_NAME] 1 À [EMAIL_ADDRESS][DOMAIN_NAM…" at bounding box center [630, 154] width 667 height 25
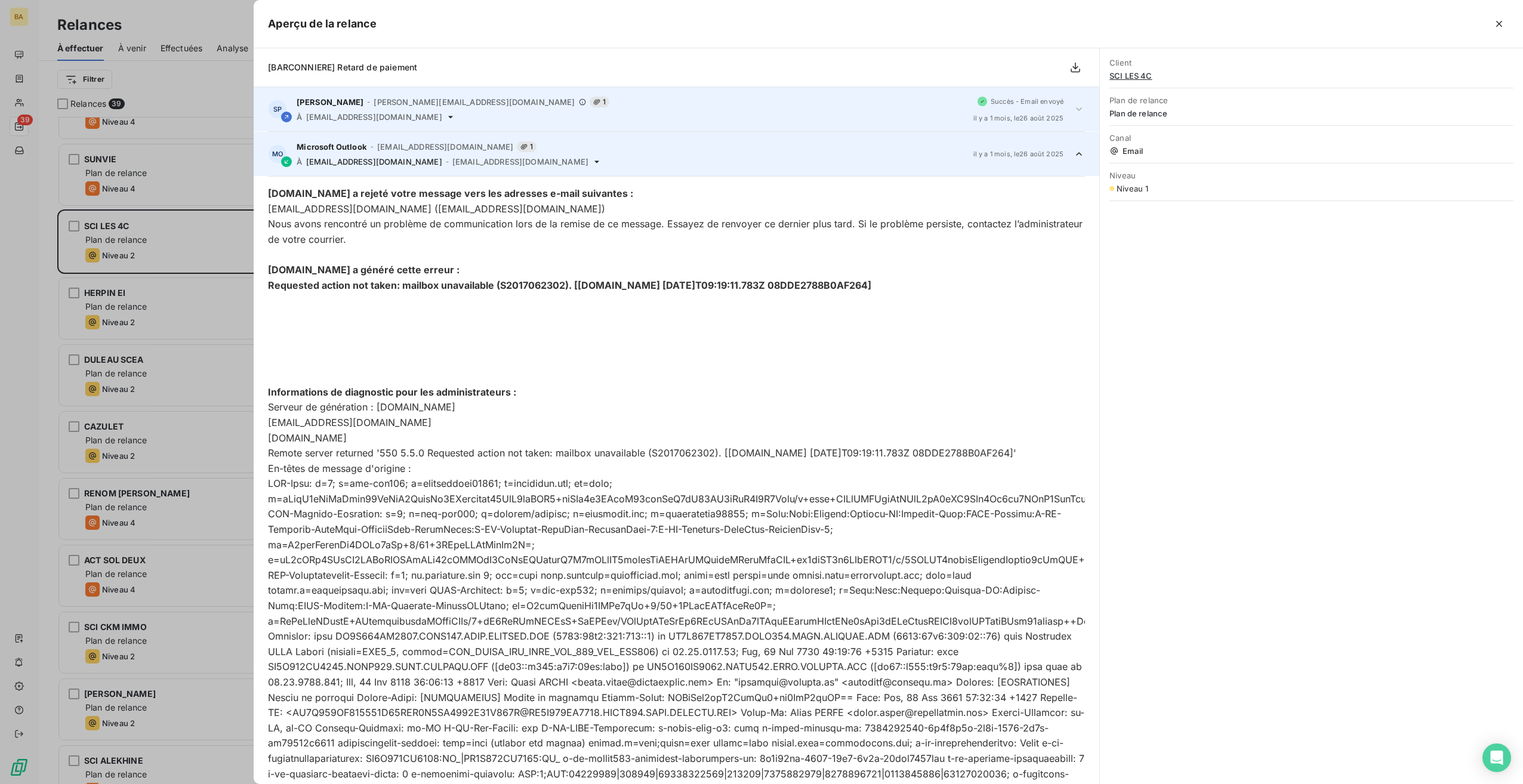
click at [396, 109] on div "[PERSON_NAME] - [PERSON_NAME][EMAIL_ADDRESS][DOMAIN_NAME] 1 À [EMAIL_ADDRESS][D…" at bounding box center [630, 109] width 667 height 25
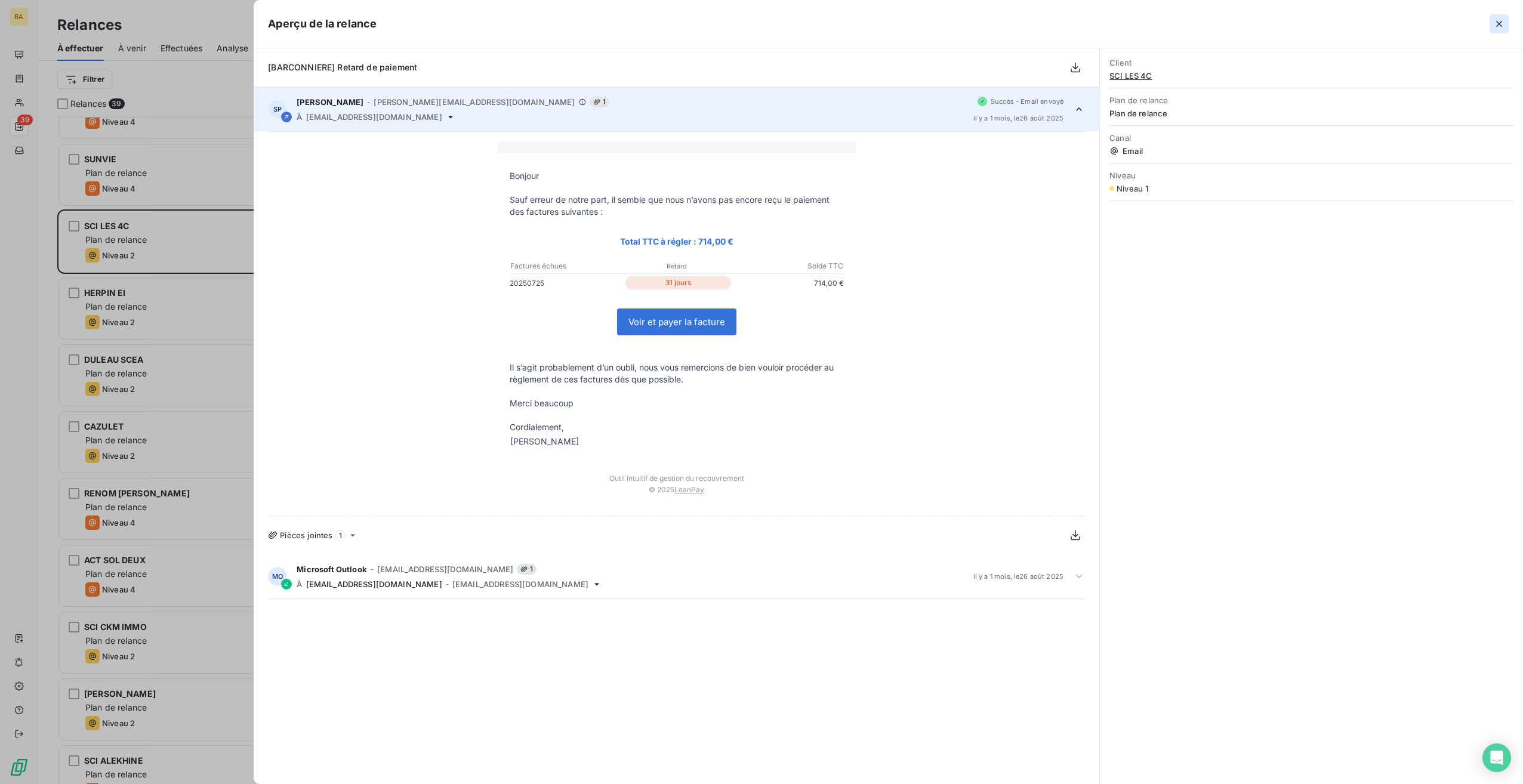
click at [1503, 25] on icon "button" at bounding box center [1499, 24] width 12 height 12
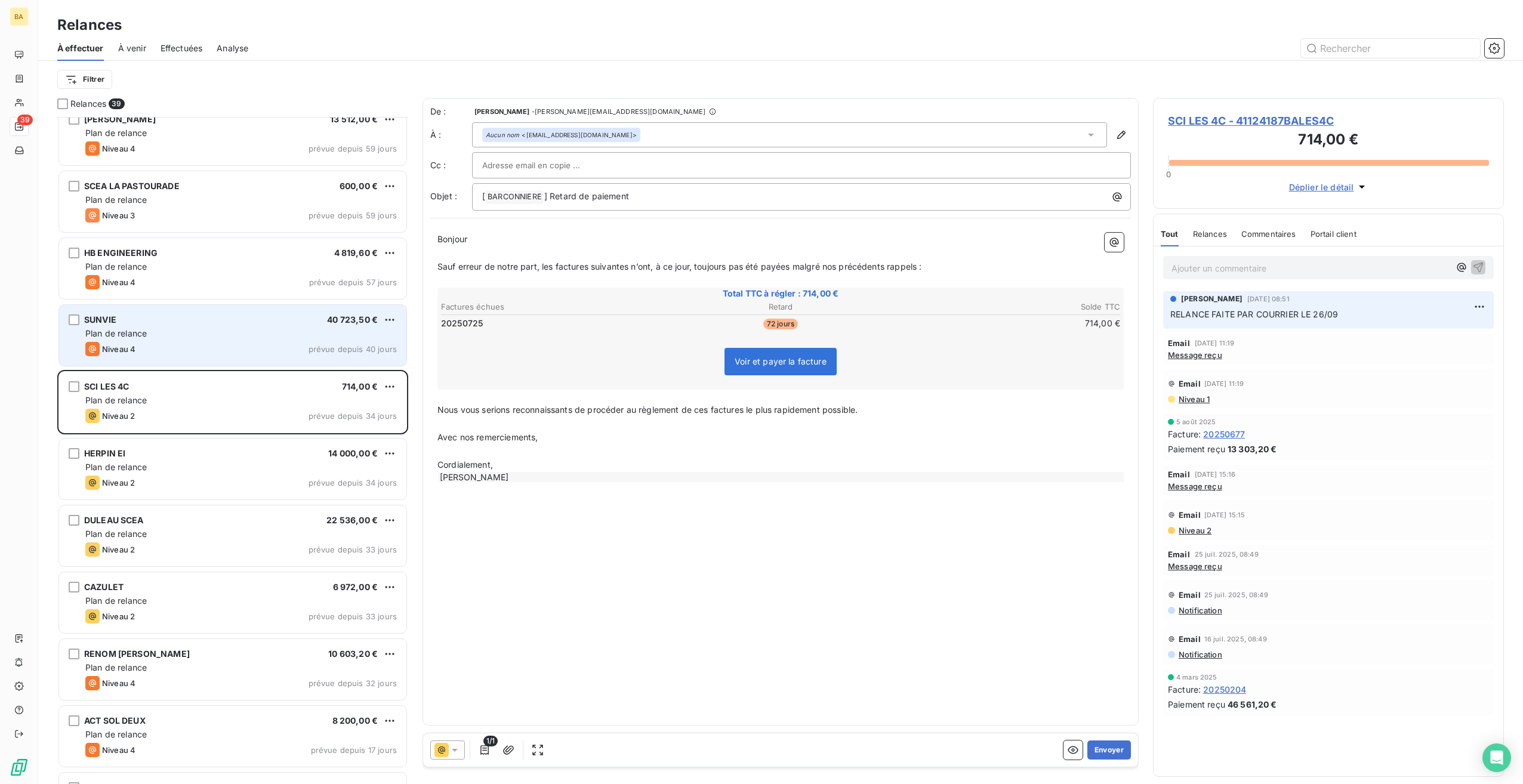
scroll to position [932, 0]
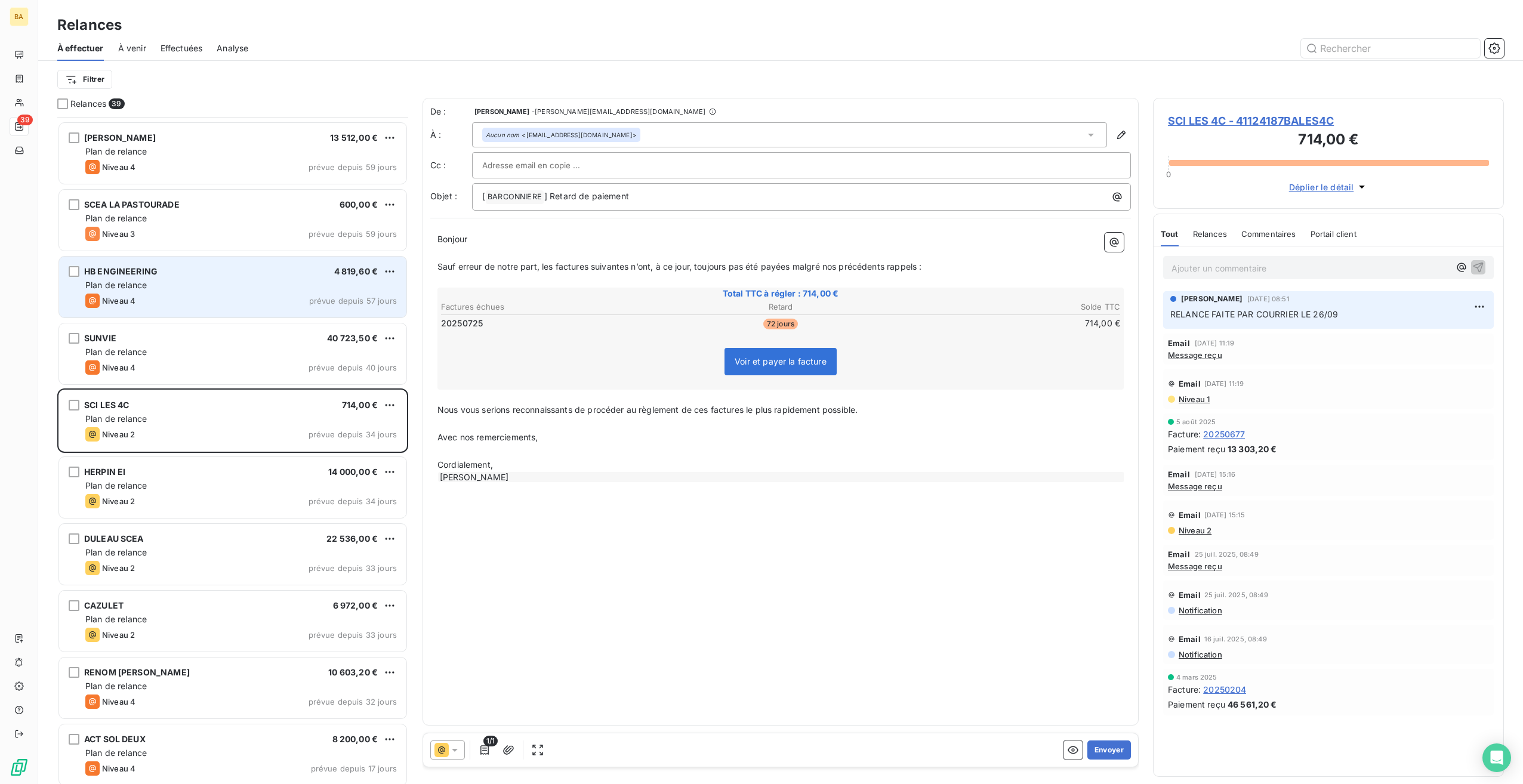
click at [167, 290] on div "Plan de relance" at bounding box center [241, 285] width 311 height 12
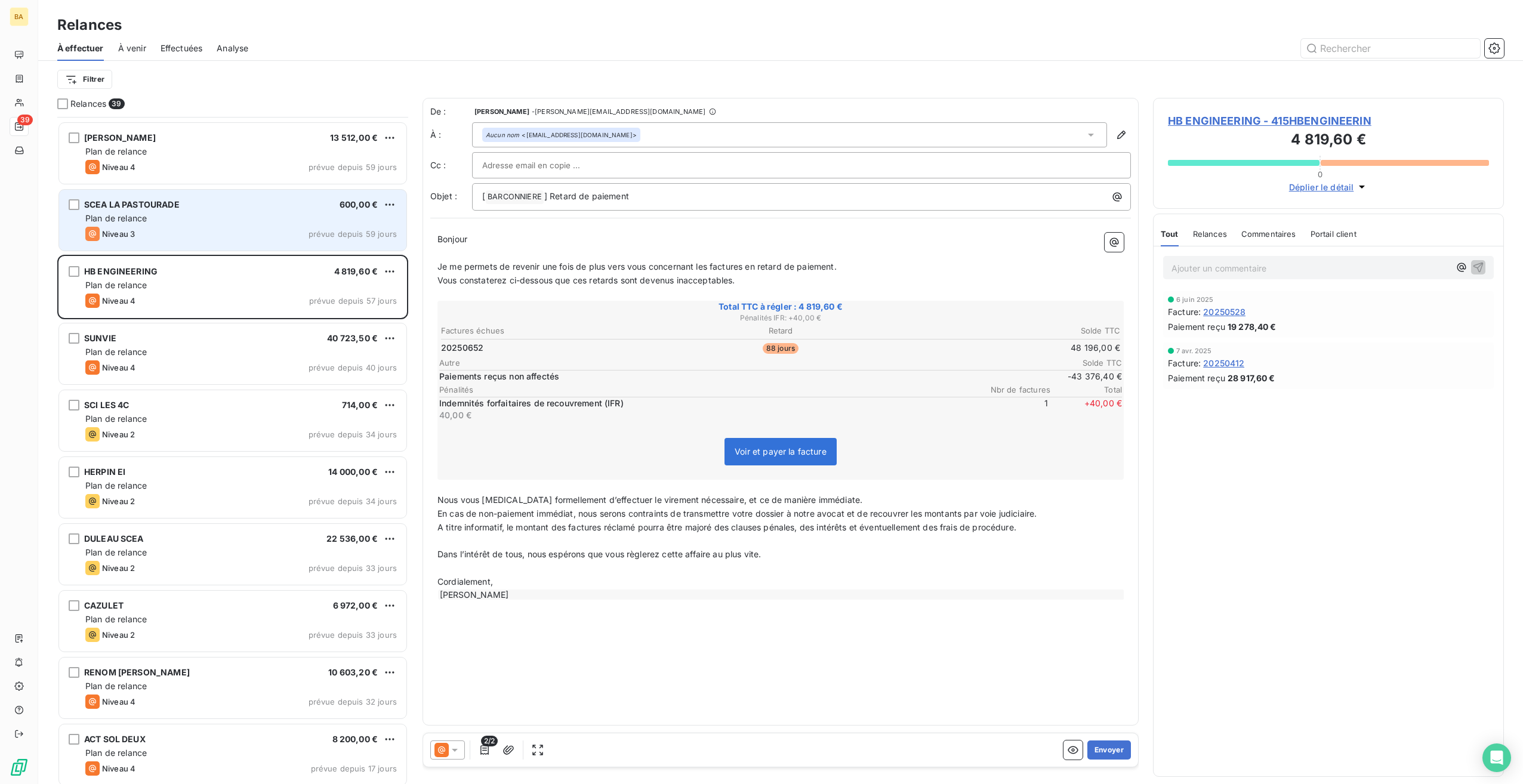
click at [216, 217] on div "Plan de relance" at bounding box center [241, 218] width 311 height 12
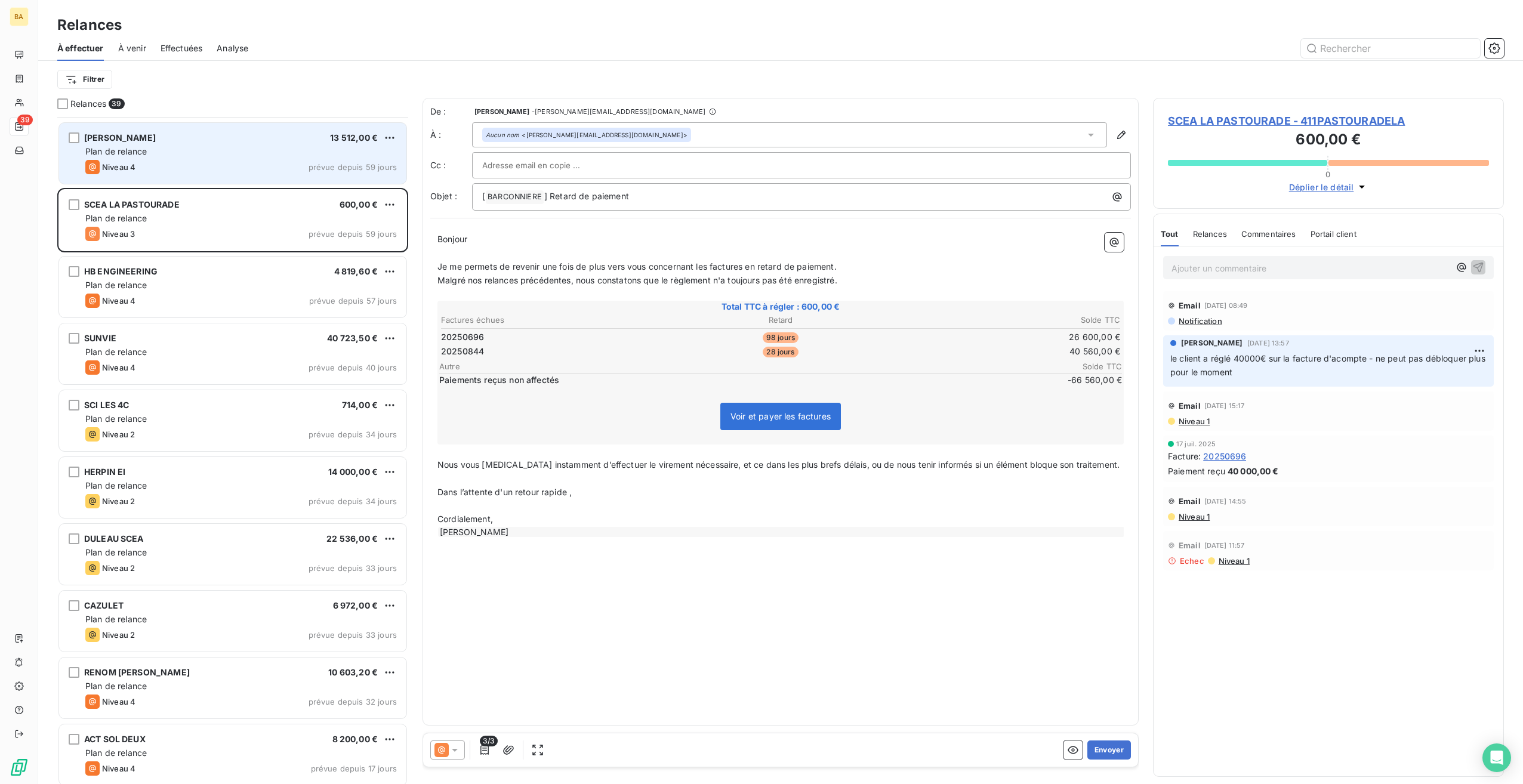
click at [198, 166] on div "Niveau 4 prévue depuis 59 jours" at bounding box center [241, 167] width 311 height 15
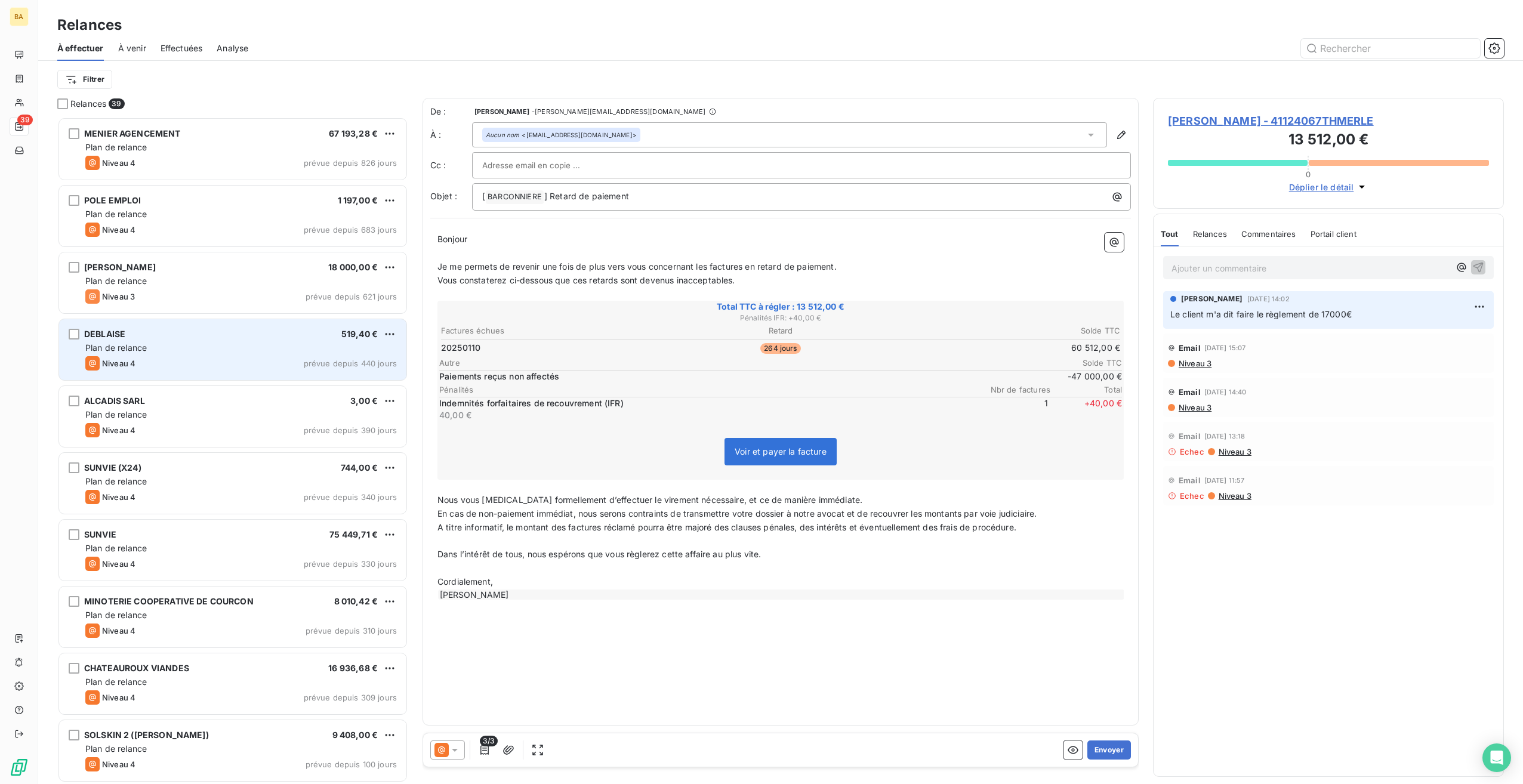
click at [209, 363] on div "Niveau 4 prévue depuis 440 jours" at bounding box center [241, 363] width 311 height 15
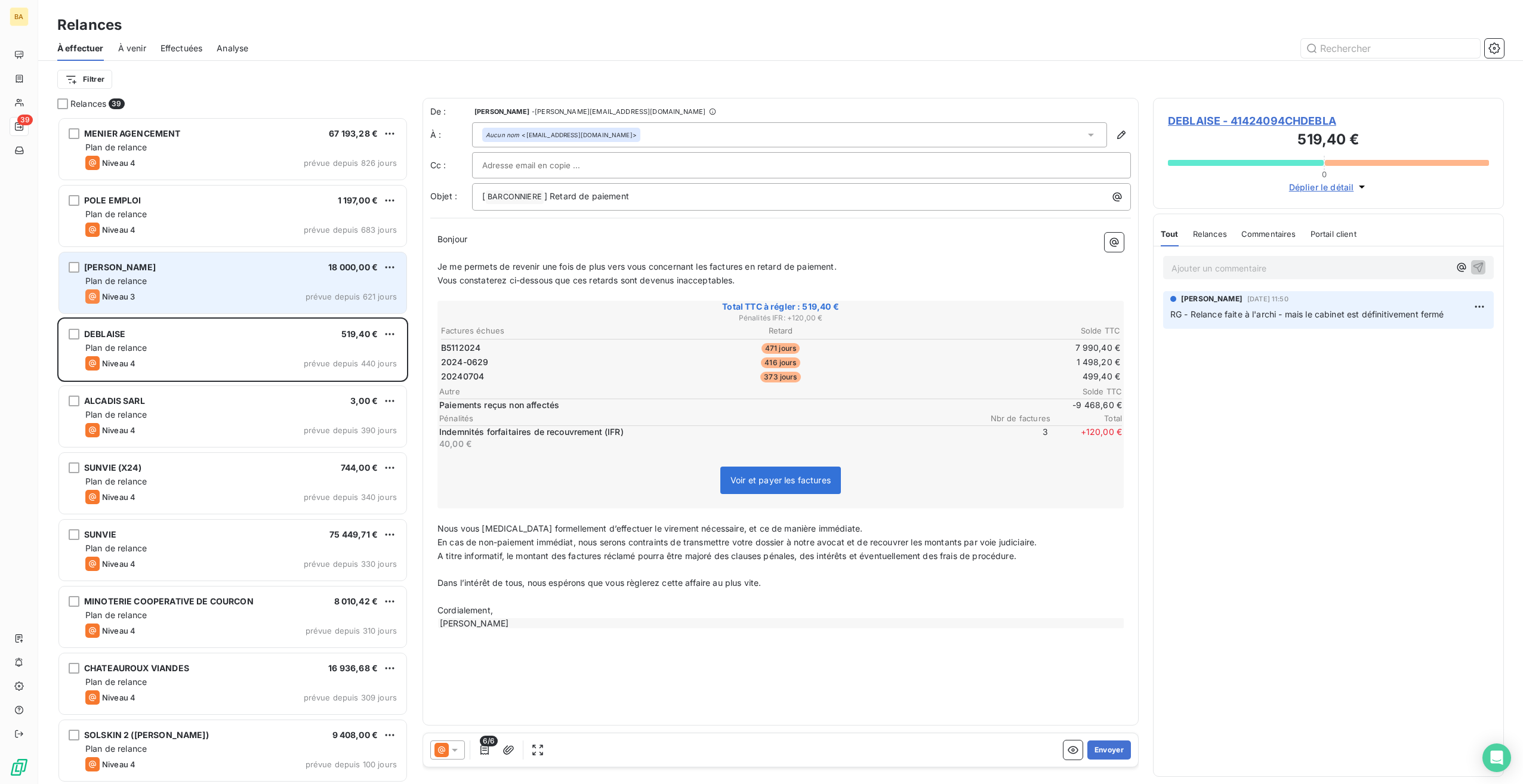
click at [166, 286] on div "Plan de relance" at bounding box center [241, 281] width 311 height 12
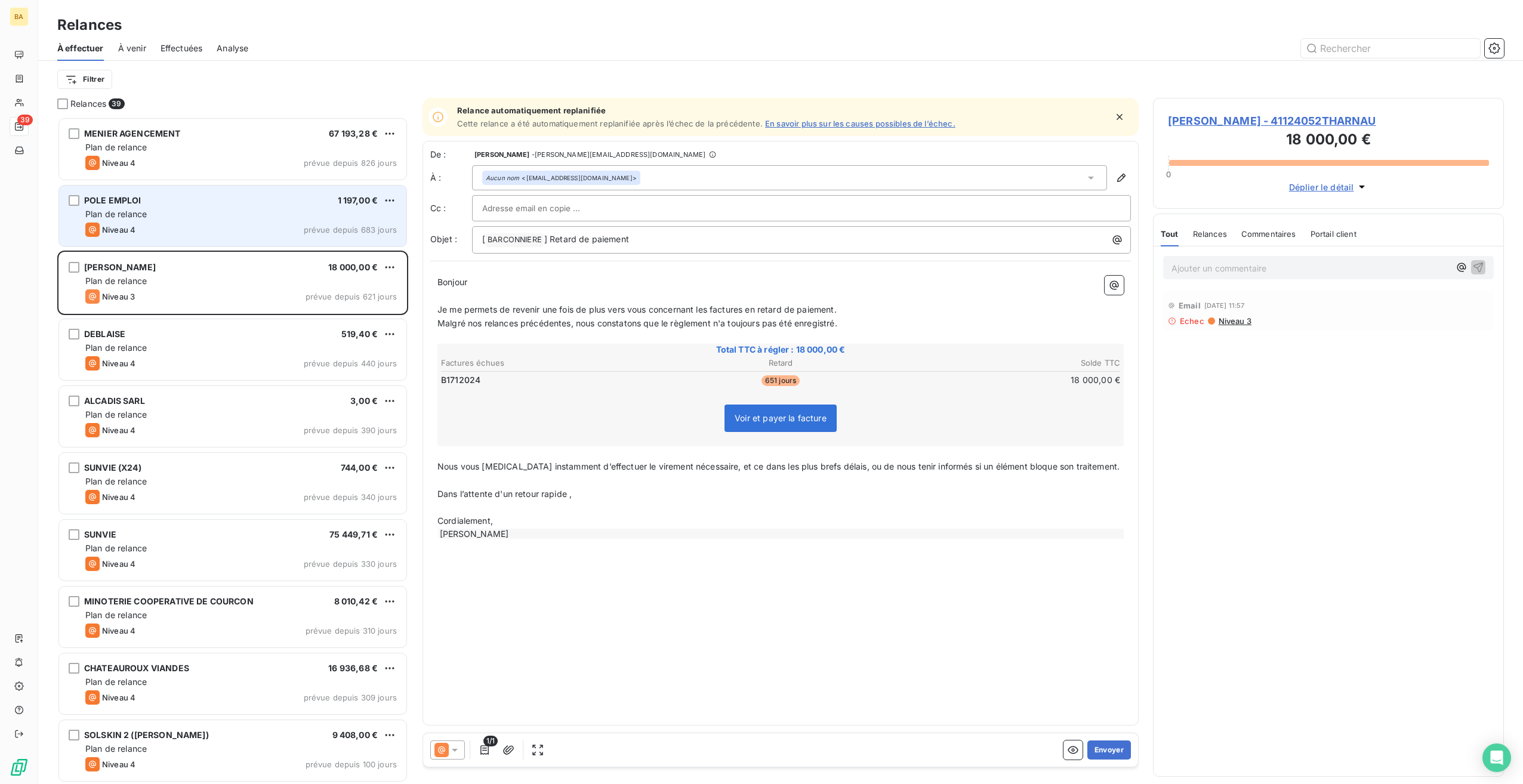
click at [173, 216] on div "Plan de relance" at bounding box center [241, 215] width 311 height 12
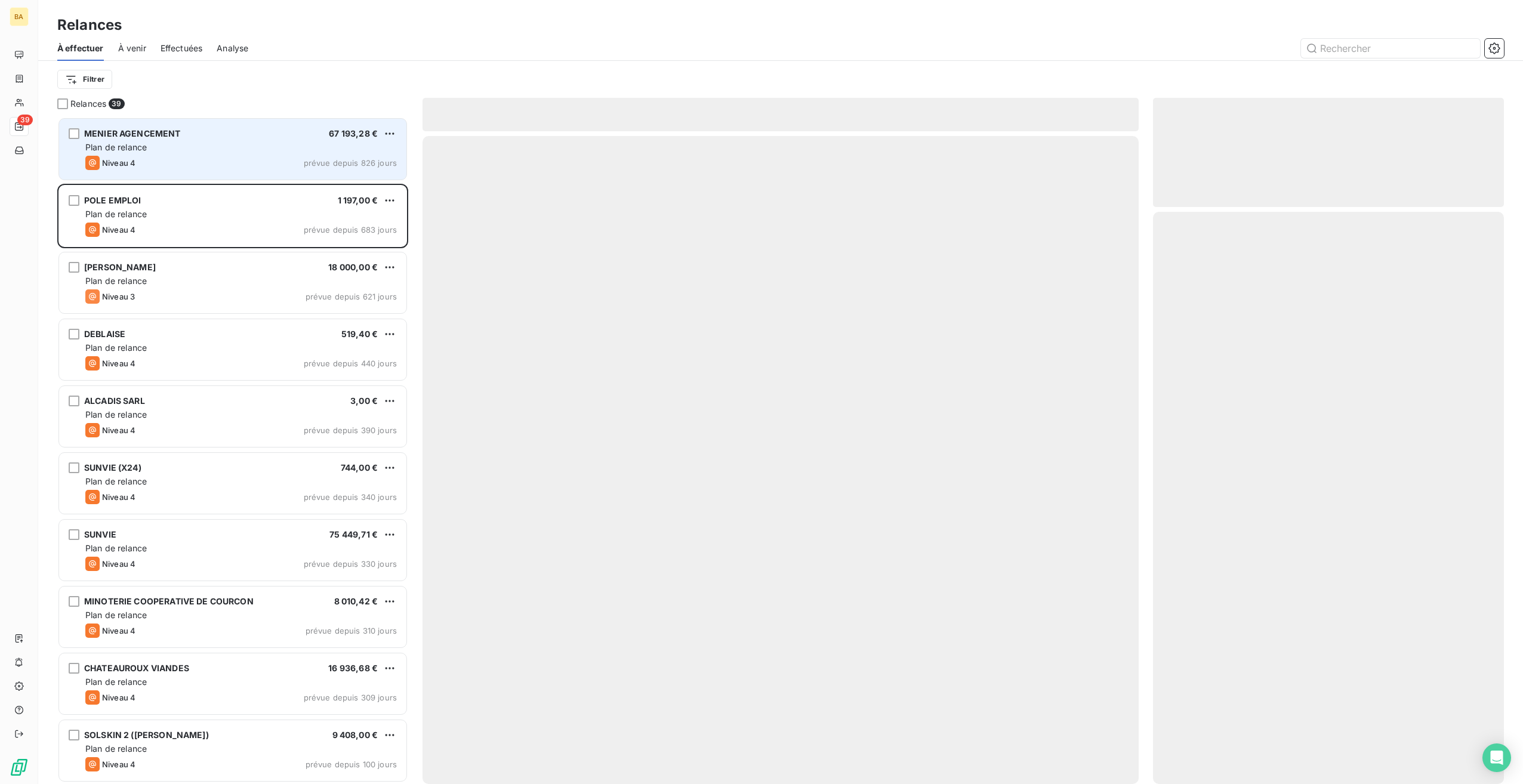
click at [186, 154] on div "MENIER AGENCEMENT 67 193,28 € Plan de relance Niveau 4 prévue depuis 826 jours" at bounding box center [233, 149] width 348 height 61
